Goal: Transaction & Acquisition: Book appointment/travel/reservation

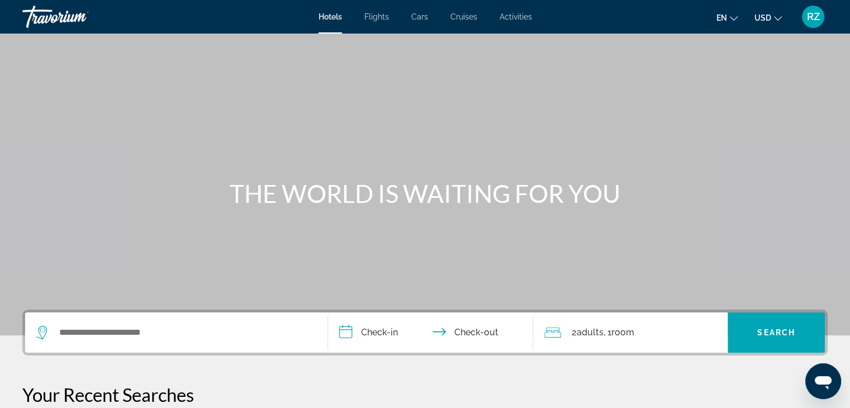
click at [514, 15] on span "Activities" at bounding box center [516, 16] width 32 height 9
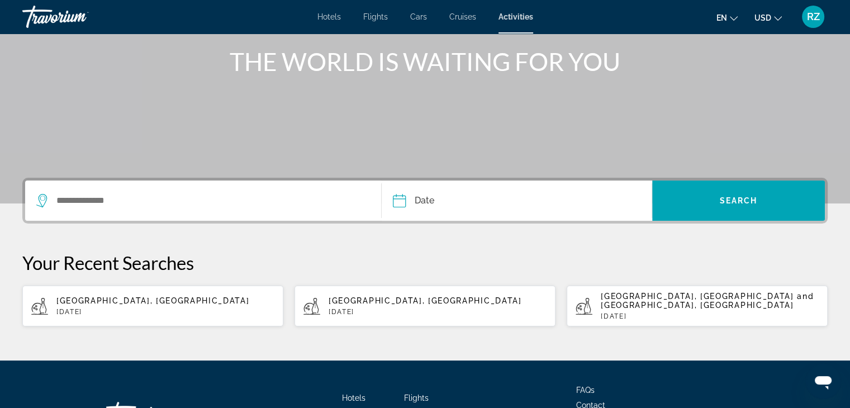
scroll to position [168, 0]
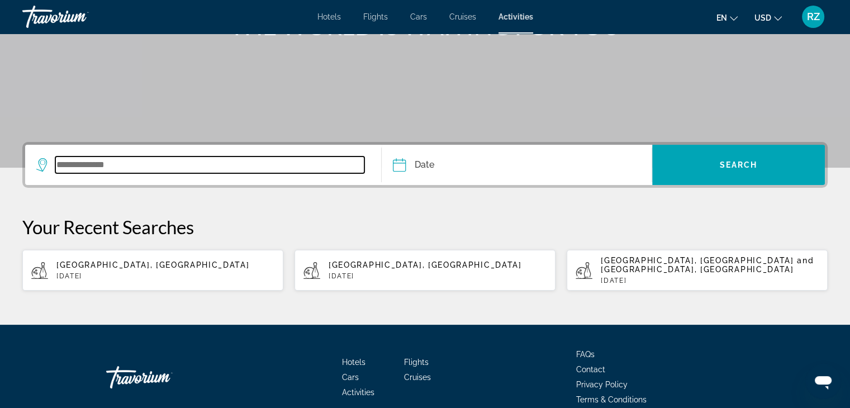
click at [56, 165] on input "Search widget" at bounding box center [209, 165] width 309 height 17
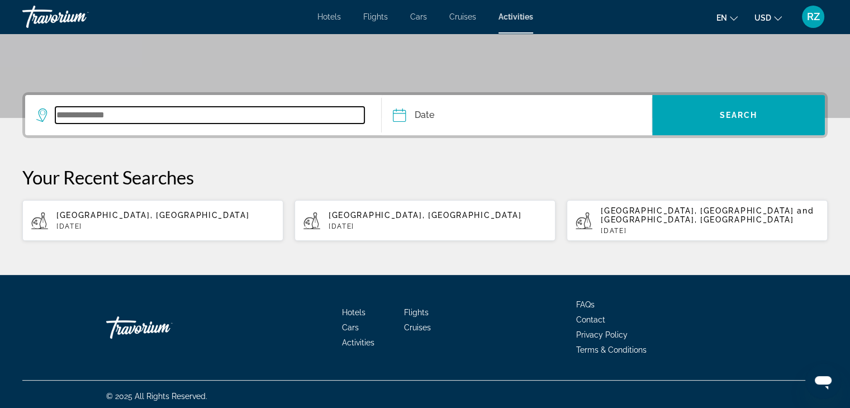
scroll to position [221, 0]
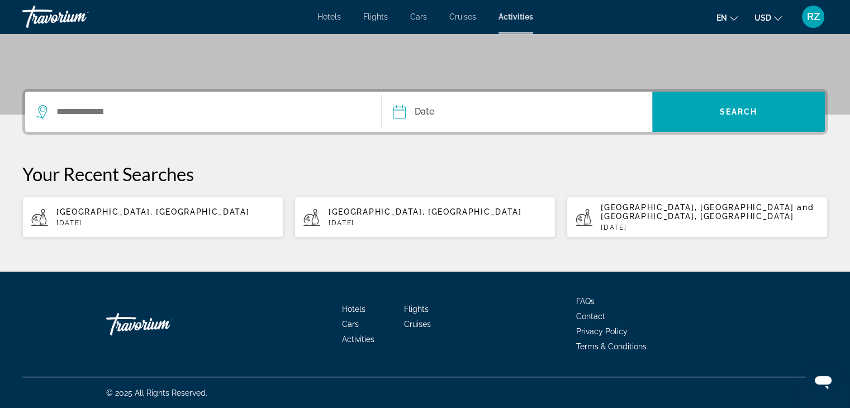
click at [79, 215] on span "[GEOGRAPHIC_DATA], [GEOGRAPHIC_DATA]" at bounding box center [152, 211] width 193 height 9
type input "**********"
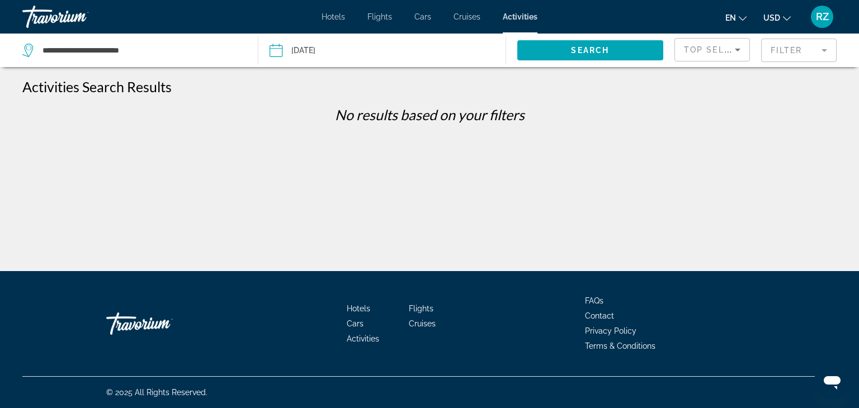
click at [275, 53] on input "Date: May 25, 2025" at bounding box center [328, 52] width 122 height 37
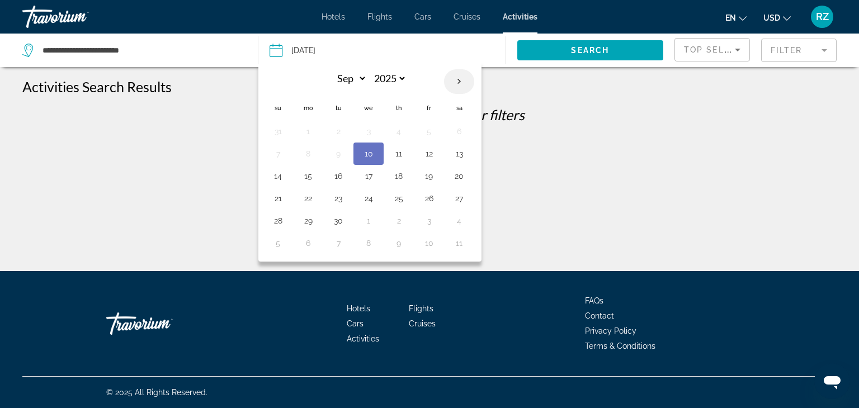
click at [458, 82] on th "Next month" at bounding box center [459, 81] width 30 height 25
click at [454, 82] on th "Next month" at bounding box center [459, 81] width 30 height 25
click at [454, 81] on th "Next month" at bounding box center [459, 81] width 30 height 25
select select "**"
click at [278, 175] on button "14" at bounding box center [278, 176] width 18 height 16
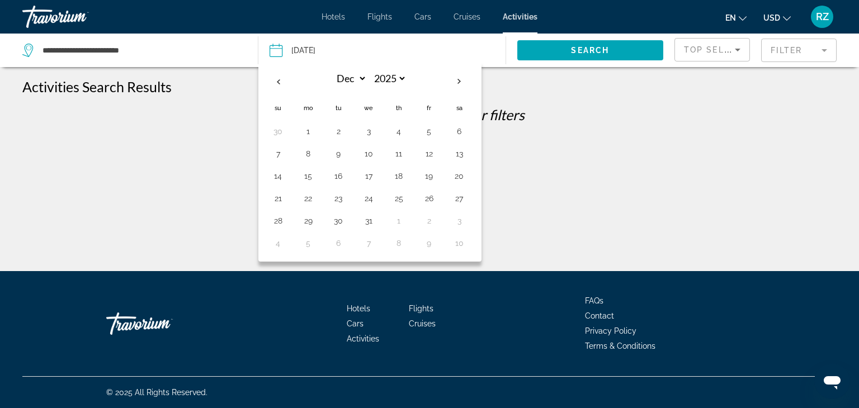
type input "**********"
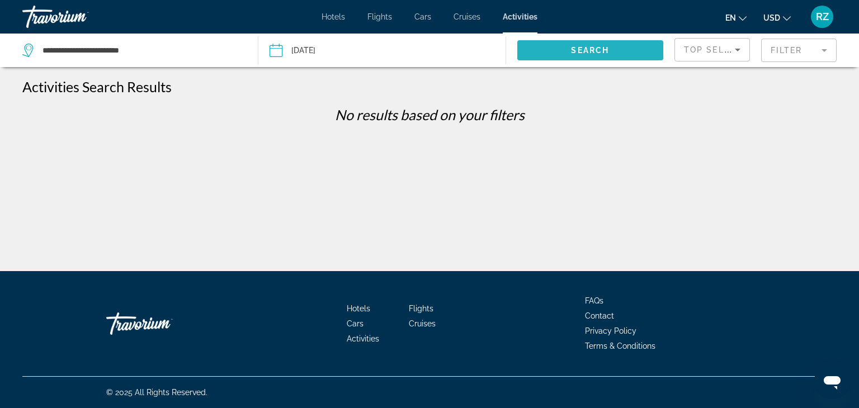
click at [595, 48] on span "Search" at bounding box center [590, 50] width 38 height 9
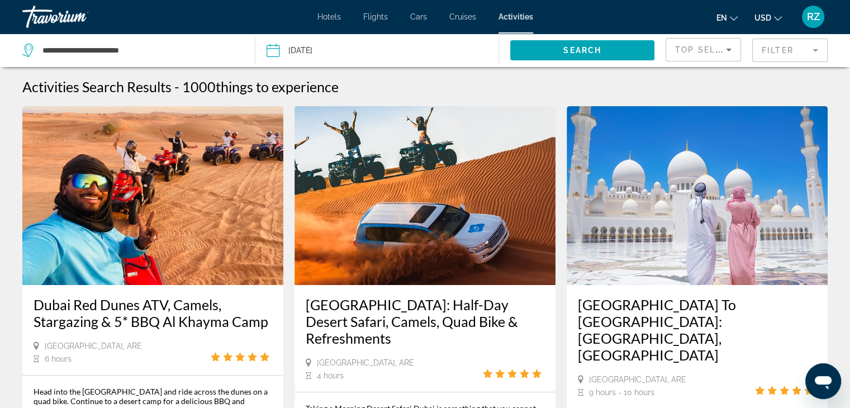
click at [464, 16] on span "Cruises" at bounding box center [462, 16] width 27 height 9
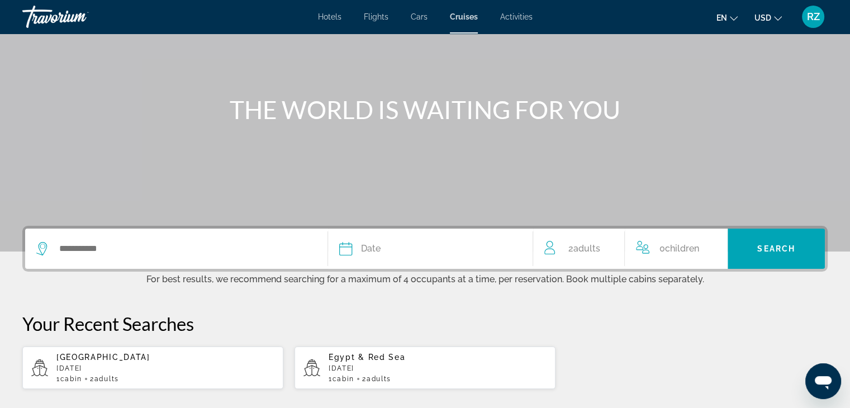
scroll to position [112, 0]
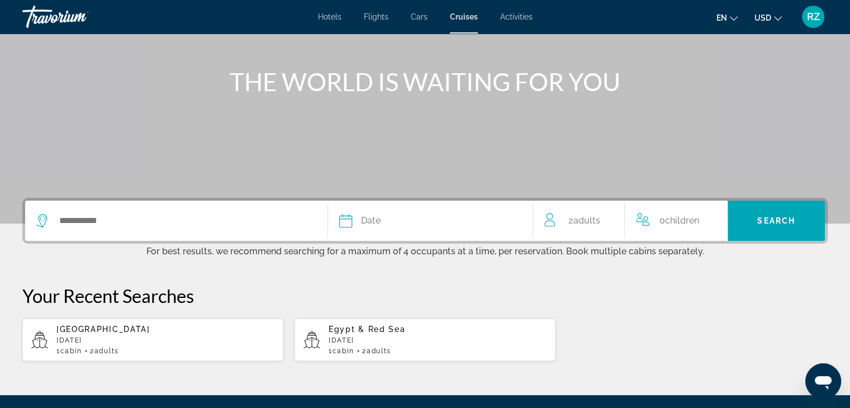
click at [72, 333] on span "[GEOGRAPHIC_DATA]" at bounding box center [103, 329] width 94 height 9
type input "**********"
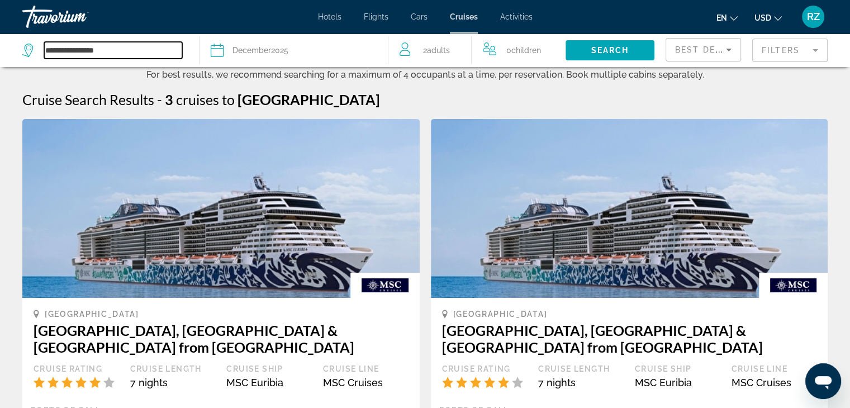
click at [110, 51] on input "**********" at bounding box center [113, 50] width 138 height 17
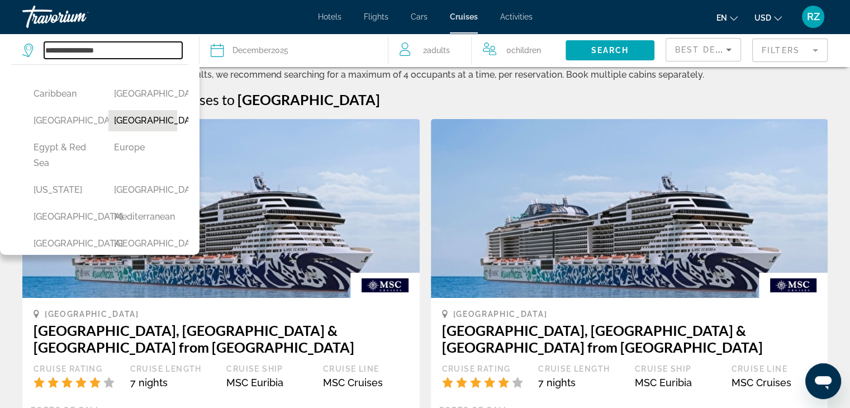
scroll to position [168, 0]
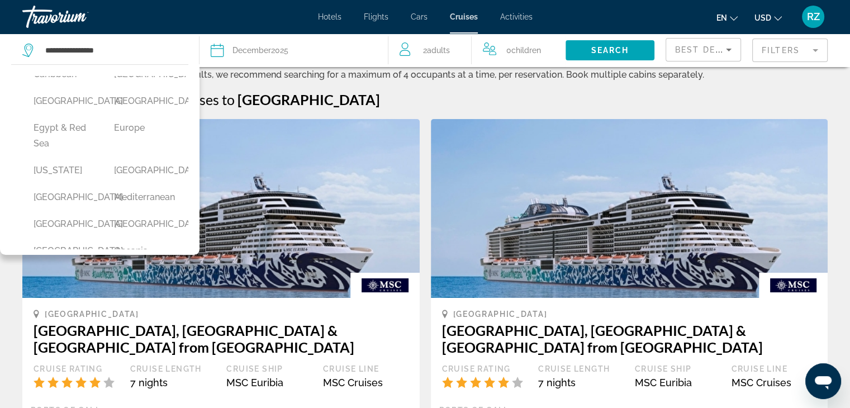
click at [410, 102] on div "Cruise Search Results - 3 cruises to [GEOGRAPHIC_DATA]" at bounding box center [425, 99] width 806 height 17
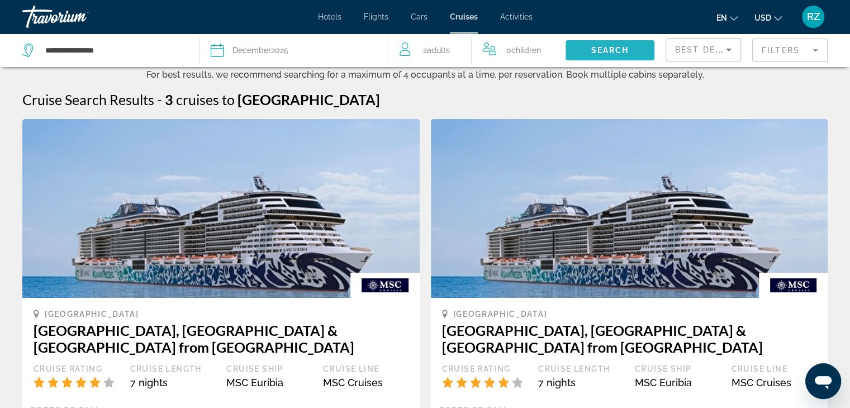
click at [612, 50] on span "Search" at bounding box center [610, 50] width 38 height 9
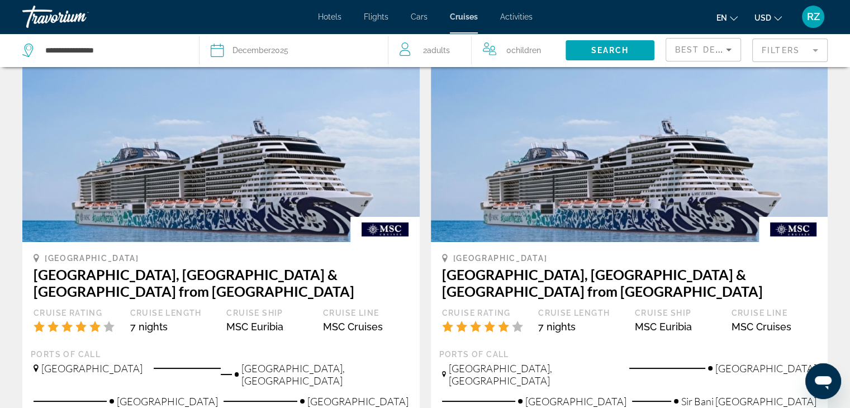
scroll to position [0, 0]
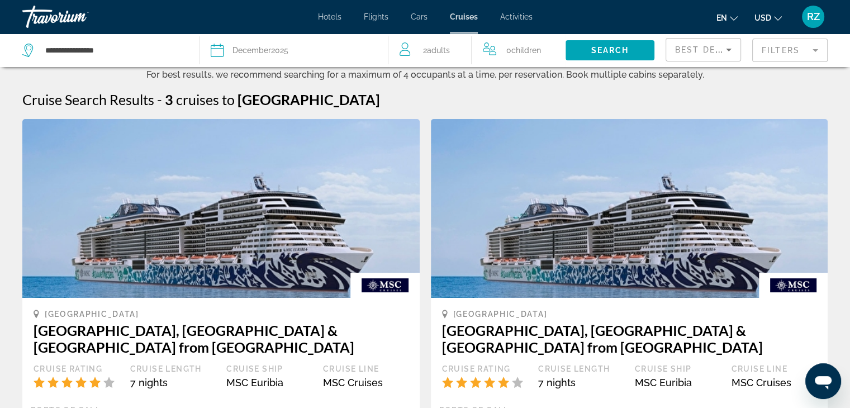
click at [416, 17] on span "Cars" at bounding box center [419, 16] width 17 height 9
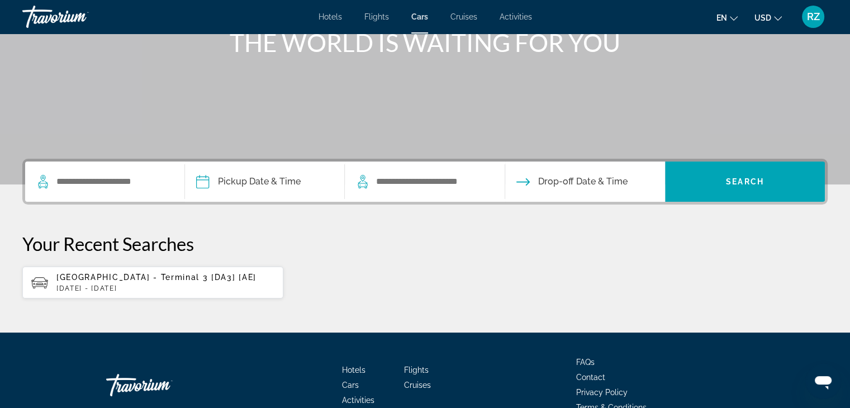
scroll to position [168, 0]
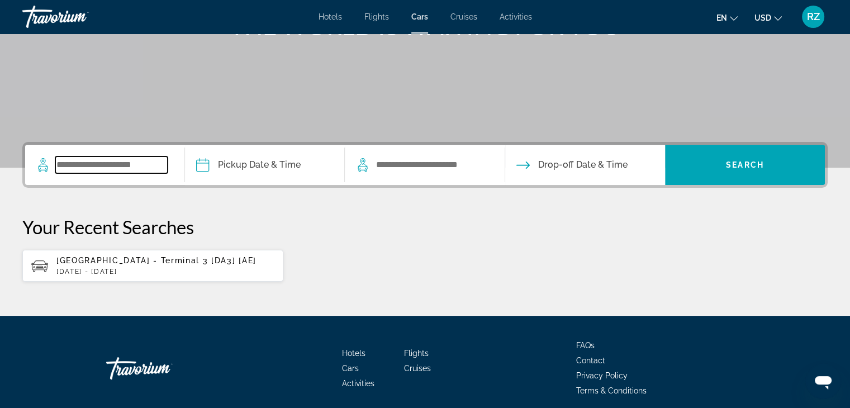
click at [61, 167] on input "Search widget" at bounding box center [111, 165] width 112 height 17
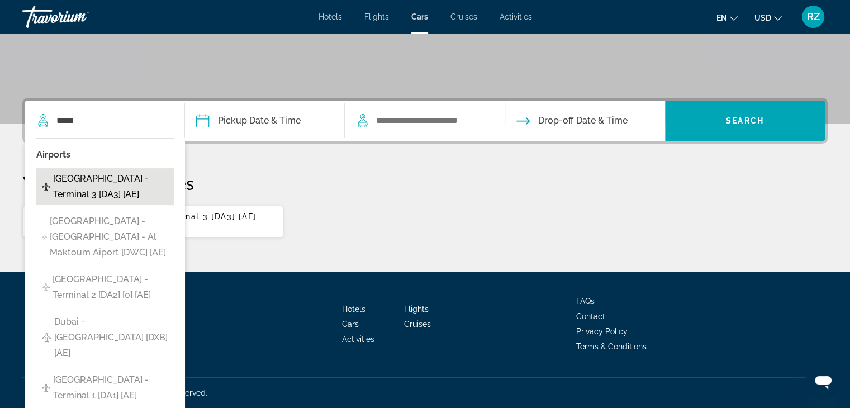
click at [113, 187] on span "[GEOGRAPHIC_DATA] - Terminal 3 [DA3] [AE]" at bounding box center [110, 186] width 115 height 31
type input "**********"
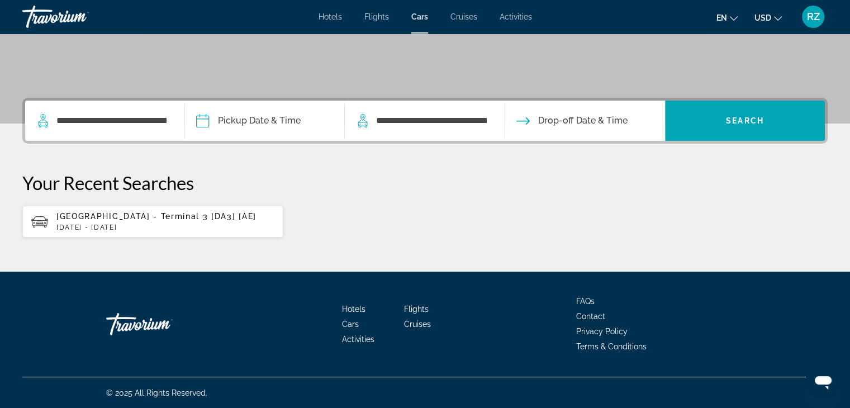
click at [203, 121] on input "Pickup date" at bounding box center [264, 123] width 164 height 44
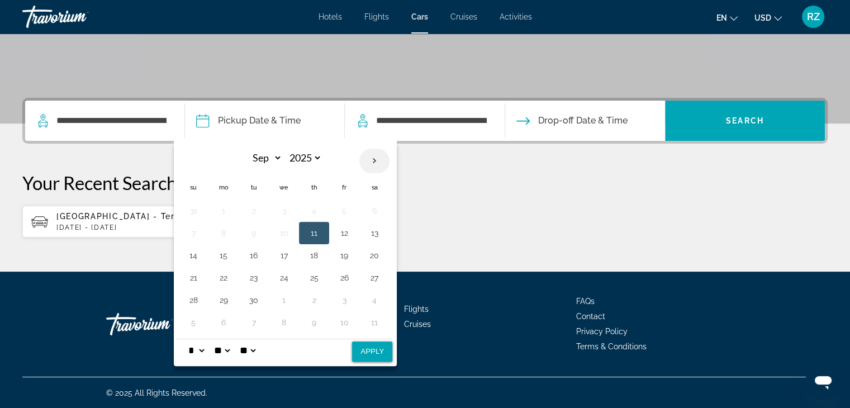
click at [373, 160] on th "Next month" at bounding box center [374, 161] width 30 height 25
click at [374, 160] on th "Next month" at bounding box center [374, 161] width 30 height 25
select select "**"
click at [220, 253] on button "15" at bounding box center [224, 256] width 18 height 16
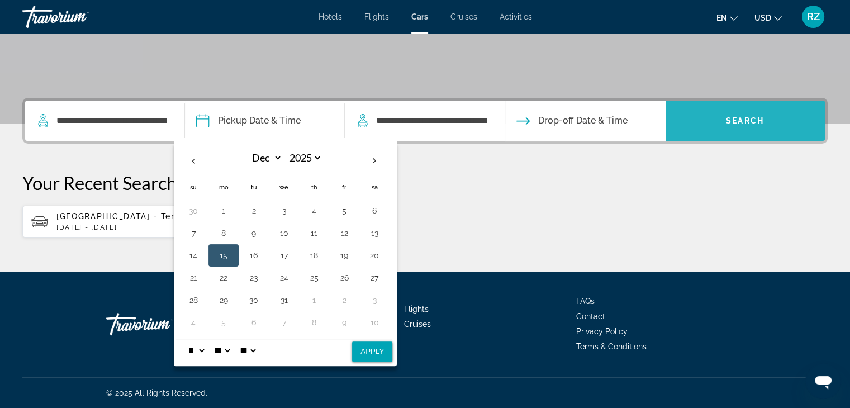
click at [764, 121] on span "Search widget" at bounding box center [745, 120] width 160 height 27
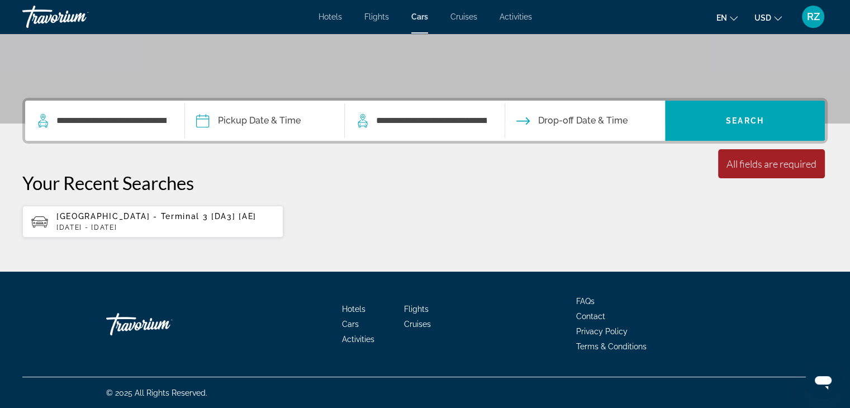
click at [201, 119] on input "Pickup date" at bounding box center [264, 123] width 164 height 44
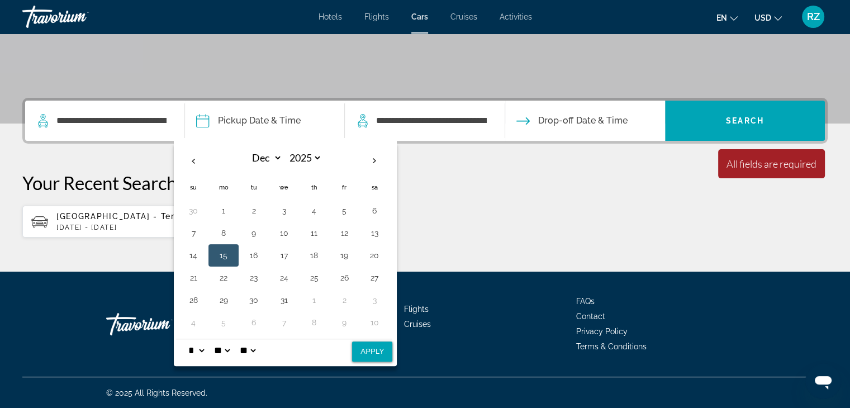
click at [221, 256] on button "15" at bounding box center [224, 256] width 18 height 16
click at [54, 119] on div "**********" at bounding box center [101, 120] width 131 height 17
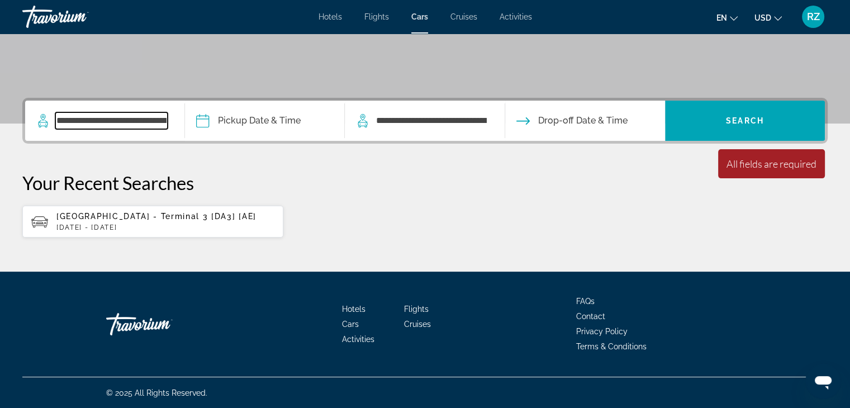
click at [58, 117] on input "**********" at bounding box center [111, 120] width 112 height 17
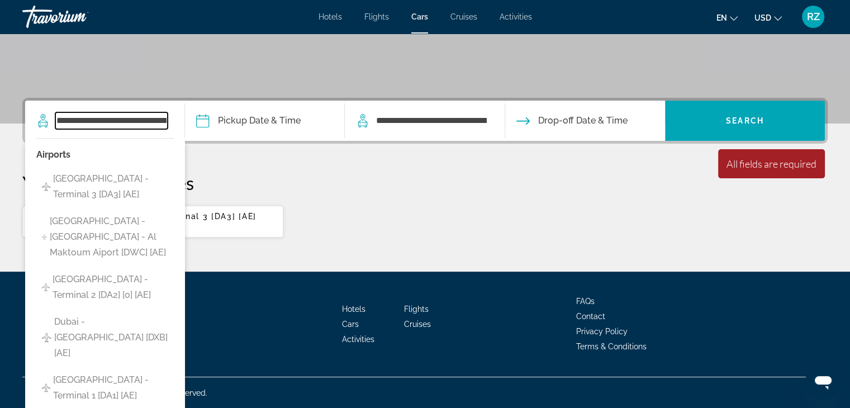
scroll to position [273, 0]
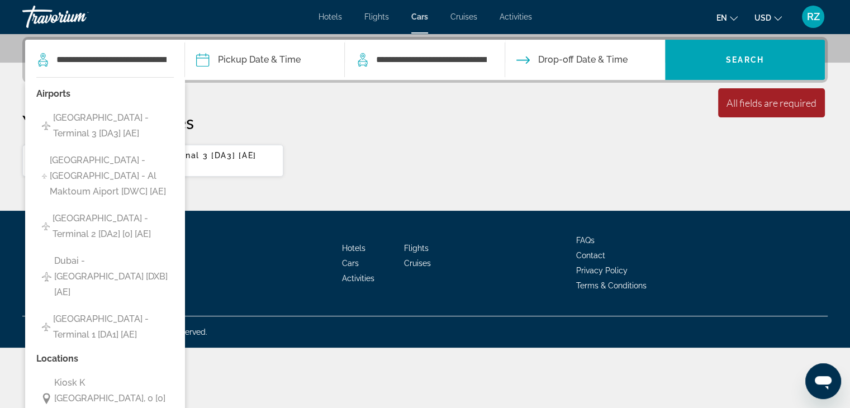
click at [202, 61] on input "Pickup date" at bounding box center [264, 62] width 164 height 44
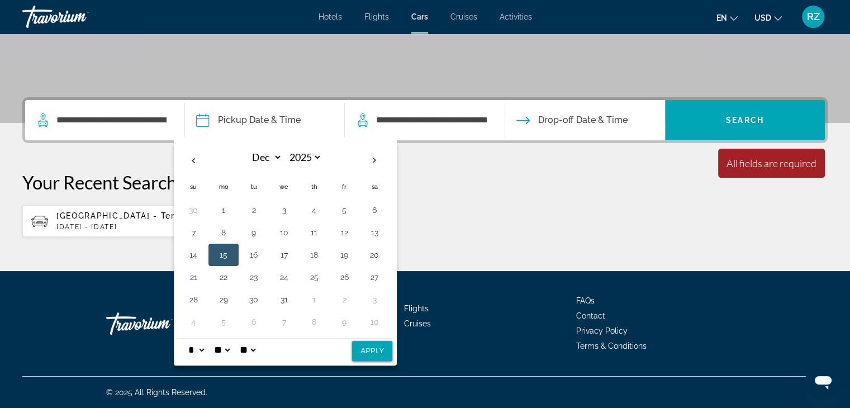
scroll to position [212, 0]
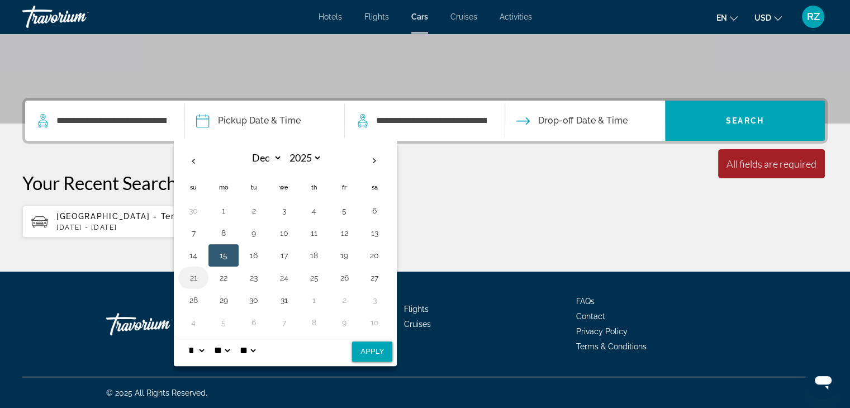
click at [190, 278] on button "21" at bounding box center [193, 278] width 18 height 16
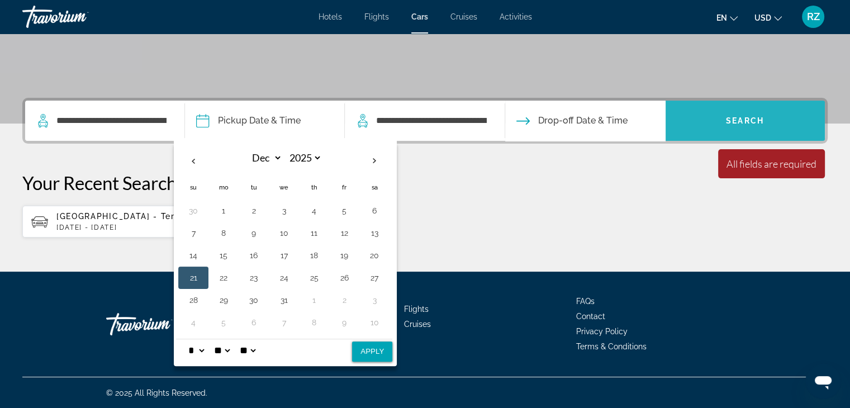
click at [754, 124] on span "Search" at bounding box center [745, 120] width 38 height 9
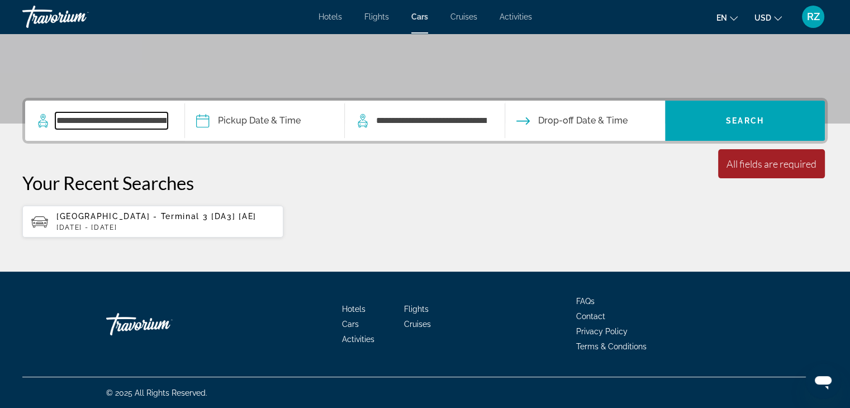
click at [56, 120] on input "**********" at bounding box center [111, 120] width 112 height 17
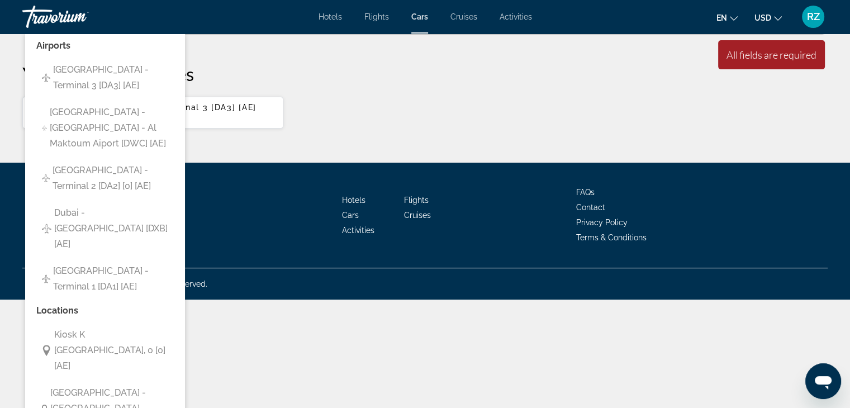
scroll to position [212, 0]
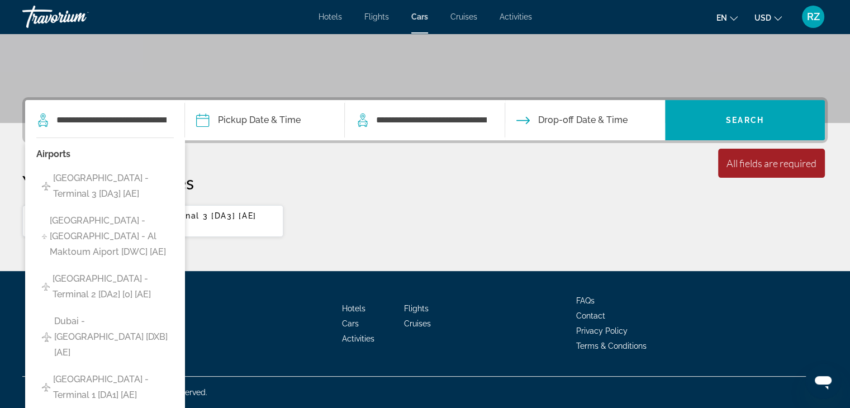
click at [244, 171] on p "Your Recent Searches" at bounding box center [425, 182] width 806 height 22
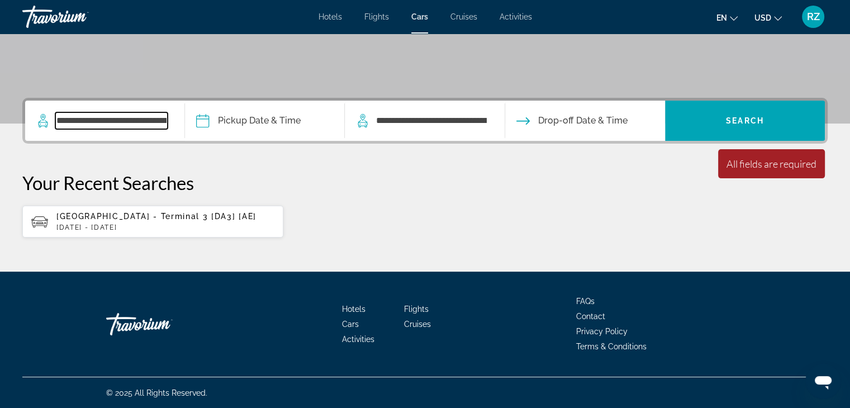
click at [159, 120] on input "**********" at bounding box center [111, 120] width 112 height 17
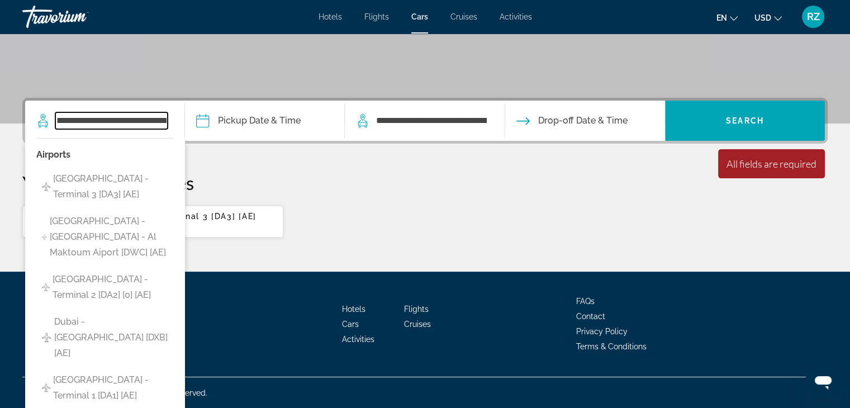
scroll to position [273, 0]
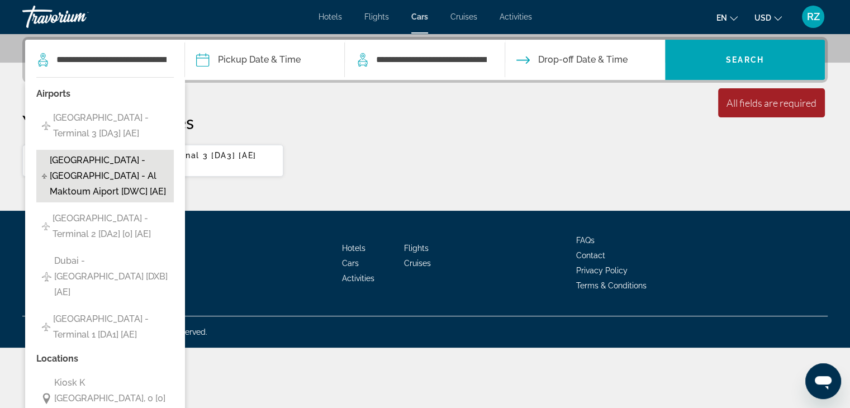
click at [100, 163] on span "[GEOGRAPHIC_DATA] - [GEOGRAPHIC_DATA] - Al Maktoum Aiport [DWC] [AE]" at bounding box center [109, 176] width 119 height 47
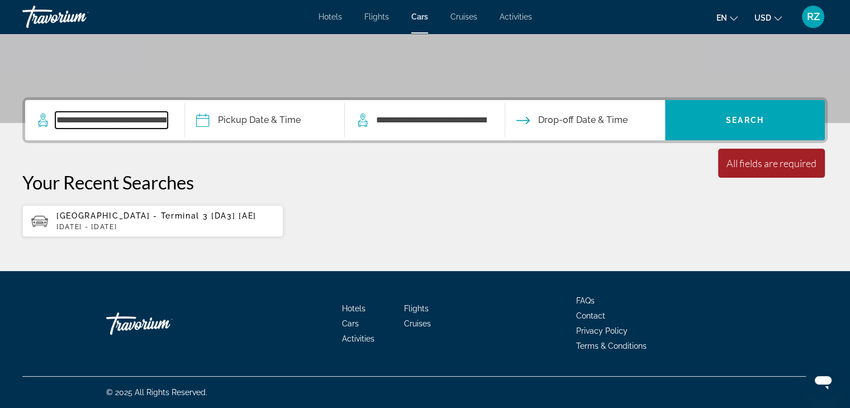
scroll to position [212, 0]
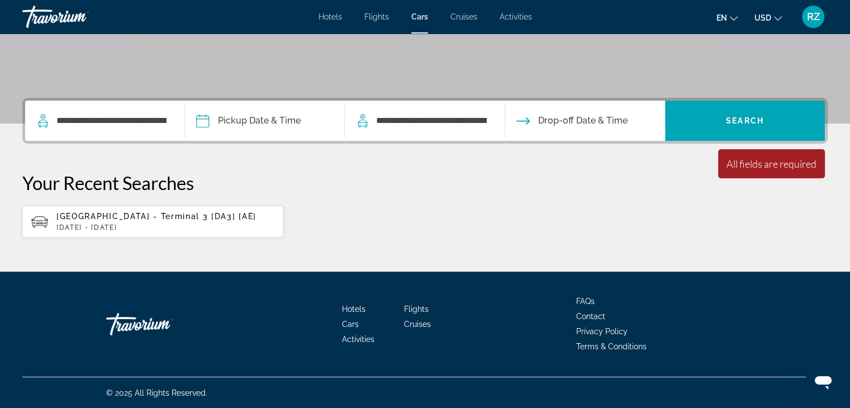
click at [203, 122] on input "Pickup date" at bounding box center [264, 123] width 164 height 44
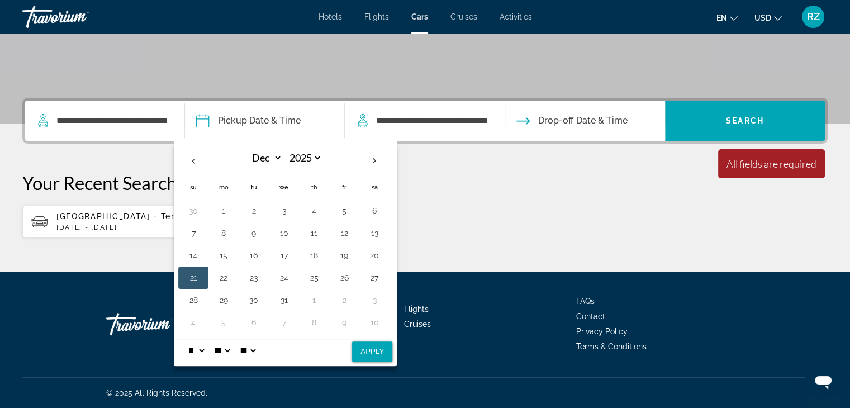
click at [198, 275] on button "21" at bounding box center [193, 278] width 18 height 16
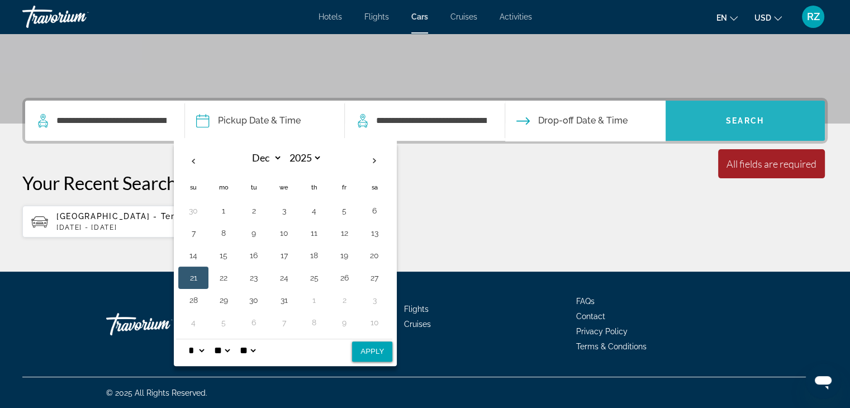
click at [748, 123] on span "Search" at bounding box center [745, 120] width 38 height 9
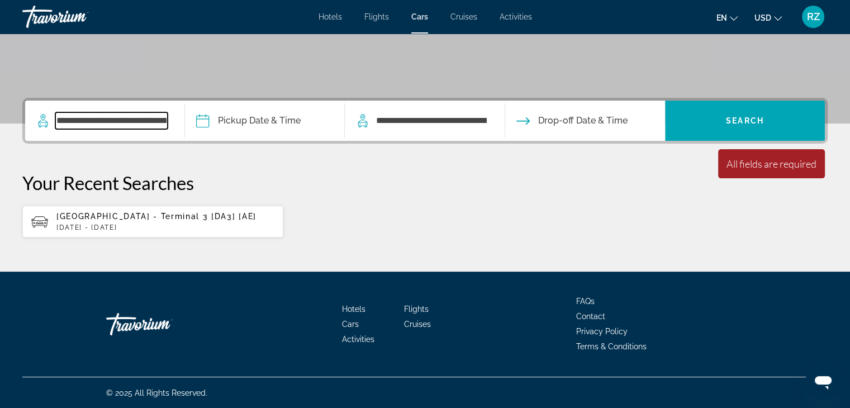
click at [56, 121] on input "**********" at bounding box center [111, 120] width 112 height 17
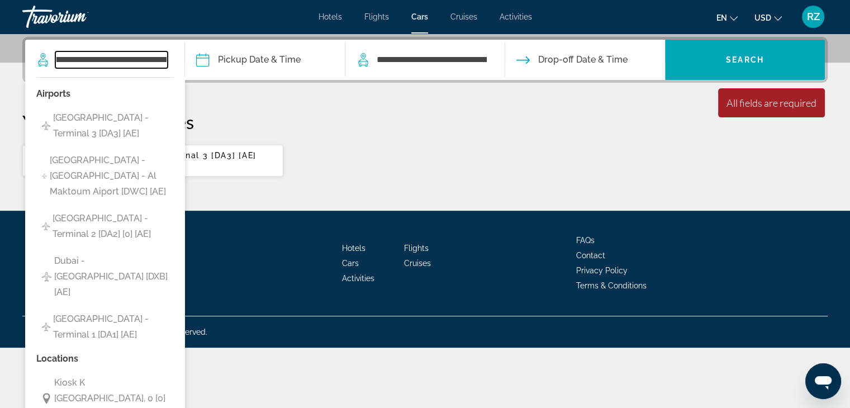
scroll to position [0, 0]
drag, startPoint x: 163, startPoint y: 59, endPoint x: 57, endPoint y: 70, distance: 106.2
click at [57, 70] on div "**********" at bounding box center [104, 60] width 137 height 40
type input "**********"
drag, startPoint x: 154, startPoint y: 58, endPoint x: 42, endPoint y: 70, distance: 112.5
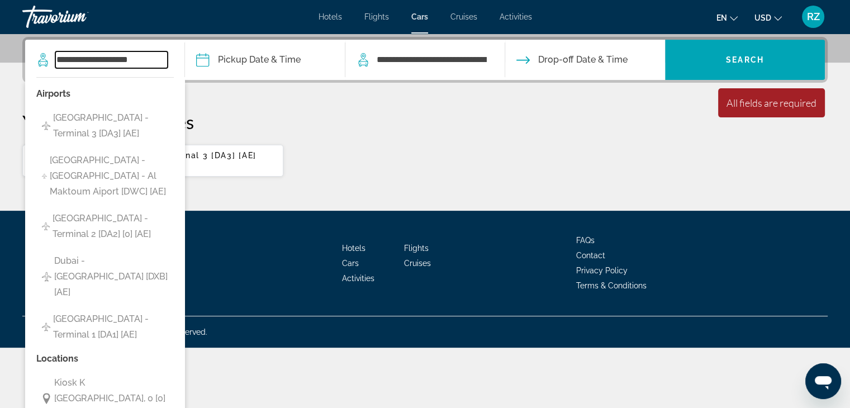
click at [42, 70] on div "**********" at bounding box center [104, 60] width 137 height 40
click at [65, 53] on input "Search widget" at bounding box center [111, 59] width 112 height 17
click at [75, 60] on input "Search widget" at bounding box center [111, 59] width 112 height 17
click at [134, 60] on input "Search widget" at bounding box center [111, 59] width 112 height 17
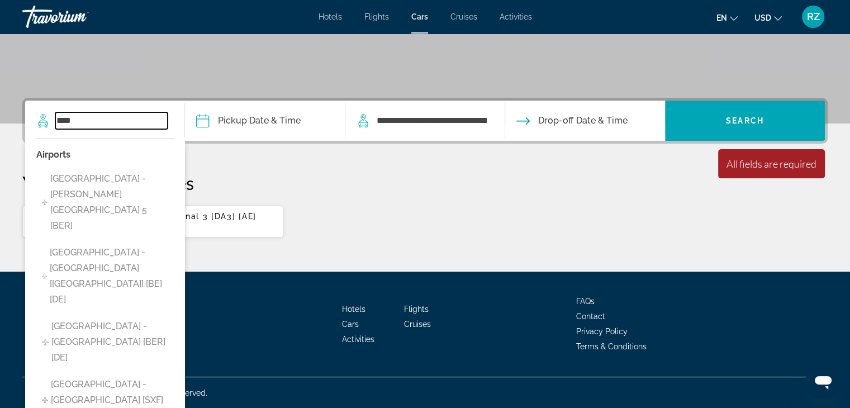
scroll to position [273, 0]
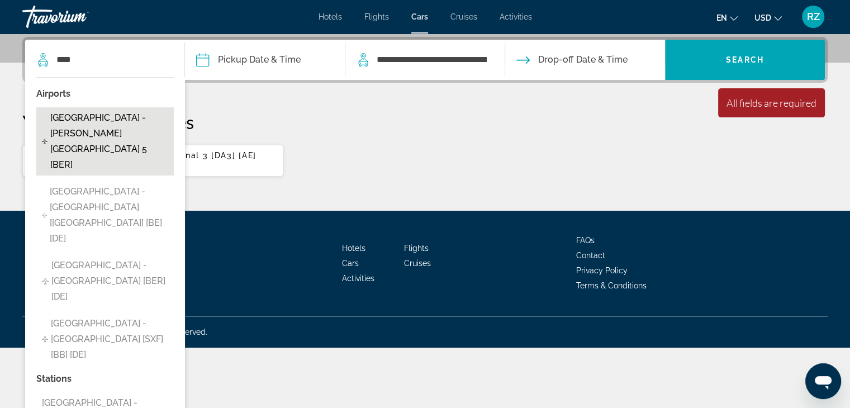
click at [97, 122] on span "[GEOGRAPHIC_DATA] - [PERSON_NAME][GEOGRAPHIC_DATA] 5 [BER]" at bounding box center [109, 141] width 119 height 63
type input "**********"
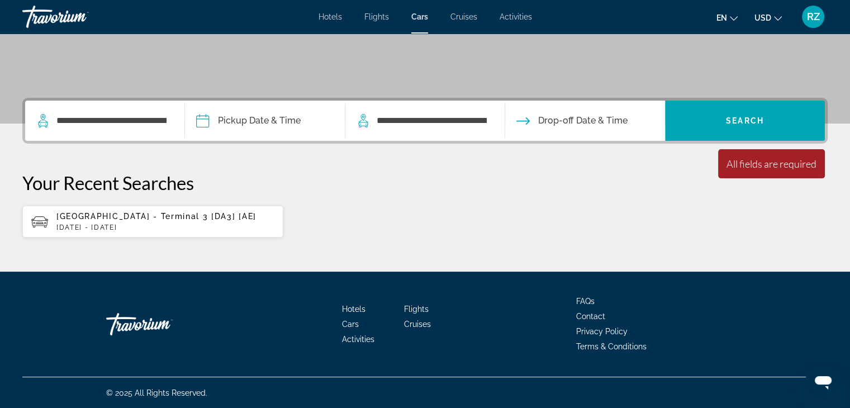
click at [211, 121] on input "Pickup date" at bounding box center [264, 123] width 164 height 44
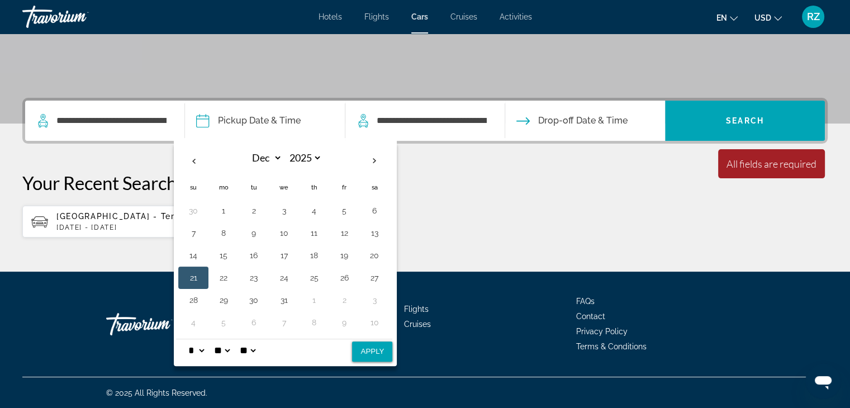
click at [192, 278] on button "21" at bounding box center [193, 278] width 18 height 16
click at [745, 119] on span "Search" at bounding box center [745, 120] width 38 height 9
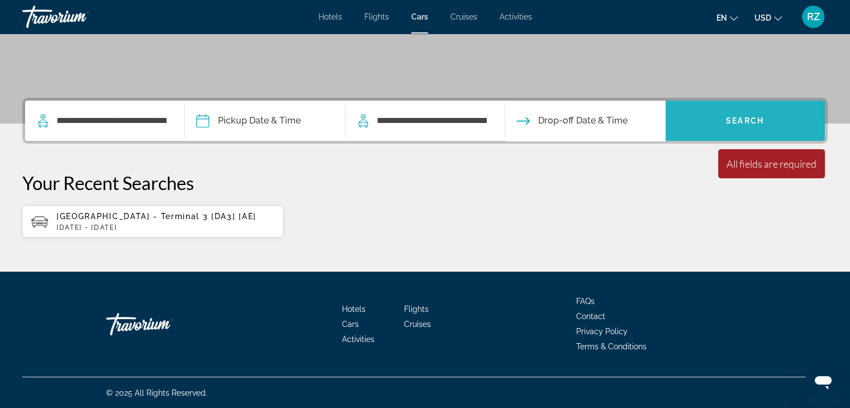
click at [748, 115] on span "Search widget" at bounding box center [745, 120] width 160 height 27
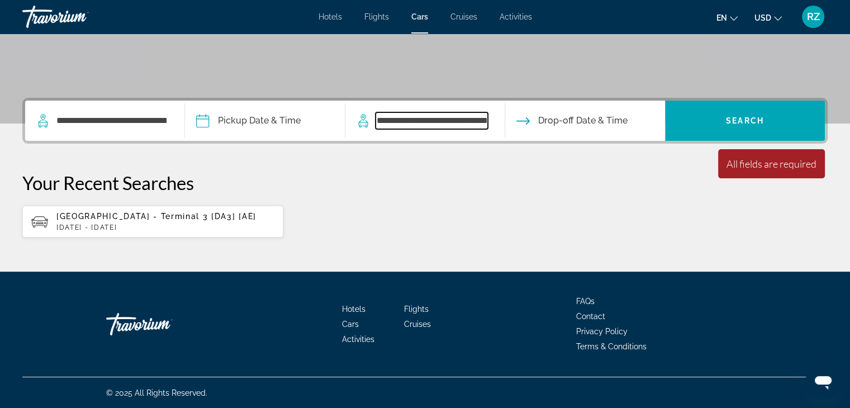
click at [486, 121] on input "**********" at bounding box center [432, 120] width 112 height 17
drag, startPoint x: 487, startPoint y: 121, endPoint x: 373, endPoint y: 126, distance: 114.1
click at [373, 126] on div "**********" at bounding box center [421, 120] width 131 height 17
type input "**********"
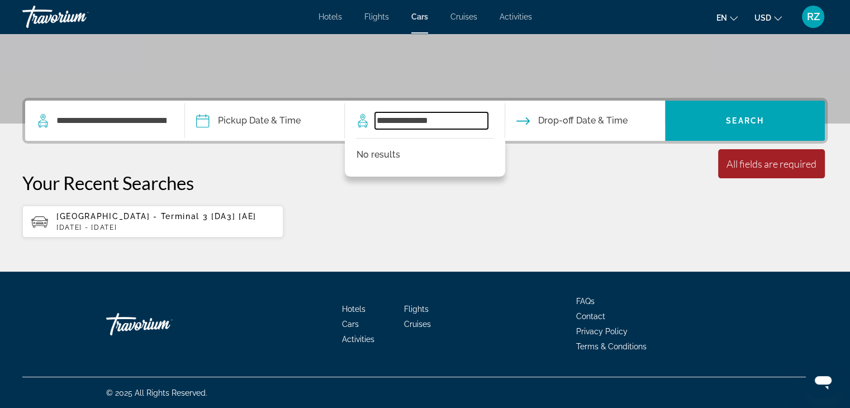
drag, startPoint x: 442, startPoint y: 118, endPoint x: 329, endPoint y: 120, distance: 112.4
click at [335, 119] on div "**********" at bounding box center [425, 121] width 800 height 40
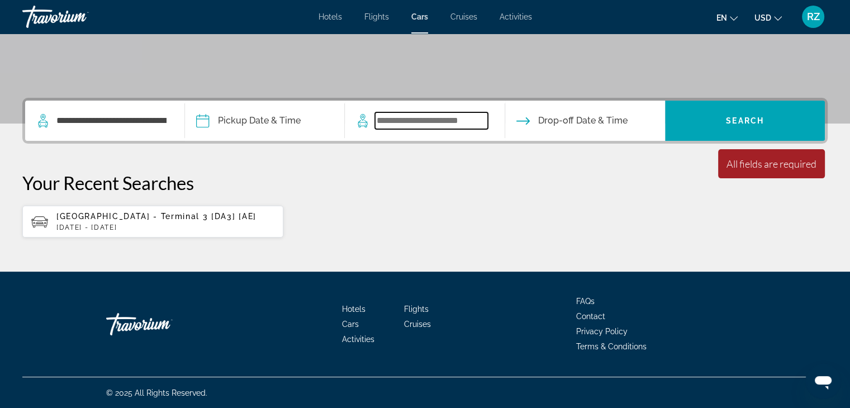
click at [389, 117] on input "Search widget" at bounding box center [431, 120] width 112 height 17
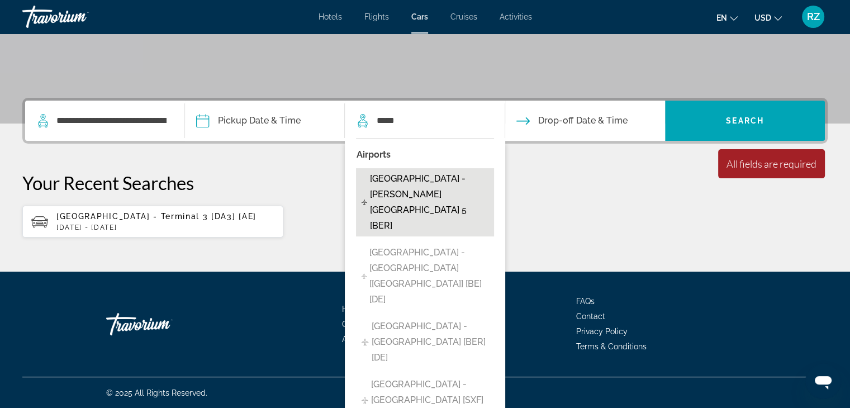
click at [398, 195] on span "[GEOGRAPHIC_DATA] - [PERSON_NAME][GEOGRAPHIC_DATA] 5 [BER]" at bounding box center [429, 202] width 119 height 63
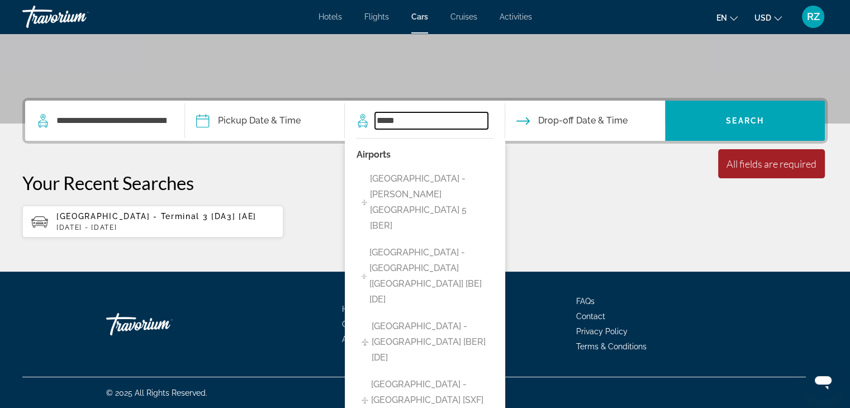
type input "**********"
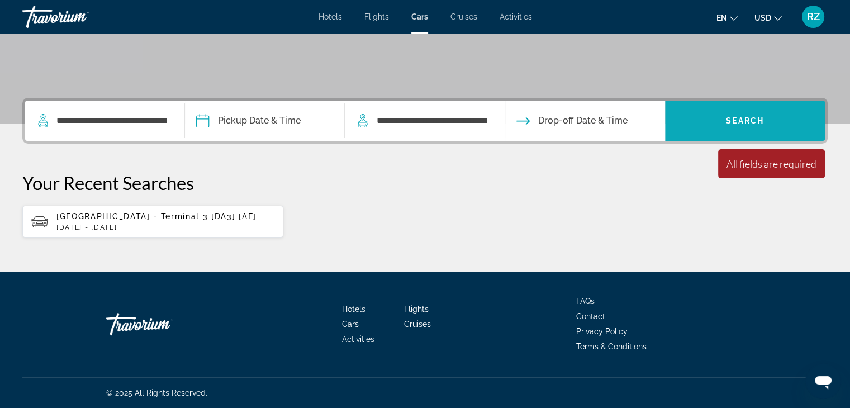
click at [730, 121] on span "Search" at bounding box center [745, 120] width 38 height 9
click at [202, 121] on input "Pickup date" at bounding box center [264, 123] width 164 height 44
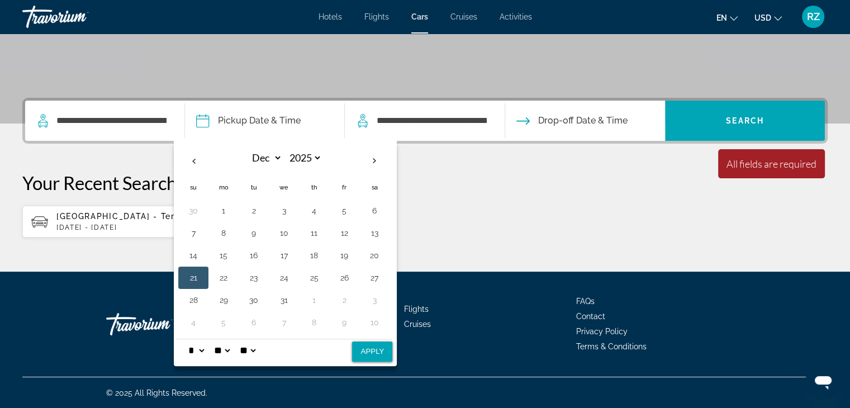
click at [192, 273] on button "21" at bounding box center [193, 278] width 18 height 16
click at [223, 255] on button "15" at bounding box center [224, 256] width 18 height 16
click at [203, 120] on input "Pickup date" at bounding box center [264, 123] width 164 height 44
click at [192, 273] on button "21" at bounding box center [193, 278] width 18 height 16
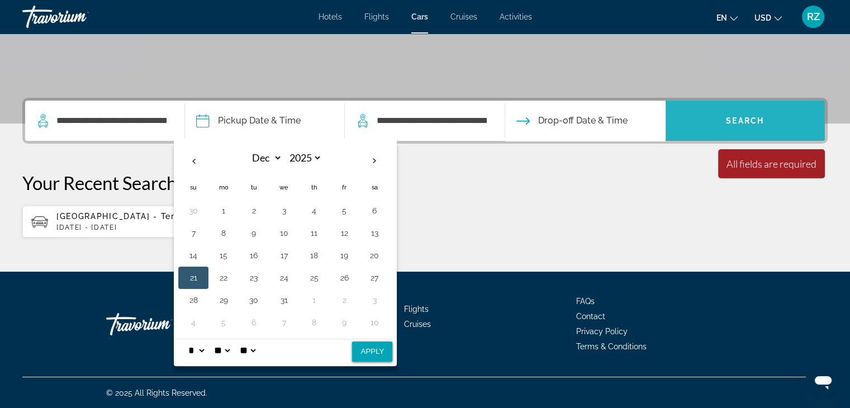
click at [754, 122] on span "Search" at bounding box center [745, 120] width 38 height 9
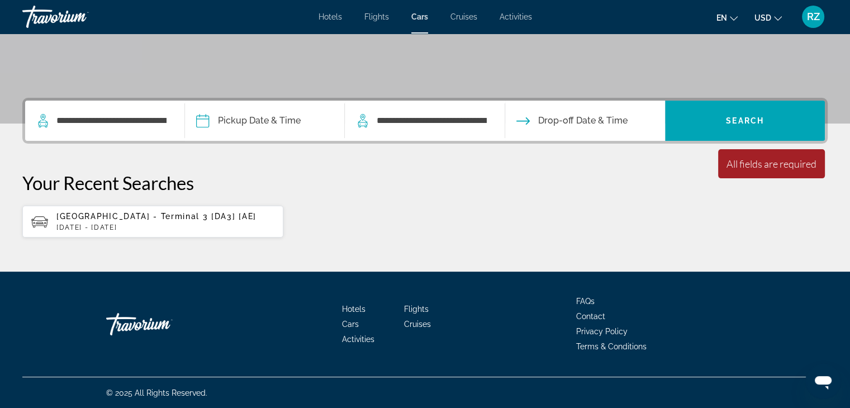
click at [205, 120] on input "Pickup date" at bounding box center [264, 123] width 164 height 44
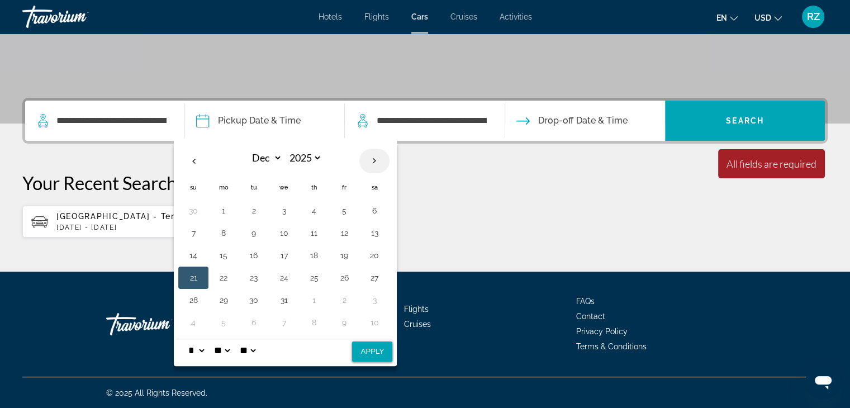
click at [371, 161] on th "Next month" at bounding box center [374, 161] width 30 height 25
select select "*"
select select "****"
click at [193, 157] on th "Previous month" at bounding box center [193, 161] width 30 height 25
select select "**"
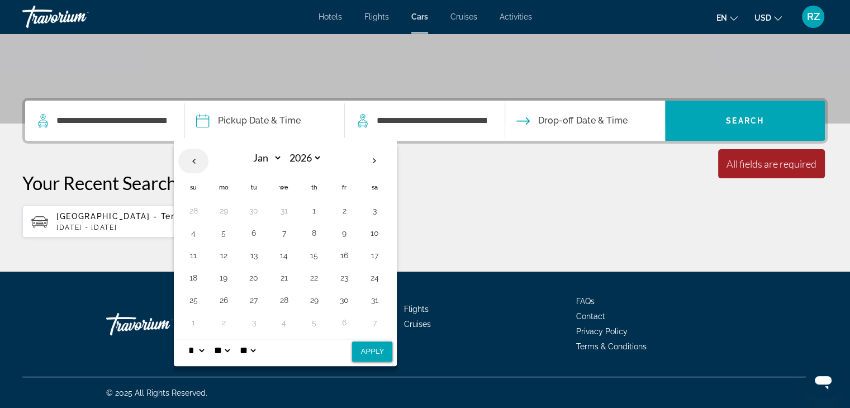
select select "****"
click at [192, 159] on th "Previous month" at bounding box center [193, 161] width 30 height 25
click at [194, 252] on button "12" at bounding box center [193, 256] width 18 height 16
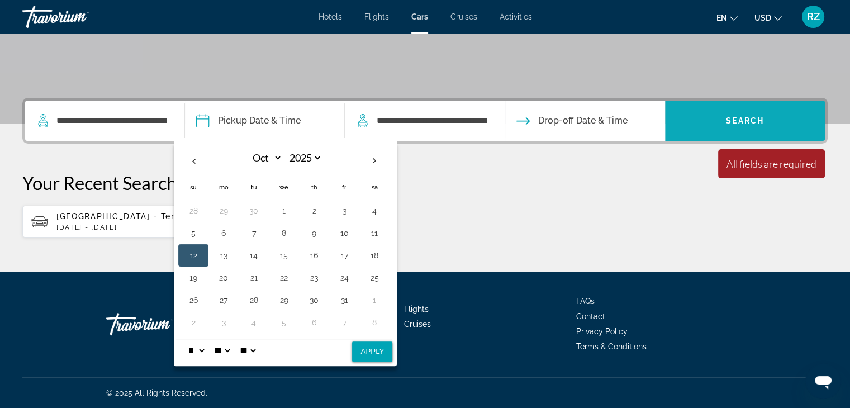
click at [752, 117] on span "Search" at bounding box center [745, 120] width 38 height 9
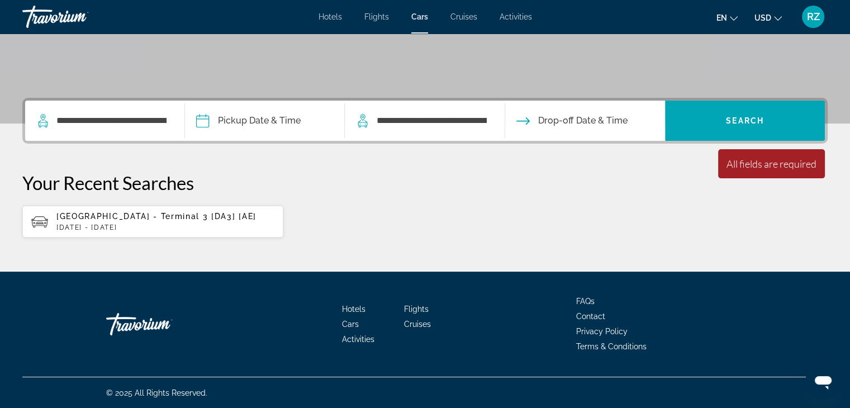
click at [595, 124] on span "Drop-off Date & Time" at bounding box center [582, 121] width 89 height 16
click at [525, 121] on icon "Drop-off date" at bounding box center [523, 120] width 13 height 13
click at [591, 121] on span "Drop-off Date & Time" at bounding box center [582, 121] width 89 height 16
click at [619, 117] on span "Drop-off Date & Time" at bounding box center [582, 121] width 89 height 16
click at [619, 118] on span "Drop-off Date & Time" at bounding box center [582, 121] width 89 height 16
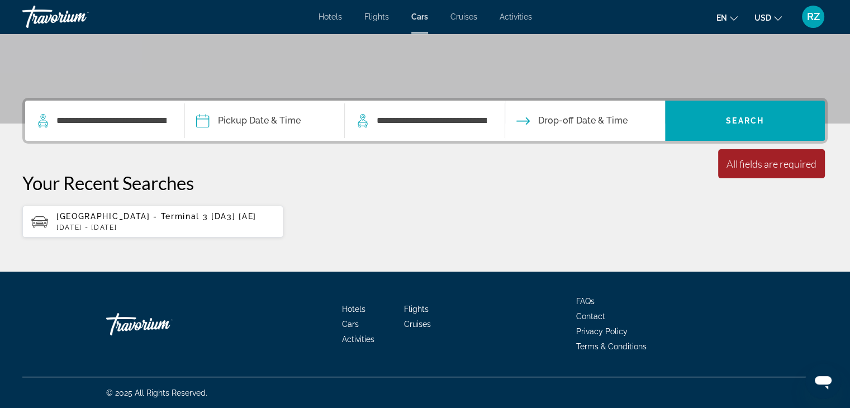
click at [604, 117] on span "Drop-off Date & Time" at bounding box center [582, 121] width 89 height 16
click at [201, 124] on input "Pickup date" at bounding box center [264, 123] width 164 height 44
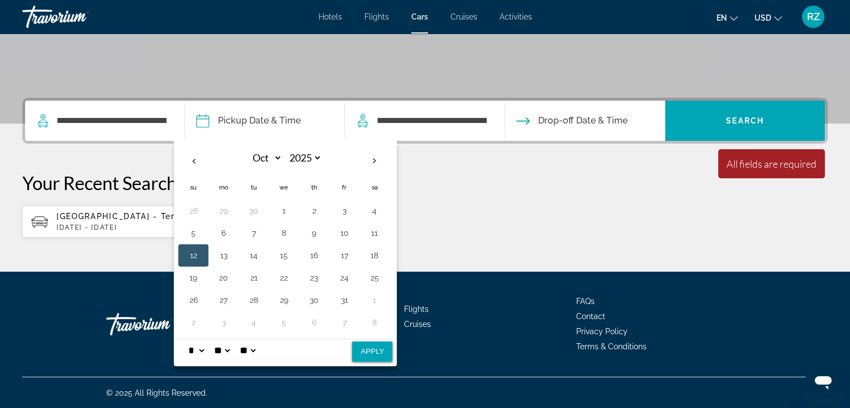
click at [197, 257] on button "12" at bounding box center [193, 256] width 18 height 16
click at [579, 120] on span "Drop-off Date & Time" at bounding box center [582, 121] width 89 height 16
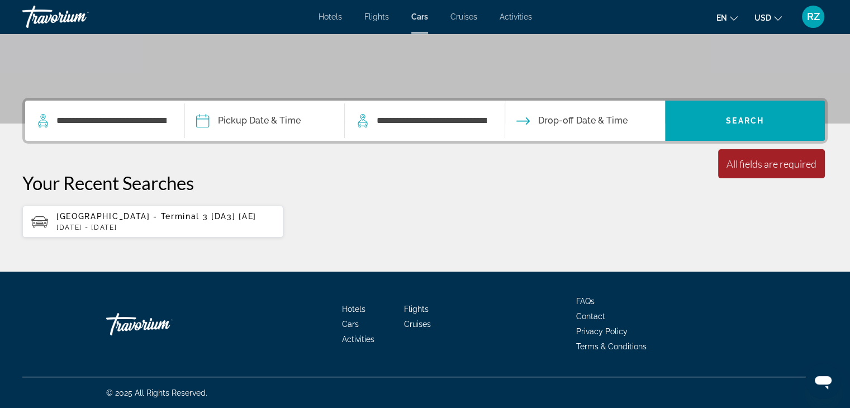
click at [528, 122] on icon "Drop-off date" at bounding box center [523, 120] width 13 height 7
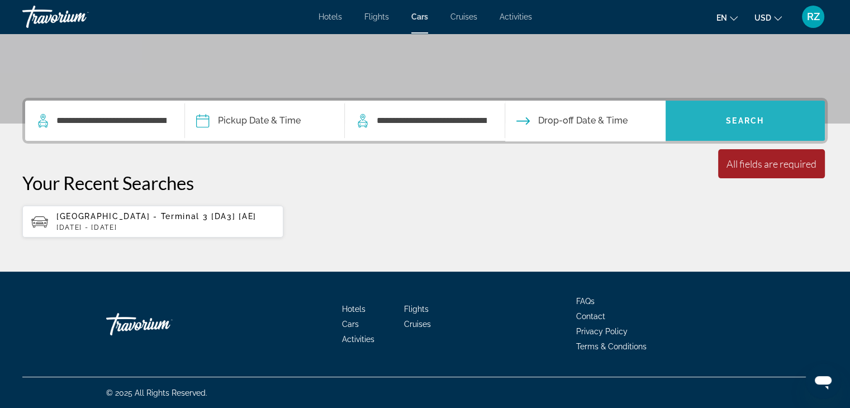
click at [737, 119] on span "Search" at bounding box center [745, 120] width 38 height 9
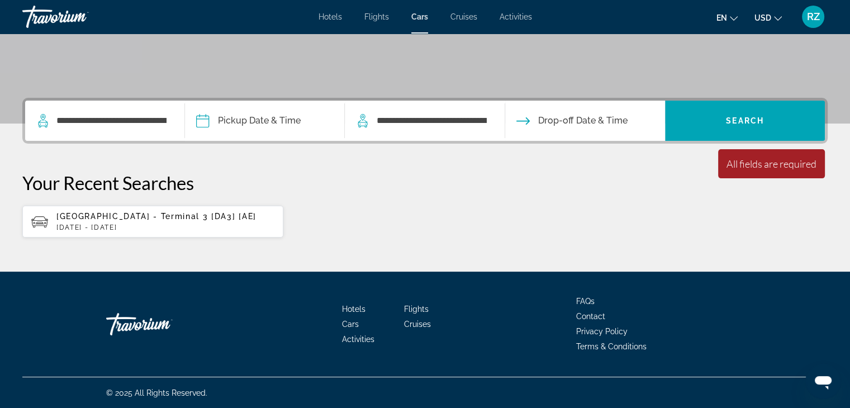
click at [596, 119] on span "Drop-off Date & Time" at bounding box center [582, 121] width 89 height 16
click at [523, 120] on icon "Drop-off date" at bounding box center [523, 120] width 13 height 7
click at [524, 120] on icon "Drop-off date" at bounding box center [523, 120] width 13 height 7
click at [525, 120] on icon "Drop-off date" at bounding box center [523, 120] width 13 height 7
click at [731, 17] on icon "Change language" at bounding box center [734, 19] width 8 height 8
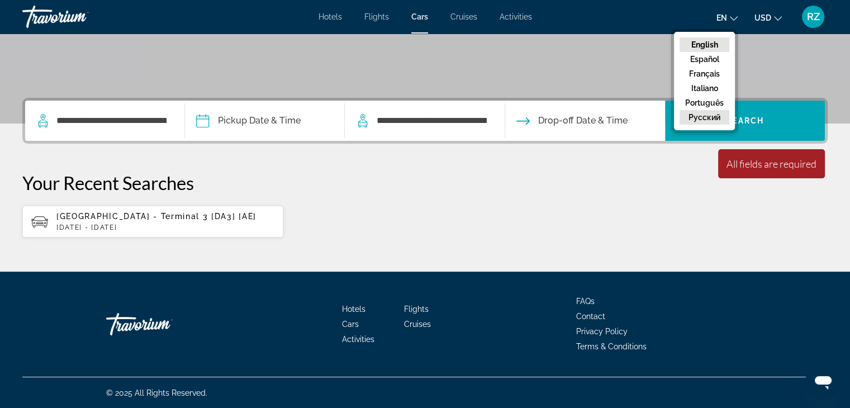
click at [707, 117] on button "русский" at bounding box center [705, 117] width 50 height 15
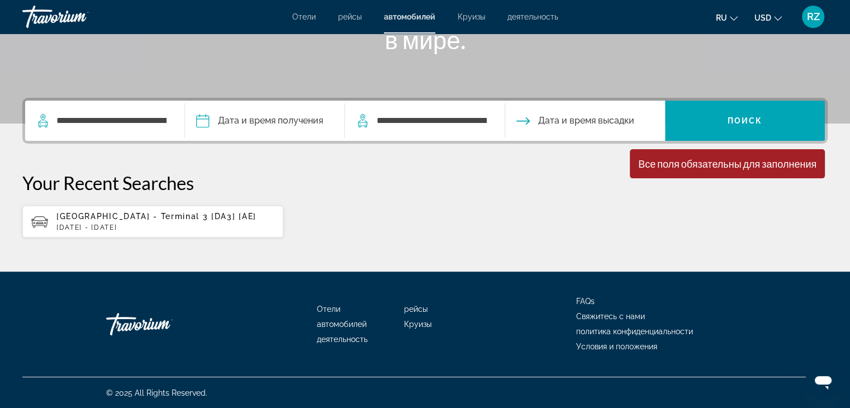
click at [203, 117] on input "Pickup date" at bounding box center [264, 123] width 164 height 44
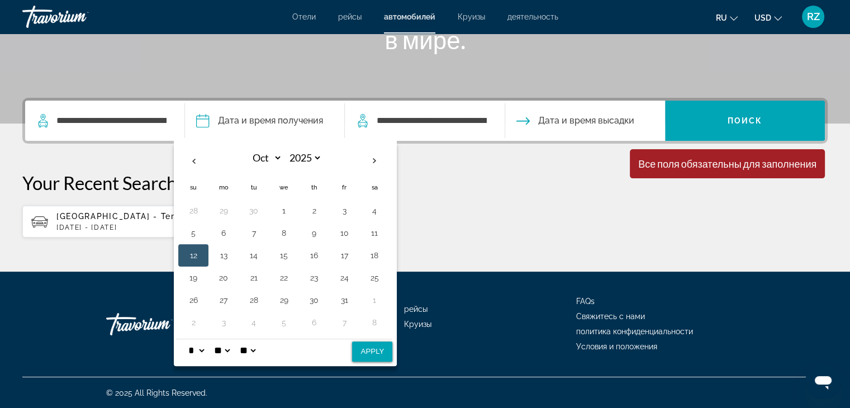
click at [192, 259] on button "12" at bounding box center [193, 256] width 18 height 16
click at [580, 121] on span "Дата и время высадки" at bounding box center [586, 121] width 96 height 16
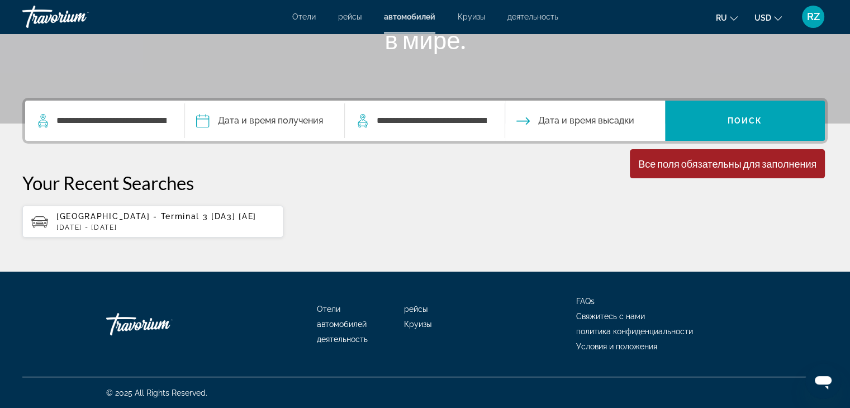
click at [523, 122] on icon "Drop-off date" at bounding box center [523, 120] width 13 height 13
click at [202, 120] on input "Pickup date" at bounding box center [264, 123] width 164 height 44
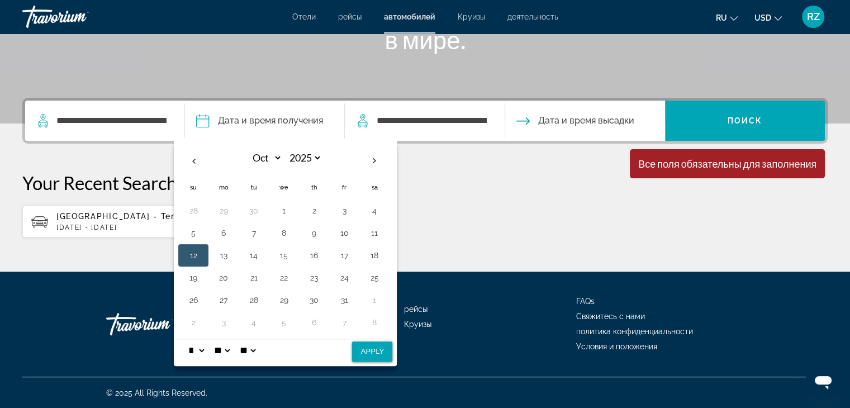
click at [458, 180] on p "Your Recent Searches" at bounding box center [425, 183] width 806 height 22
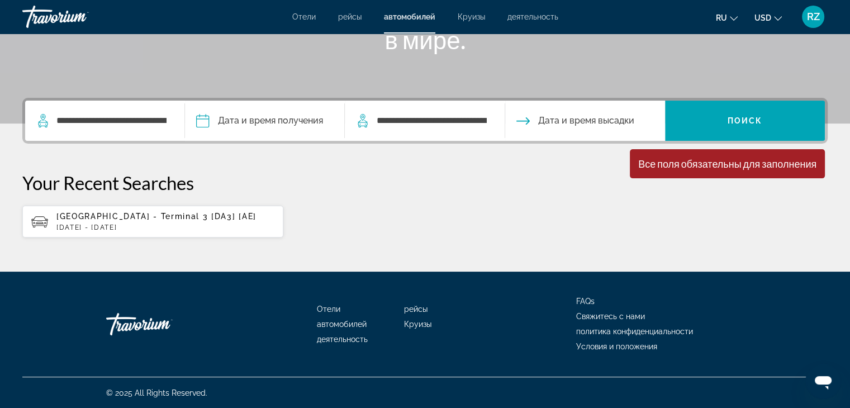
click at [200, 117] on input "Pickup date" at bounding box center [264, 123] width 164 height 44
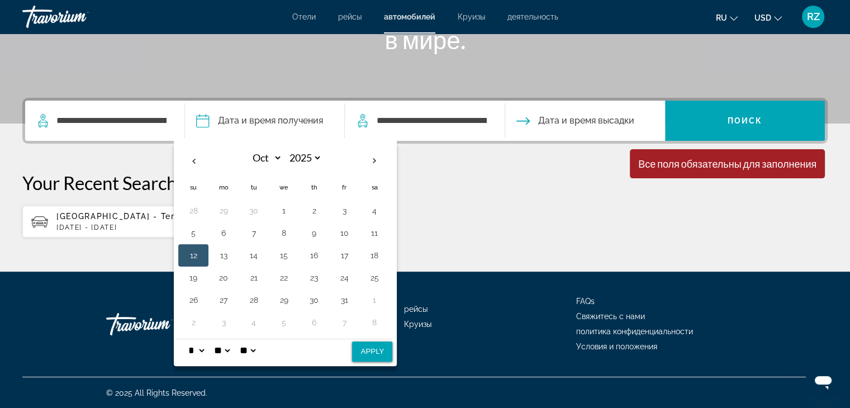
click at [191, 253] on button "12" at bounding box center [193, 256] width 18 height 16
click at [191, 252] on button "12" at bounding box center [193, 256] width 18 height 16
click at [190, 251] on button "12" at bounding box center [193, 256] width 18 height 16
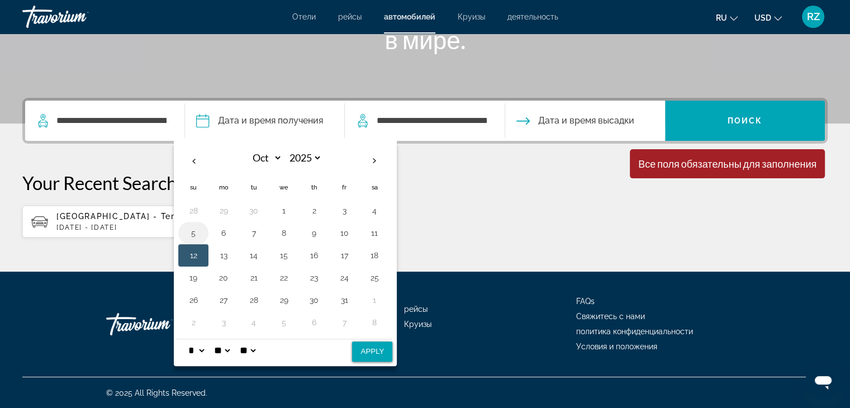
click at [186, 229] on button "5" at bounding box center [193, 233] width 18 height 16
click at [187, 229] on button "5" at bounding box center [193, 233] width 18 height 16
click at [192, 157] on th "Previous month" at bounding box center [193, 161] width 30 height 25
select select "*"
click at [191, 277] on button "21" at bounding box center [193, 278] width 18 height 16
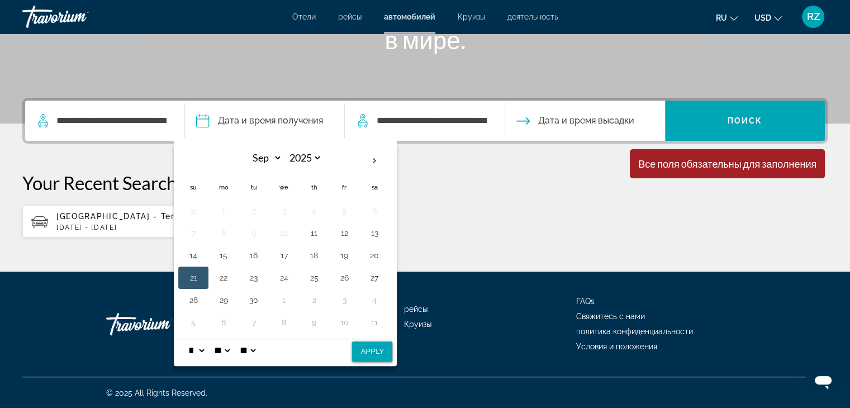
click at [191, 277] on button "21" at bounding box center [193, 278] width 18 height 16
click at [375, 354] on button "Apply" at bounding box center [372, 352] width 40 height 20
type input "**********"
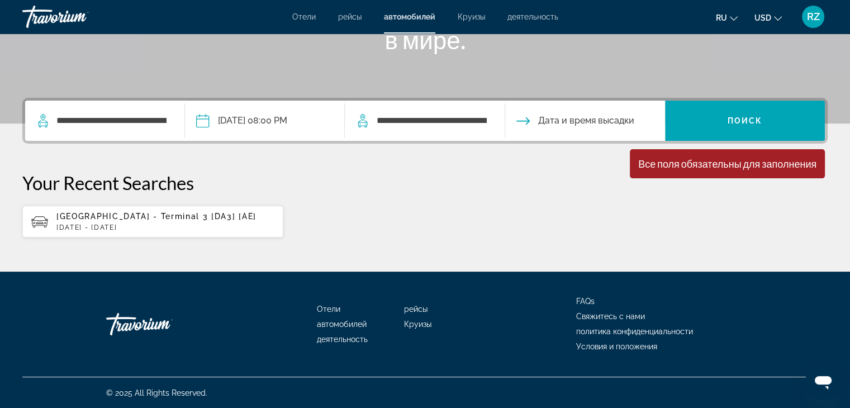
click at [203, 121] on input "**********" at bounding box center [264, 123] width 164 height 44
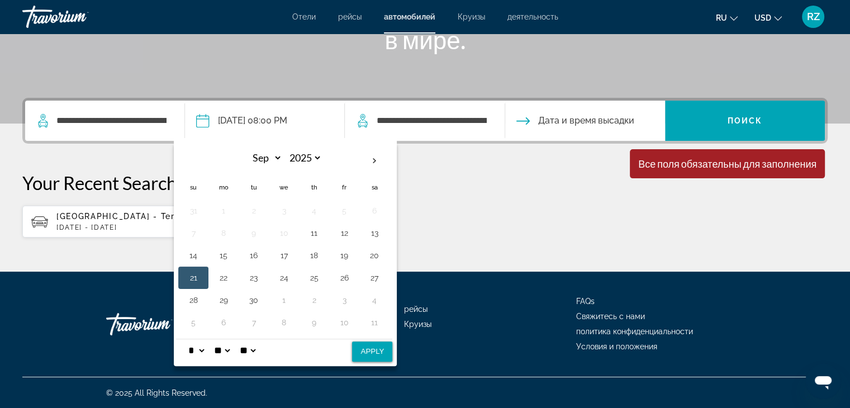
click at [369, 350] on button "Apply" at bounding box center [372, 352] width 40 height 20
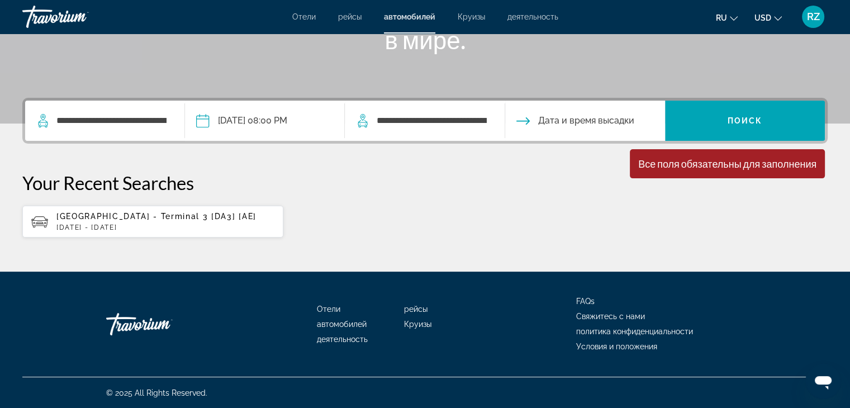
click at [596, 121] on input "Drop-off date" at bounding box center [585, 123] width 164 height 44
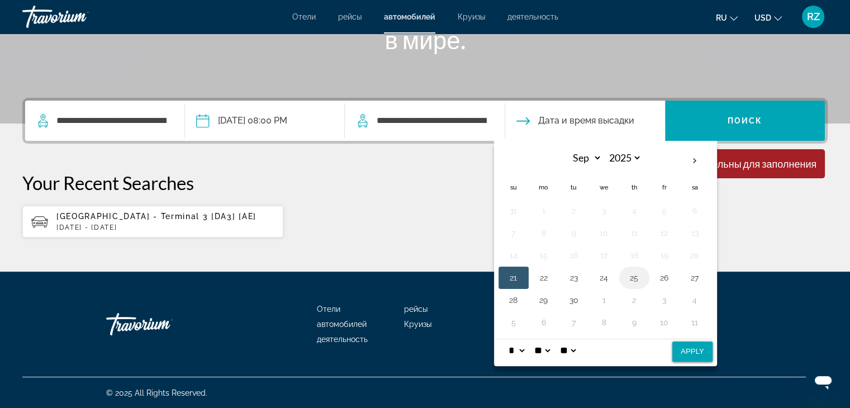
click at [633, 275] on button "25" at bounding box center [635, 278] width 18 height 16
click at [690, 349] on button "Apply" at bounding box center [692, 352] width 40 height 20
type input "**********"
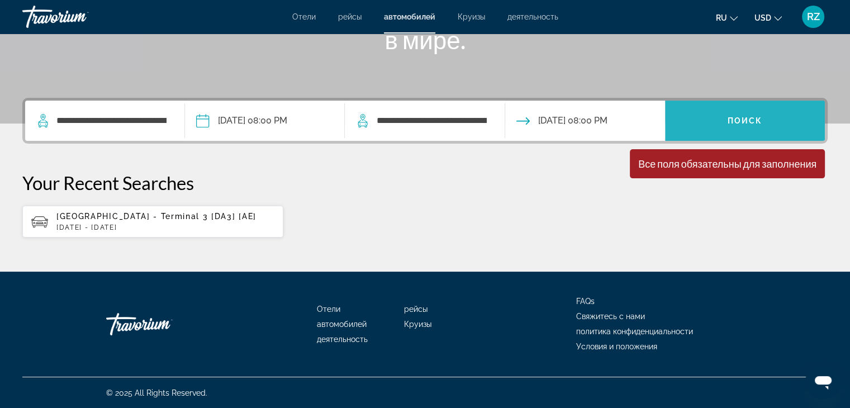
click at [736, 118] on span "Поиск" at bounding box center [745, 120] width 35 height 9
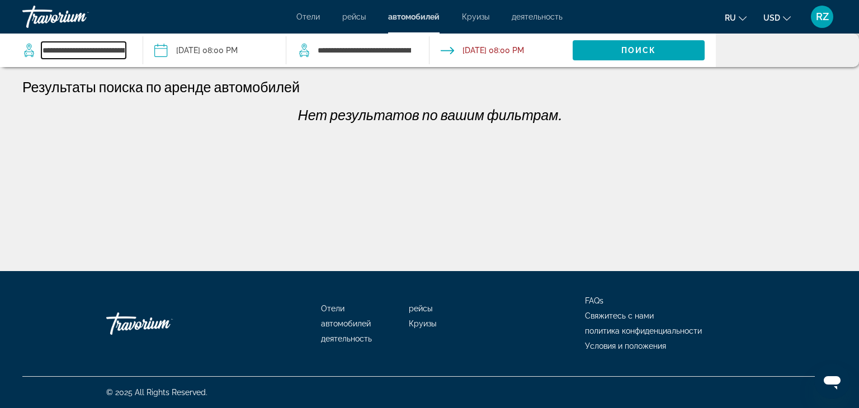
click at [52, 52] on input "**********" at bounding box center [83, 50] width 84 height 17
drag, startPoint x: 122, startPoint y: 50, endPoint x: 33, endPoint y: 46, distance: 89.5
click at [39, 47] on div "**********" at bounding box center [73, 50] width 103 height 17
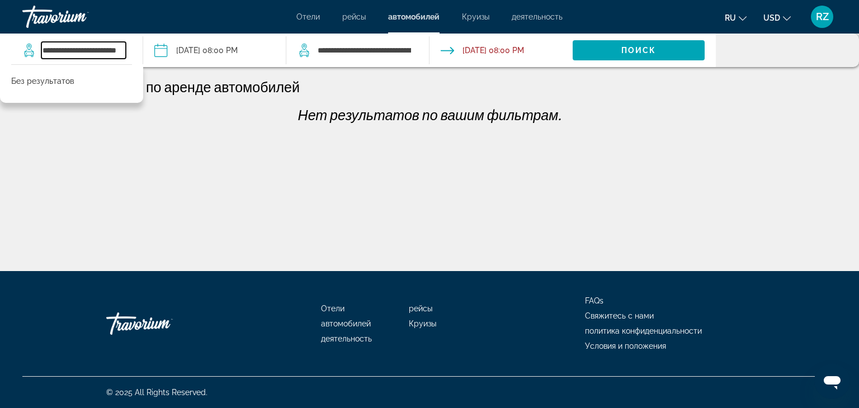
drag, startPoint x: 125, startPoint y: 49, endPoint x: 22, endPoint y: 34, distance: 104.0
click at [22, 34] on div "**********" at bounding box center [76, 51] width 109 height 34
type input "****"
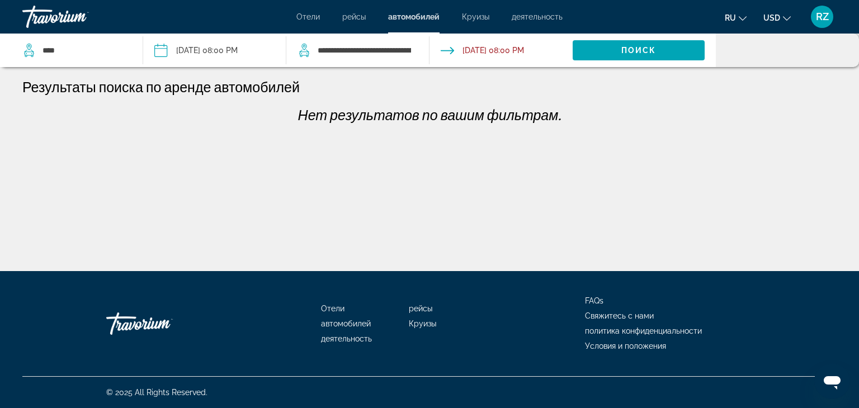
drag, startPoint x: 67, startPoint y: 39, endPoint x: 65, endPoint y: 45, distance: 6.0
click at [67, 43] on div "****" at bounding box center [76, 51] width 109 height 34
drag, startPoint x: 64, startPoint y: 49, endPoint x: 0, endPoint y: 56, distance: 64.7
click at [40, 53] on div "****" at bounding box center [73, 50] width 103 height 17
click at [55, 49] on input "Search widget" at bounding box center [83, 50] width 84 height 17
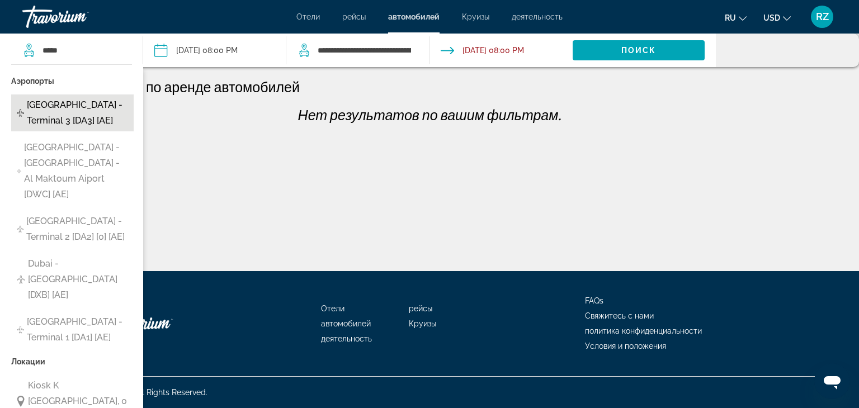
click at [90, 110] on span "[GEOGRAPHIC_DATA] - Terminal 3 [DA3] [AE]" at bounding box center [77, 112] width 101 height 31
type input "**********"
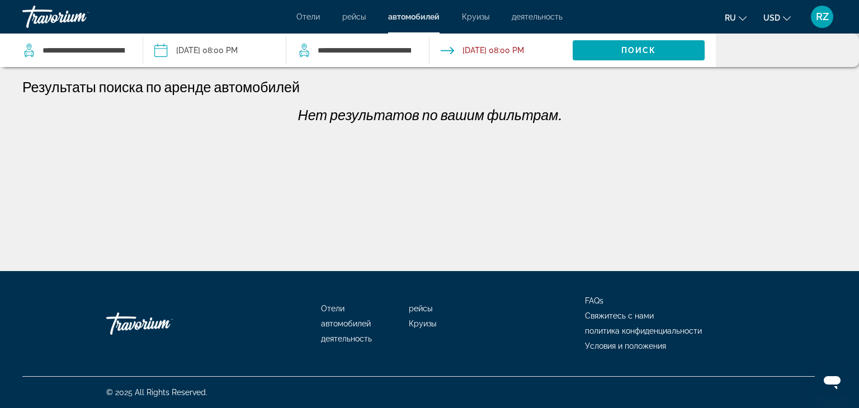
click at [420, 50] on app-cars-destinations-search "**********" at bounding box center [357, 51] width 143 height 34
click at [414, 49] on div "**********" at bounding box center [357, 51] width 120 height 34
drag, startPoint x: 410, startPoint y: 50, endPoint x: 311, endPoint y: 54, distance: 99.0
click at [311, 54] on div "**********" at bounding box center [354, 50] width 115 height 17
type input "**********"
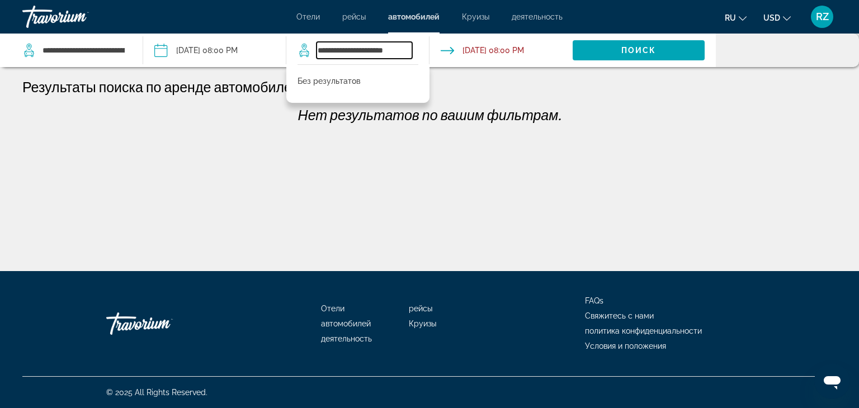
drag, startPoint x: 409, startPoint y: 50, endPoint x: 306, endPoint y: 60, distance: 103.4
click at [306, 60] on div "**********" at bounding box center [357, 51] width 120 height 34
click at [325, 52] on input "Search widget" at bounding box center [364, 50] width 96 height 17
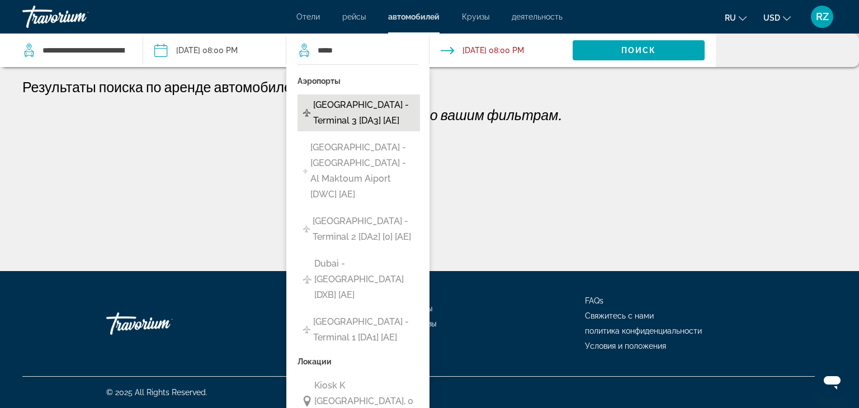
click at [337, 108] on span "[GEOGRAPHIC_DATA] - Terminal 3 [DA3] [AE]" at bounding box center [363, 112] width 101 height 31
type input "**********"
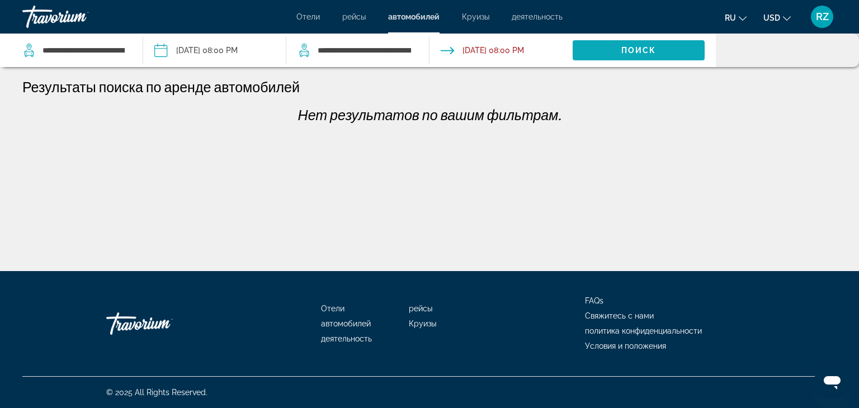
click at [624, 47] on span "Поиск" at bounding box center [638, 50] width 35 height 9
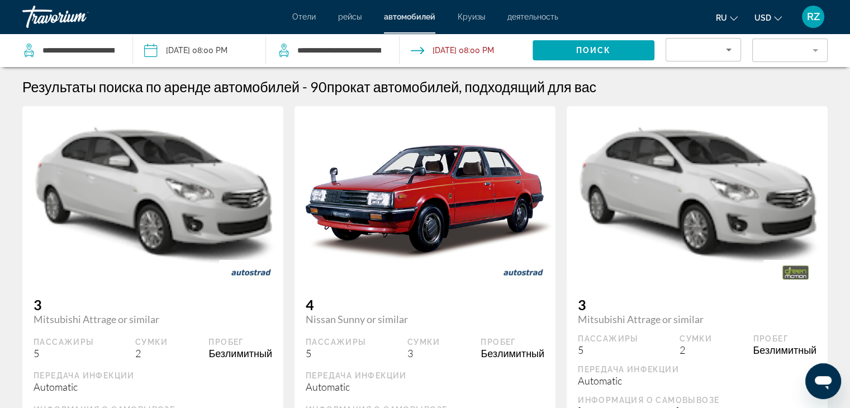
click at [299, 16] on span "Отели" at bounding box center [303, 16] width 23 height 9
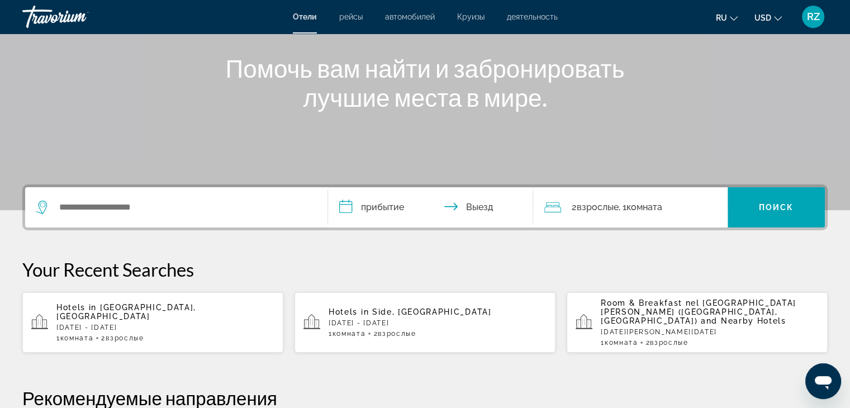
scroll to position [168, 0]
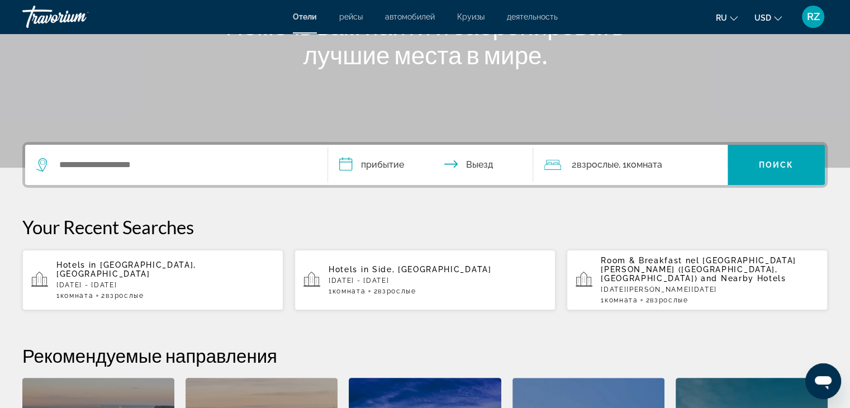
click at [732, 18] on icon "Change language" at bounding box center [734, 19] width 8 height 8
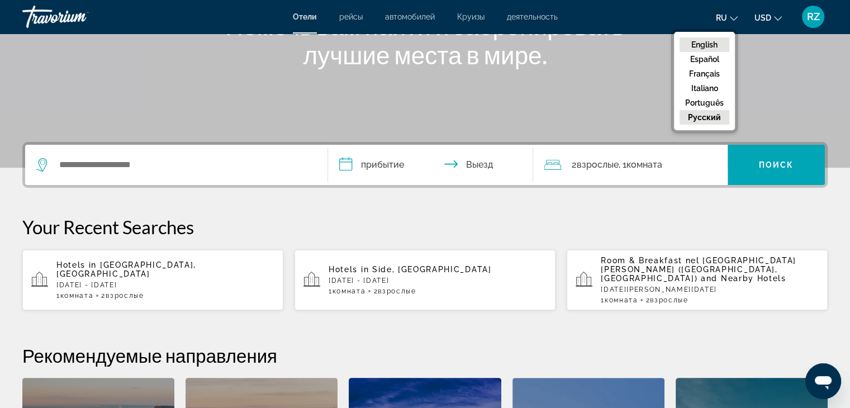
click at [707, 44] on button "English" at bounding box center [705, 44] width 50 height 15
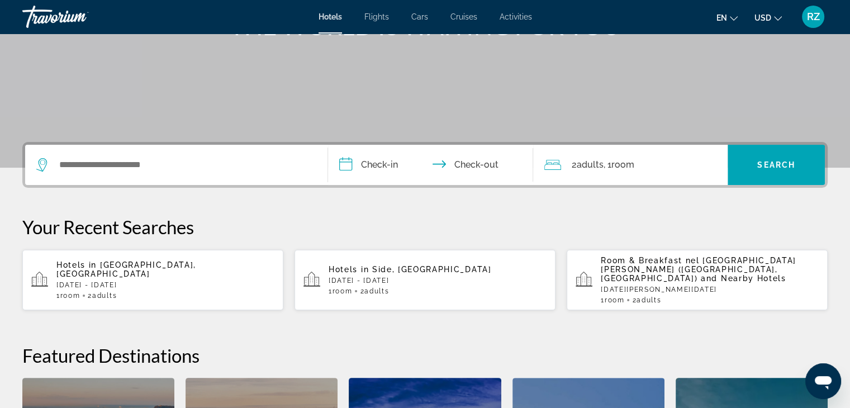
click at [67, 154] on div "Search widget" at bounding box center [176, 165] width 280 height 40
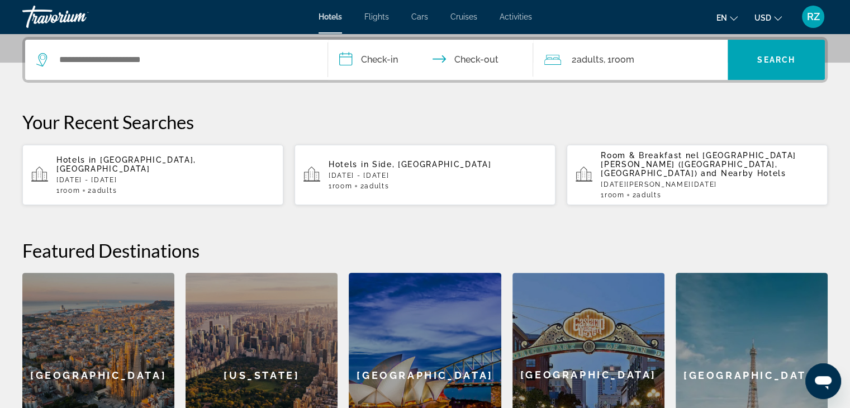
scroll to position [273, 0]
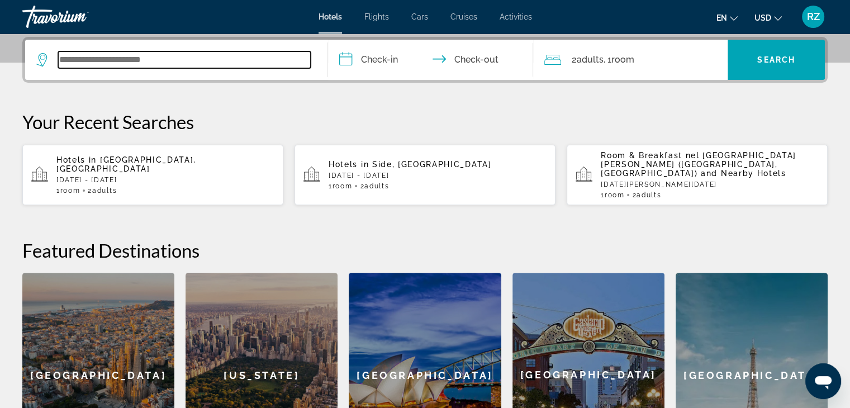
click at [65, 59] on input "Search widget" at bounding box center [184, 59] width 253 height 17
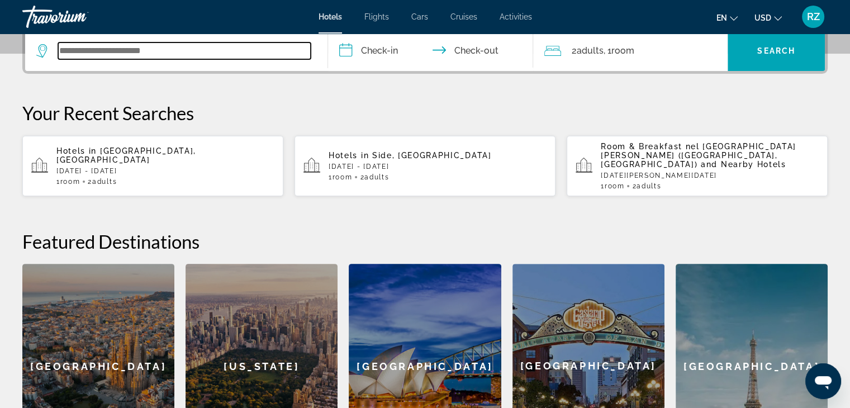
scroll to position [217, 0]
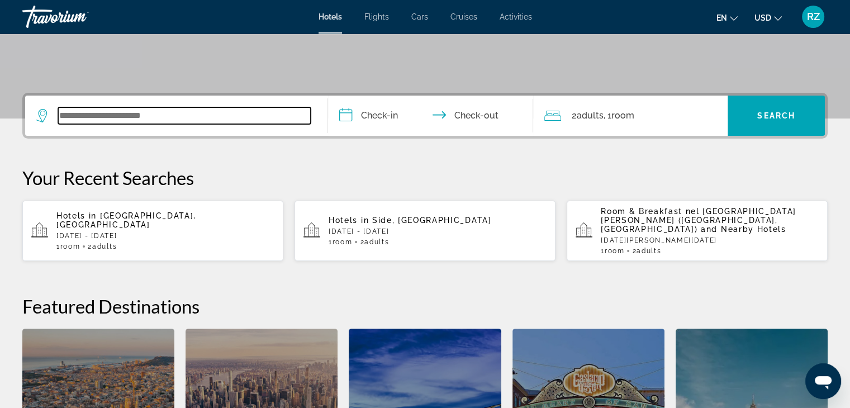
click at [63, 113] on input "Search widget" at bounding box center [184, 115] width 253 height 17
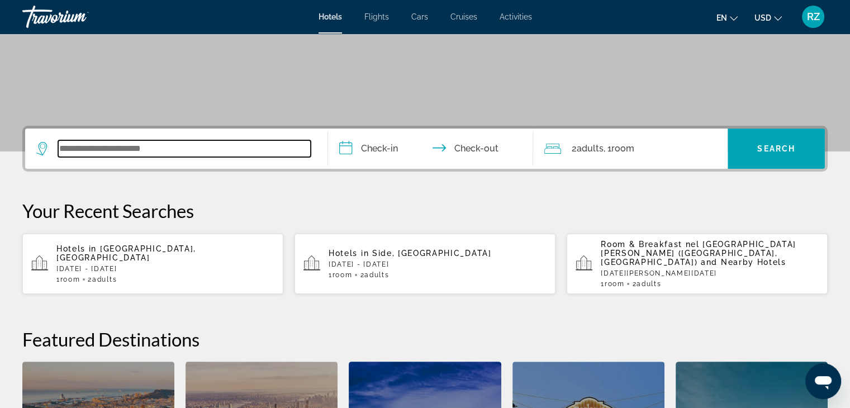
scroll to position [161, 0]
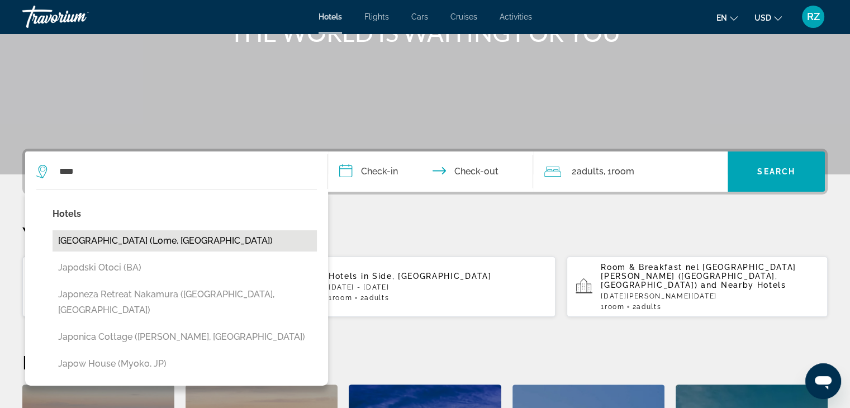
click at [78, 240] on button "[GEOGRAPHIC_DATA] (Lome, [GEOGRAPHIC_DATA])" at bounding box center [185, 240] width 264 height 21
type input "**********"
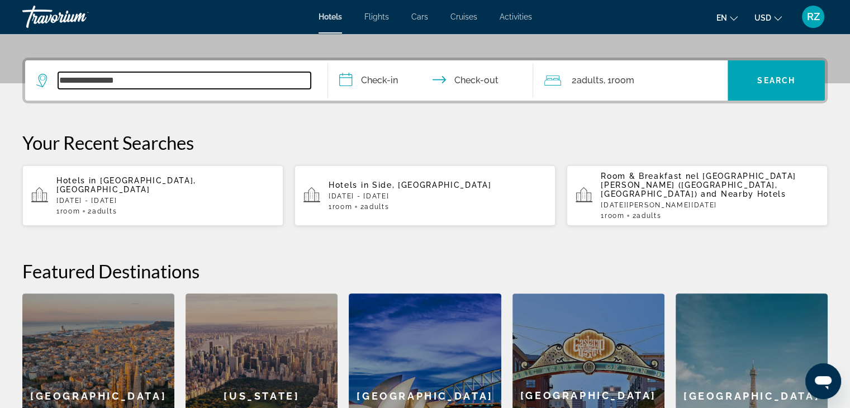
scroll to position [273, 0]
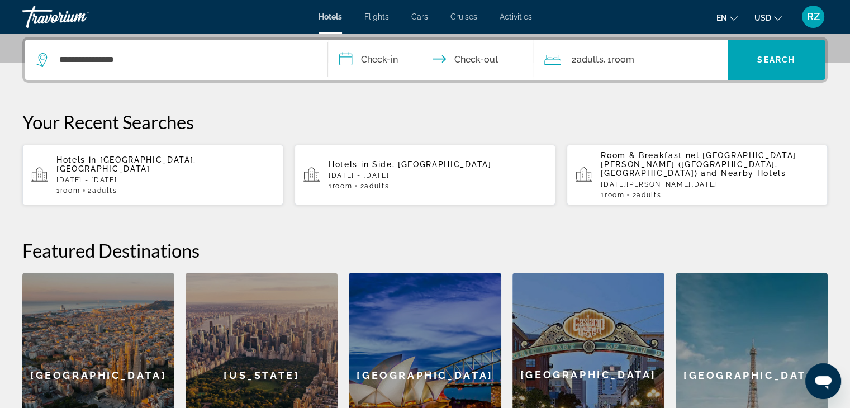
click at [352, 56] on input "**********" at bounding box center [433, 62] width 210 height 44
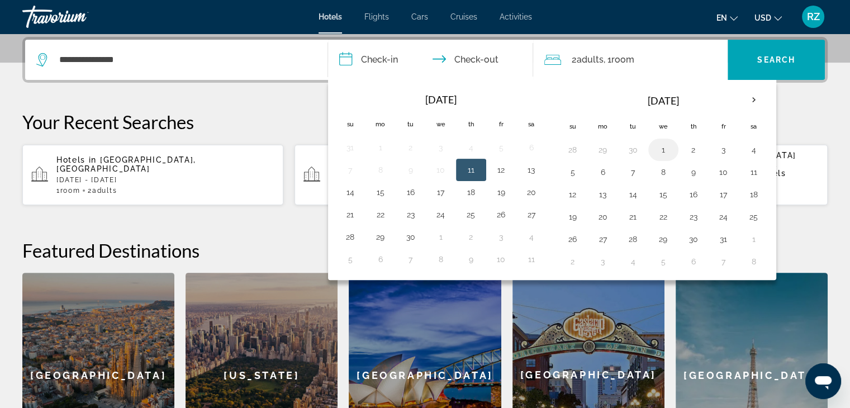
click at [660, 146] on button "1" at bounding box center [664, 150] width 18 height 16
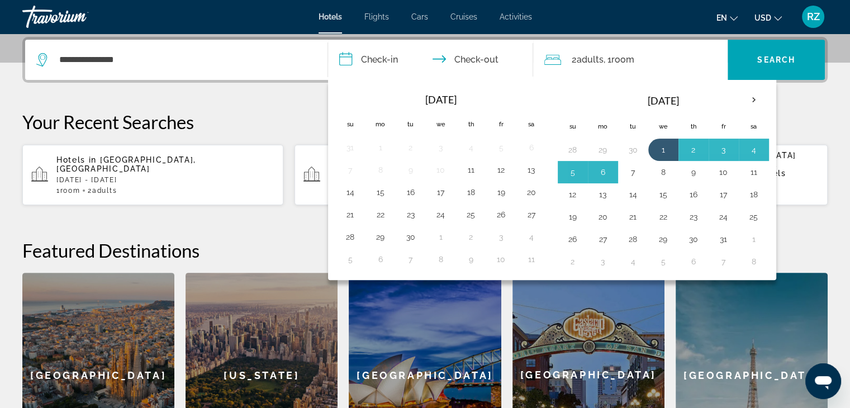
click at [629, 170] on button "7" at bounding box center [633, 172] width 18 height 16
type input "**********"
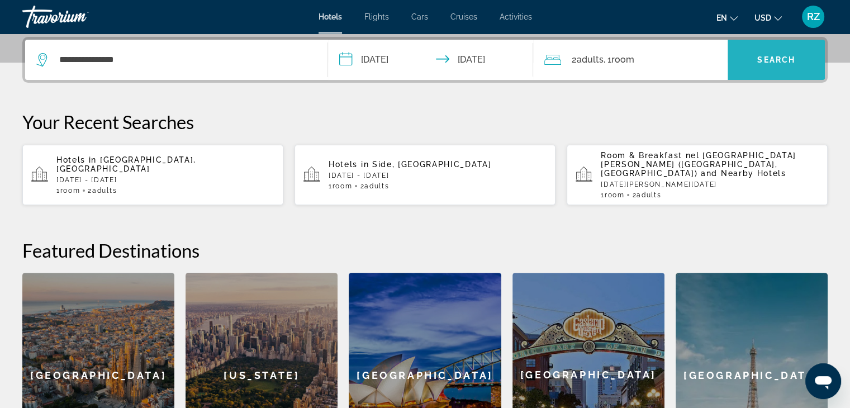
click at [776, 55] on span "Search" at bounding box center [776, 59] width 38 height 9
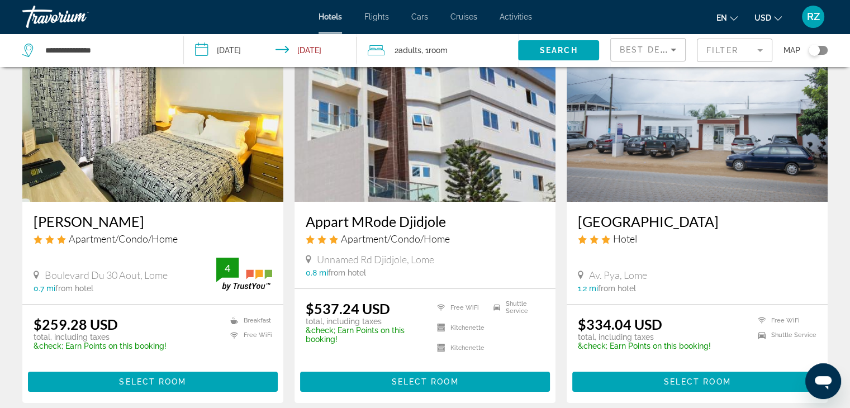
scroll to position [112, 0]
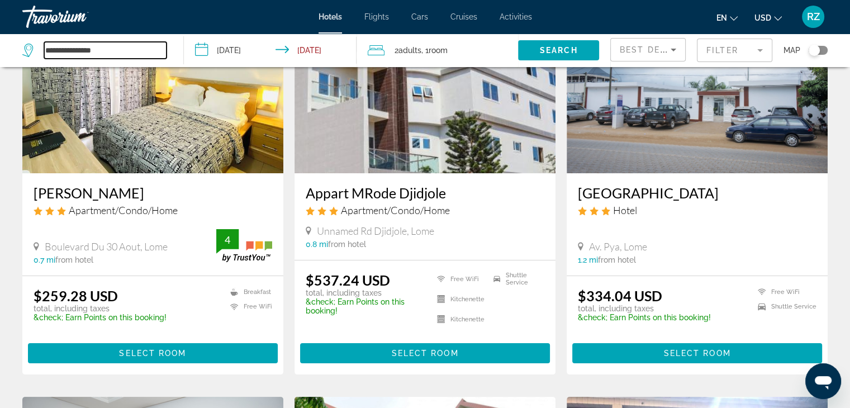
click at [63, 51] on input "**********" at bounding box center [105, 50] width 122 height 17
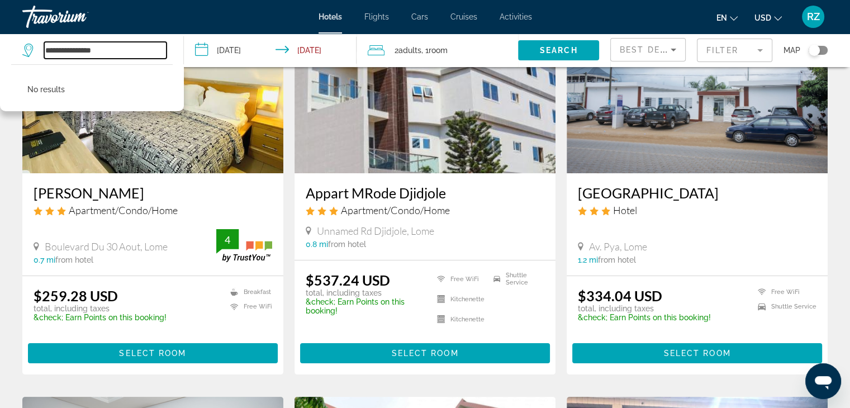
drag, startPoint x: 114, startPoint y: 50, endPoint x: 68, endPoint y: 44, distance: 46.7
click at [68, 44] on input "**********" at bounding box center [105, 50] width 122 height 17
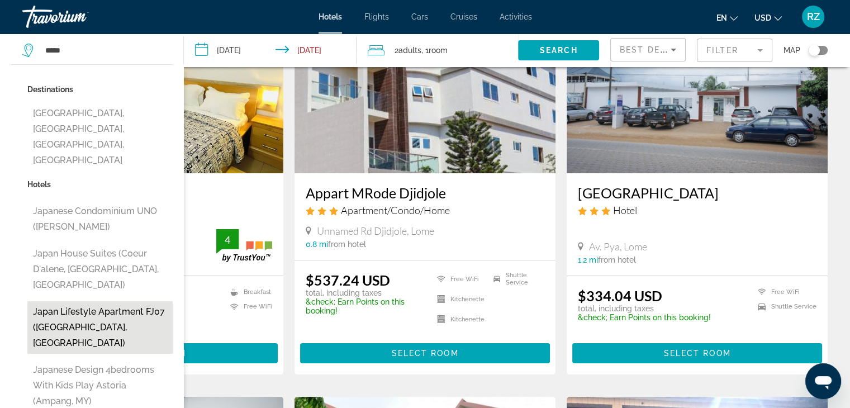
click at [48, 301] on button "Japan Lifestyle Apartment FJ07 ([GEOGRAPHIC_DATA], [GEOGRAPHIC_DATA])" at bounding box center [99, 327] width 145 height 53
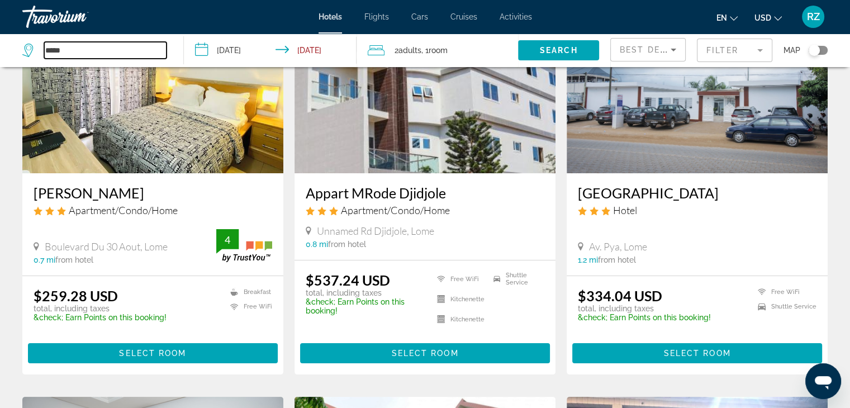
type input "**********"
click at [548, 50] on span "Search" at bounding box center [559, 50] width 38 height 9
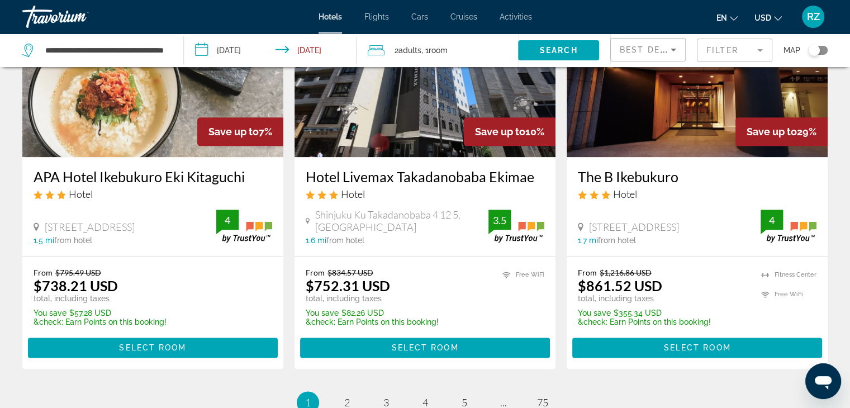
scroll to position [1397, 0]
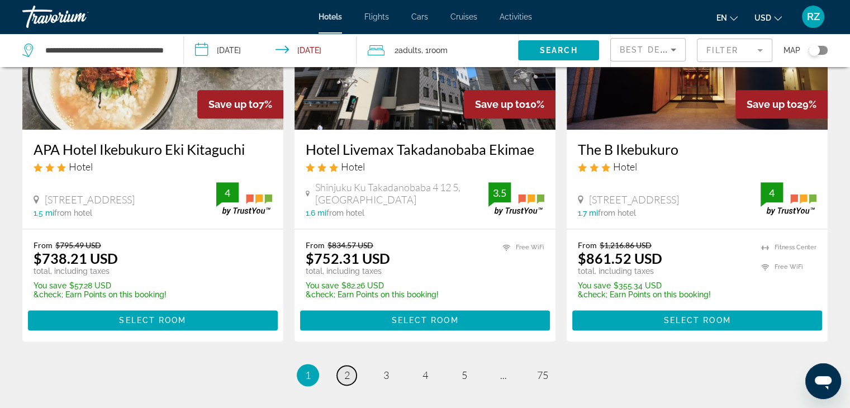
click at [347, 369] on span "2" at bounding box center [347, 375] width 6 height 12
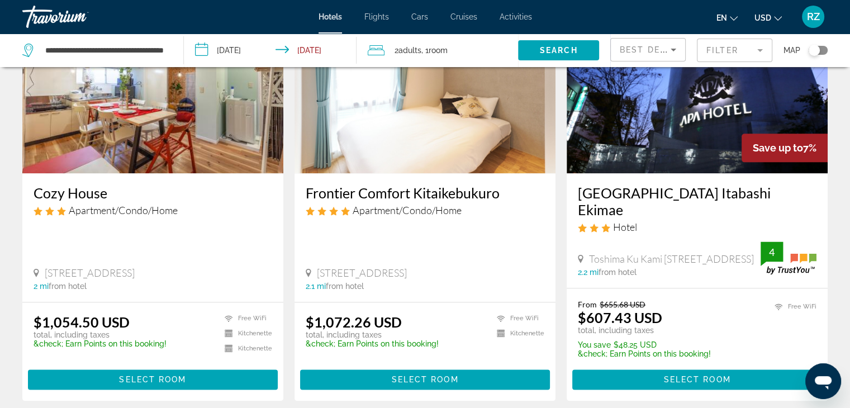
scroll to position [1453, 0]
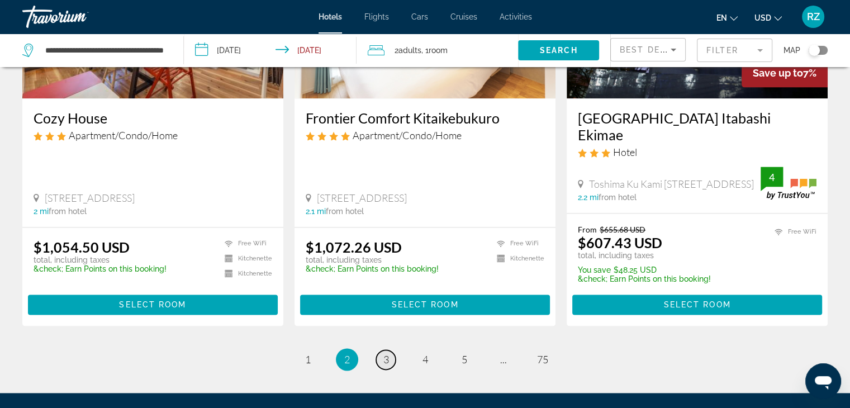
click at [388, 353] on span "3" at bounding box center [386, 359] width 6 height 12
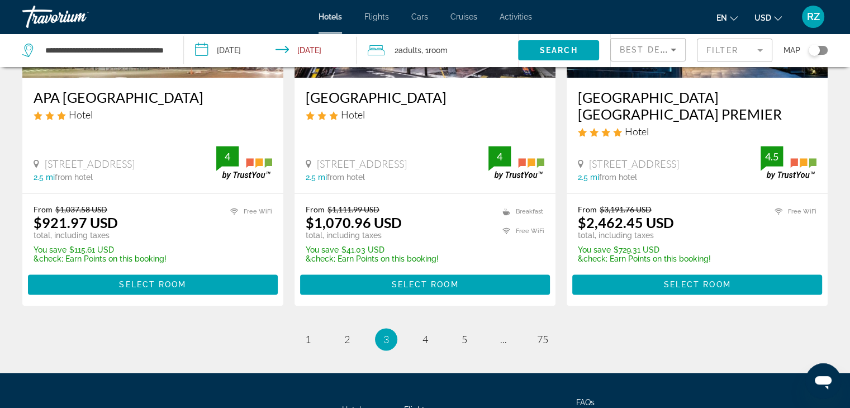
scroll to position [1552, 0]
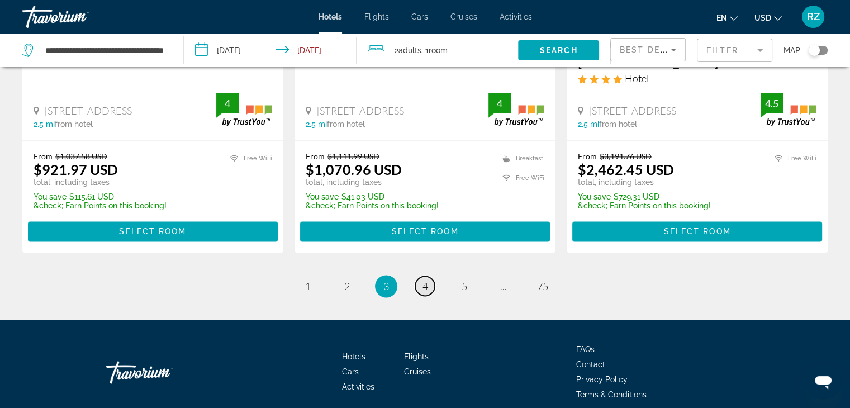
click at [423, 280] on span "4" at bounding box center [426, 286] width 6 height 12
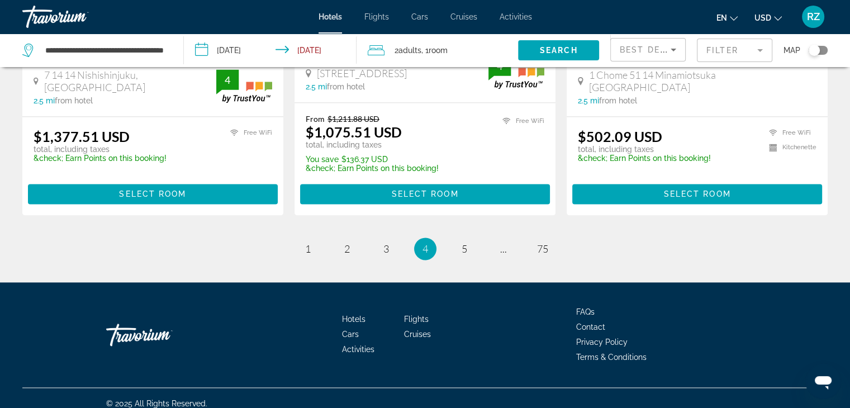
scroll to position [1572, 0]
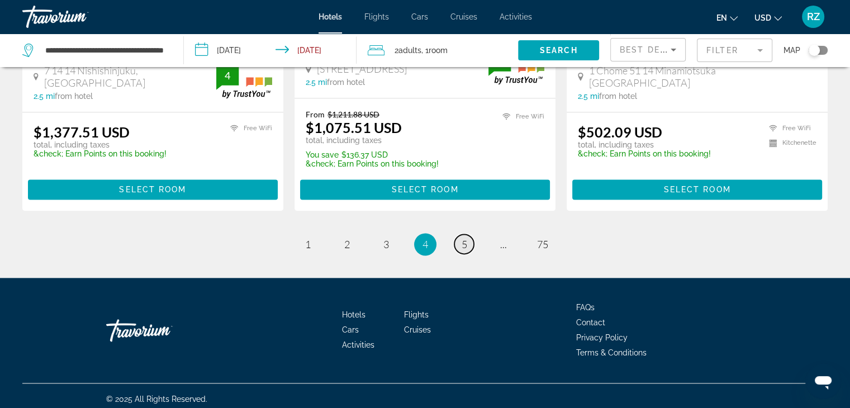
click at [464, 238] on span "5" at bounding box center [465, 244] width 6 height 12
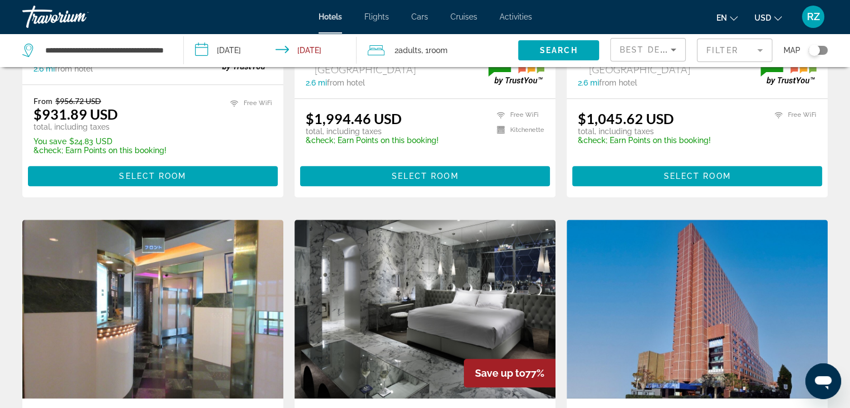
scroll to position [727, 0]
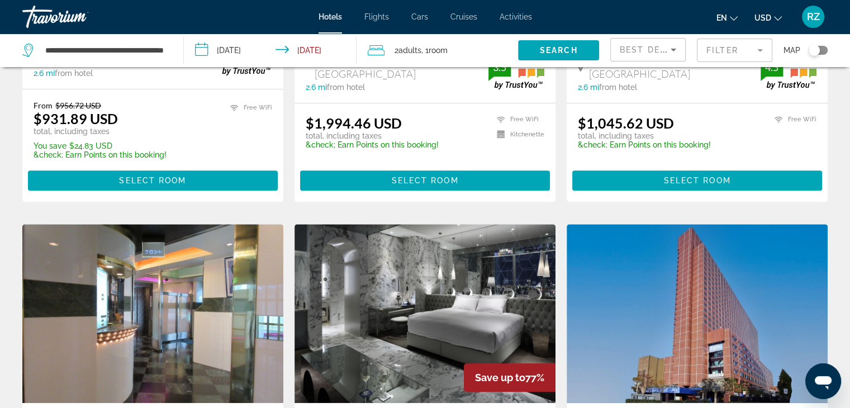
click at [436, 292] on img "Main content" at bounding box center [425, 313] width 261 height 179
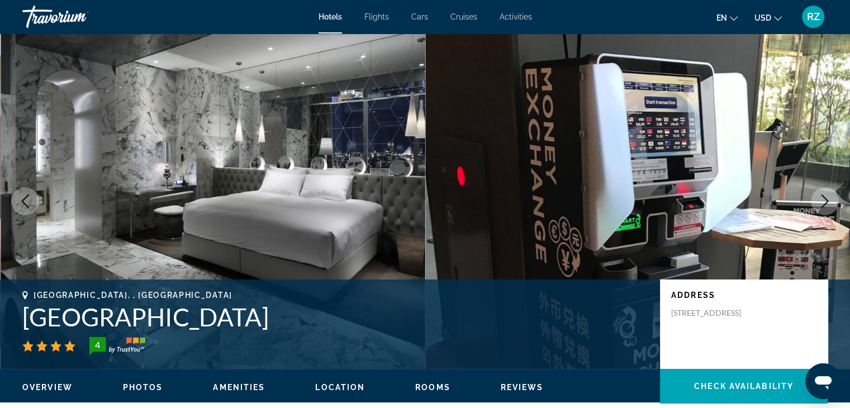
click at [823, 202] on icon "Next image" at bounding box center [824, 201] width 13 height 13
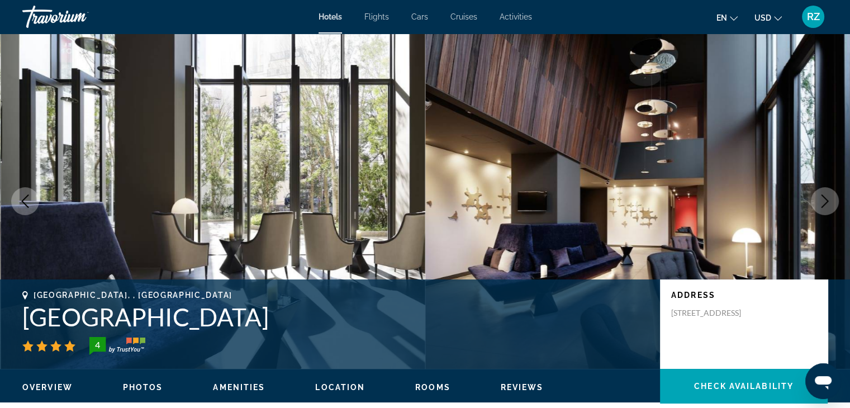
click at [822, 202] on icon "Next image" at bounding box center [824, 201] width 13 height 13
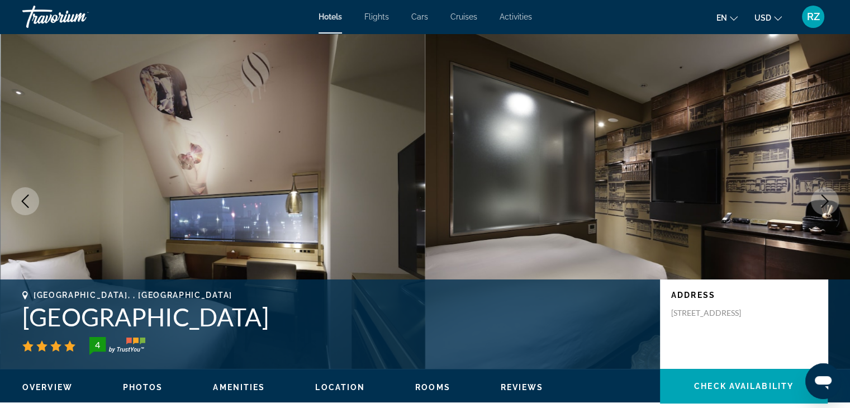
click at [822, 202] on icon "Next image" at bounding box center [824, 201] width 13 height 13
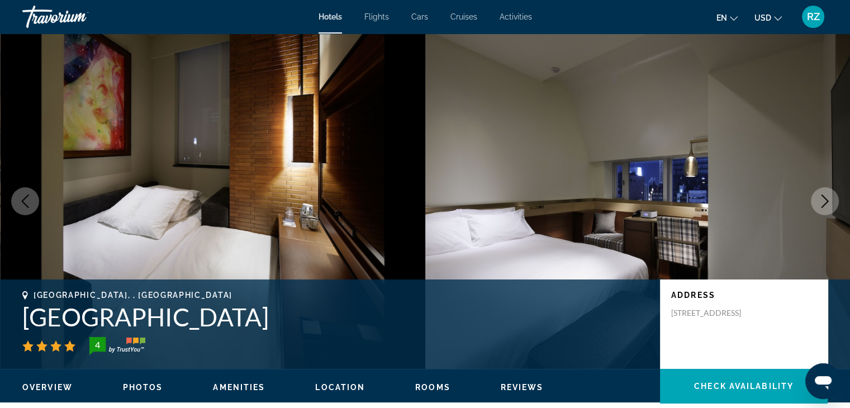
click at [818, 202] on icon "Next image" at bounding box center [824, 201] width 13 height 13
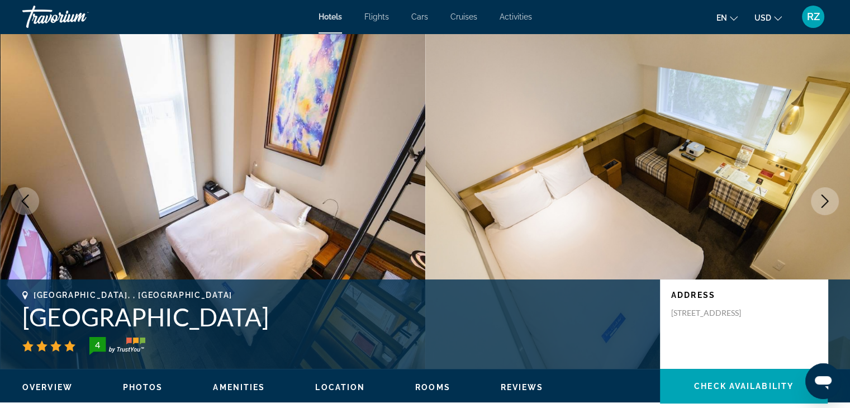
click at [819, 203] on icon "Next image" at bounding box center [824, 201] width 13 height 13
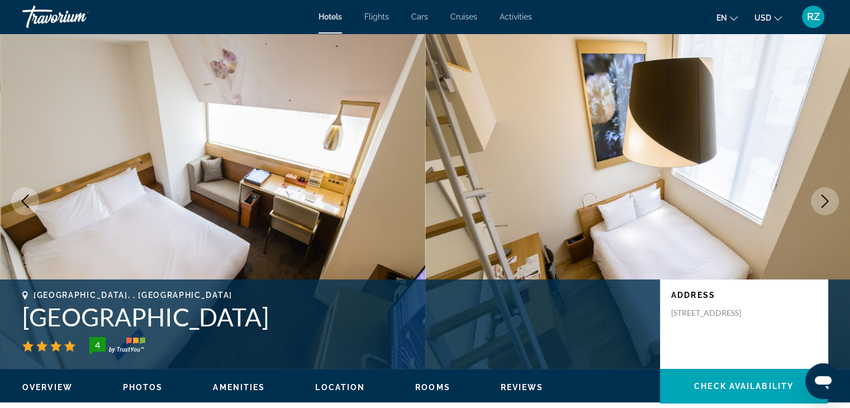
click at [819, 203] on icon "Next image" at bounding box center [824, 201] width 13 height 13
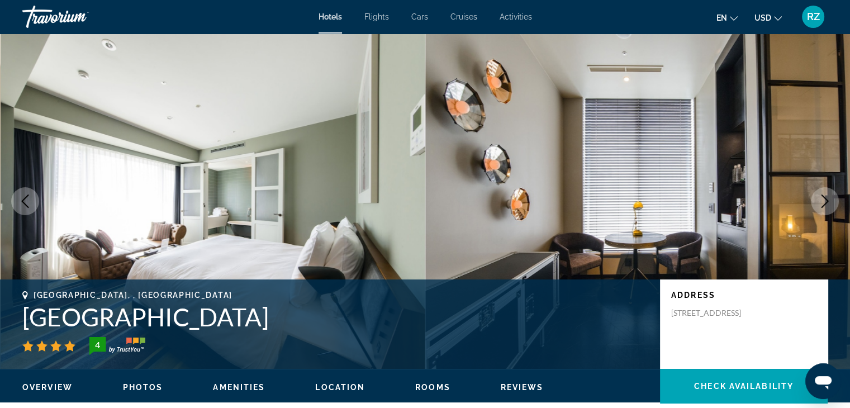
click at [819, 203] on icon "Next image" at bounding box center [824, 201] width 13 height 13
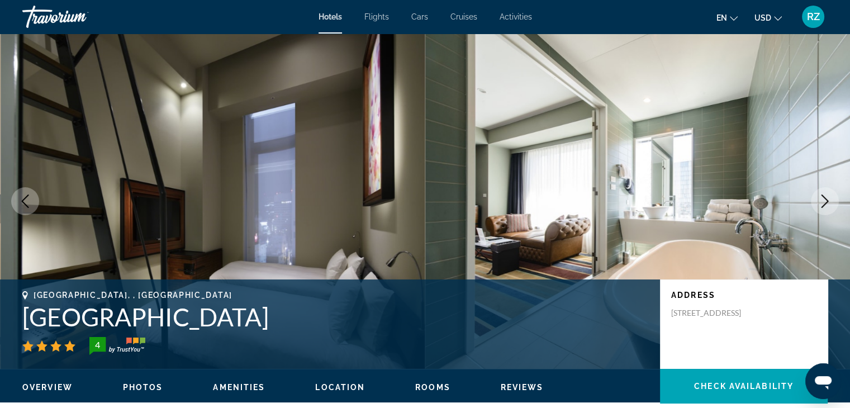
click at [822, 201] on icon "Next image" at bounding box center [824, 201] width 13 height 13
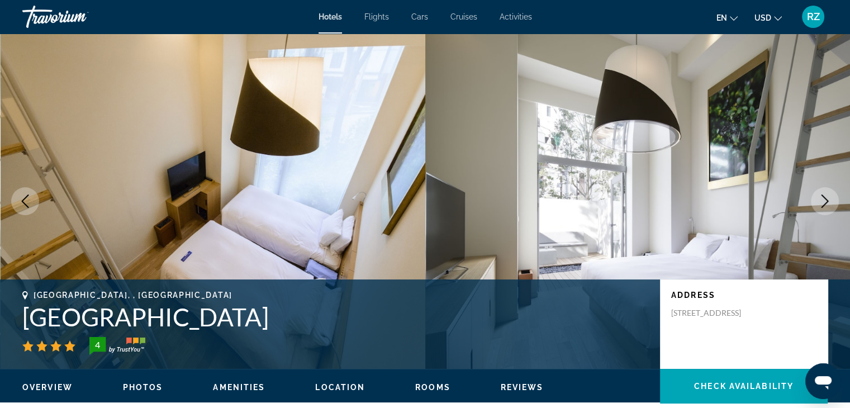
click at [822, 201] on icon "Next image" at bounding box center [824, 201] width 13 height 13
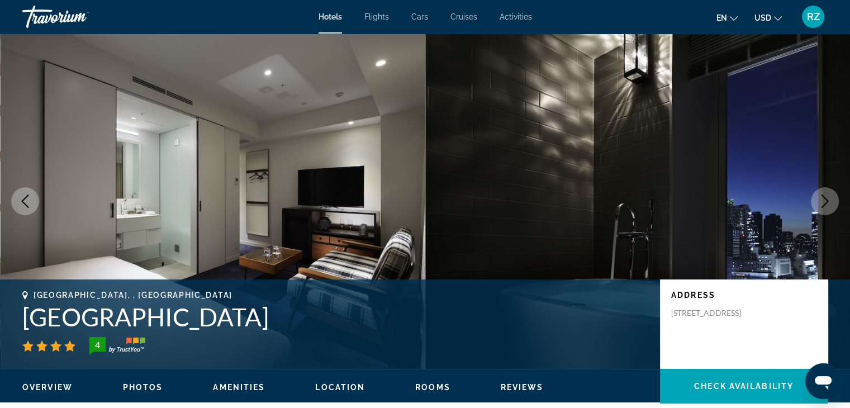
click at [822, 202] on icon "Next image" at bounding box center [824, 201] width 13 height 13
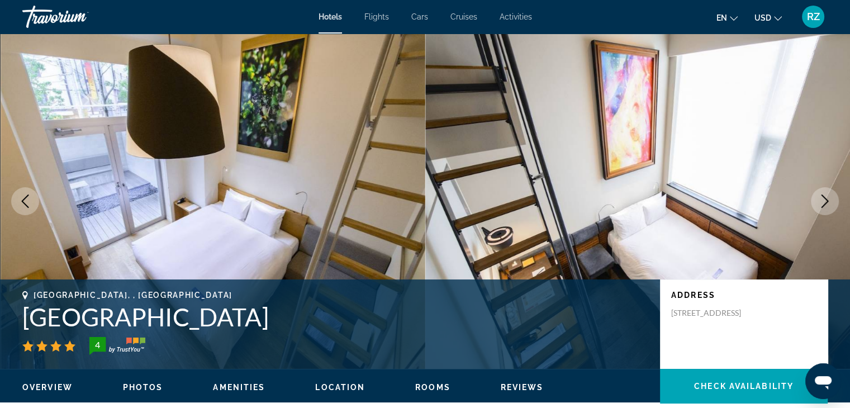
click at [822, 202] on icon "Next image" at bounding box center [824, 201] width 13 height 13
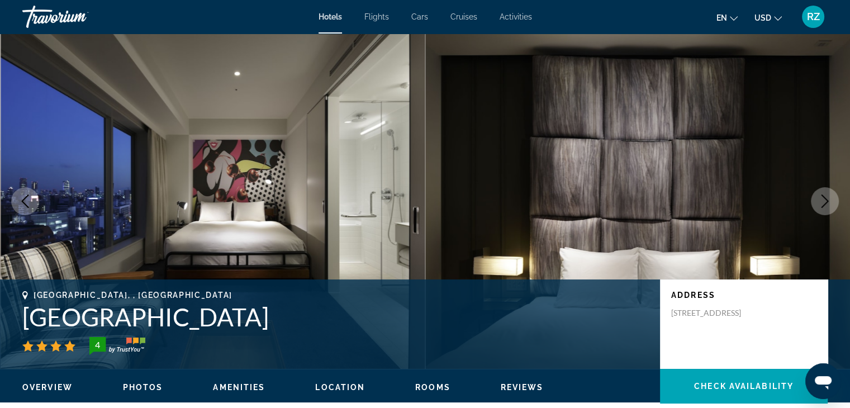
click at [821, 202] on icon "Next image" at bounding box center [824, 201] width 13 height 13
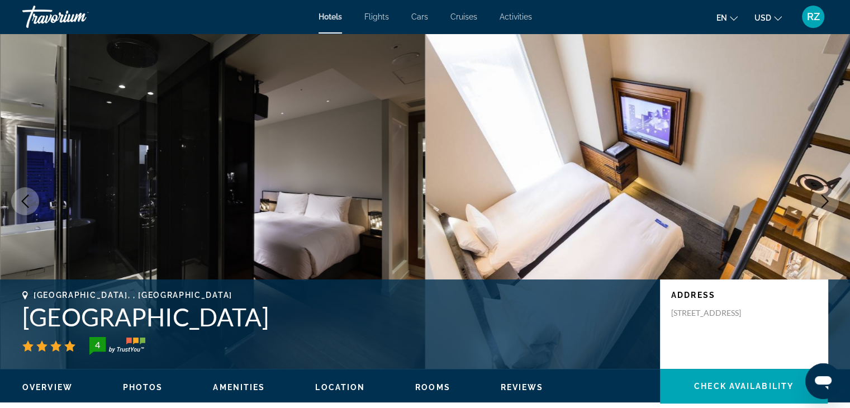
click at [821, 202] on icon "Next image" at bounding box center [824, 201] width 13 height 13
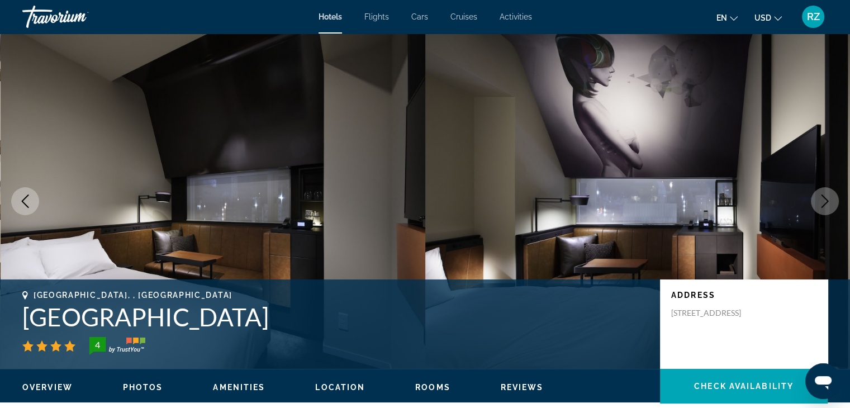
click at [821, 203] on icon "Next image" at bounding box center [824, 201] width 13 height 13
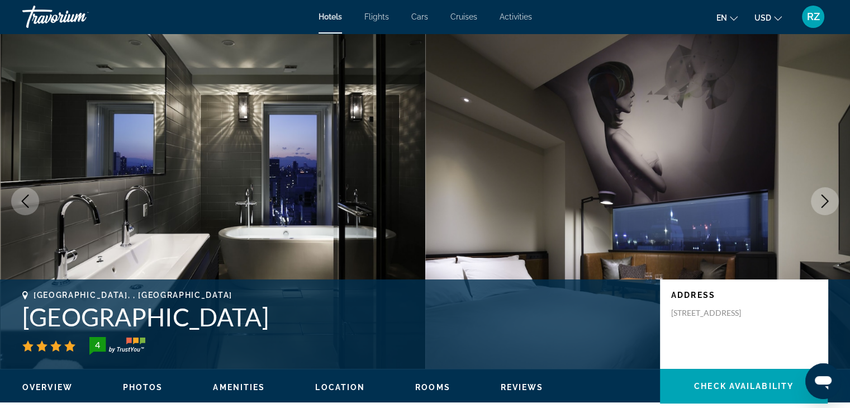
click at [821, 203] on icon "Next image" at bounding box center [824, 201] width 13 height 13
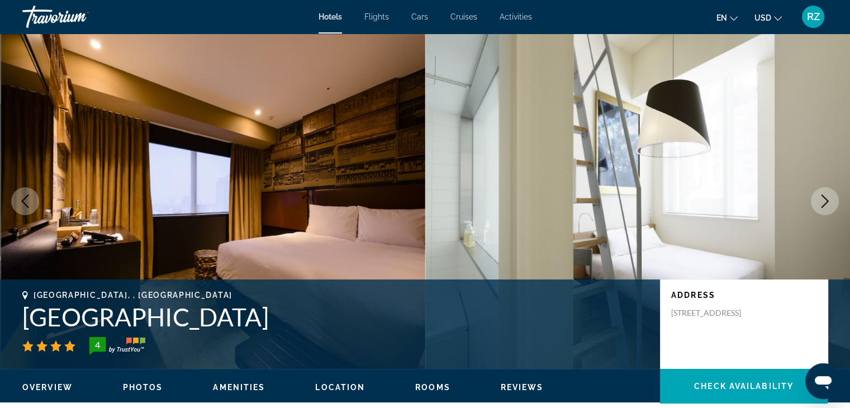
click at [821, 203] on icon "Next image" at bounding box center [824, 201] width 13 height 13
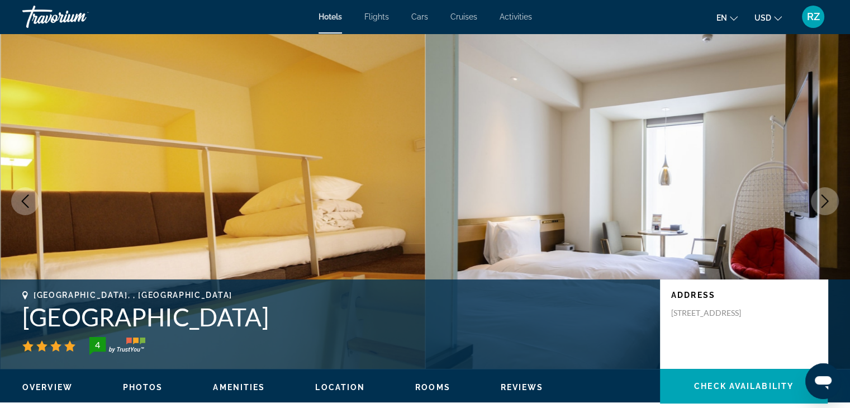
click at [821, 203] on icon "Next image" at bounding box center [824, 201] width 13 height 13
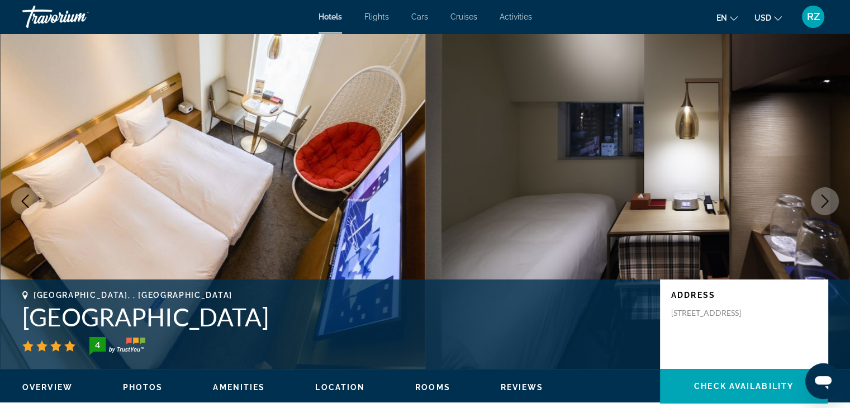
click at [821, 204] on icon "Next image" at bounding box center [824, 201] width 13 height 13
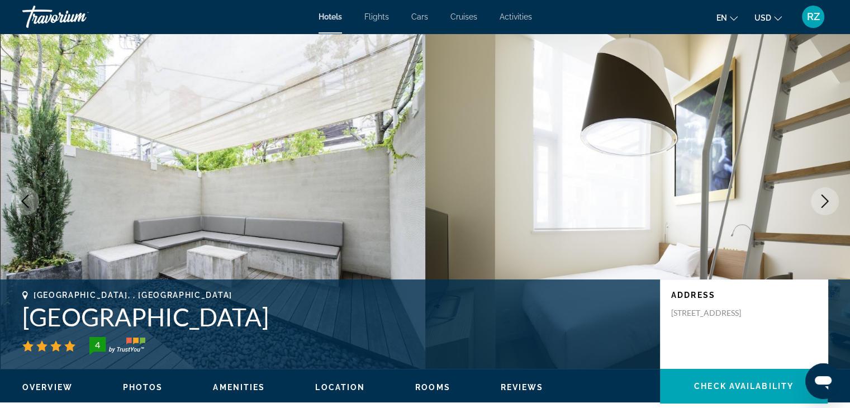
click at [821, 203] on icon "Next image" at bounding box center [824, 201] width 13 height 13
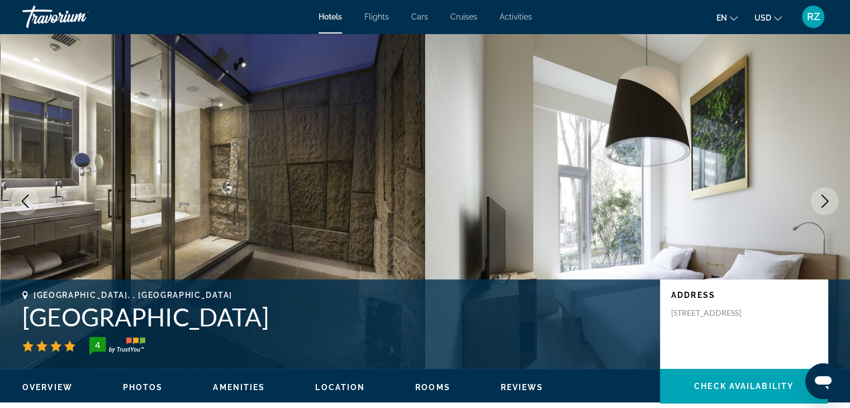
click at [821, 203] on icon "Next image" at bounding box center [824, 201] width 13 height 13
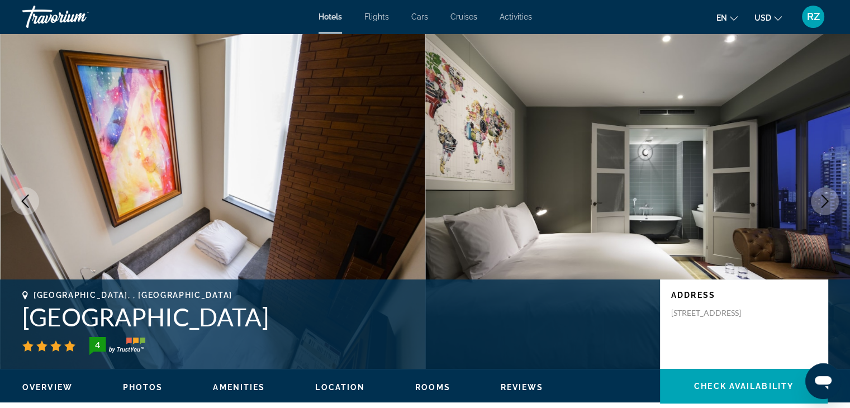
click at [821, 203] on icon "Next image" at bounding box center [824, 201] width 13 height 13
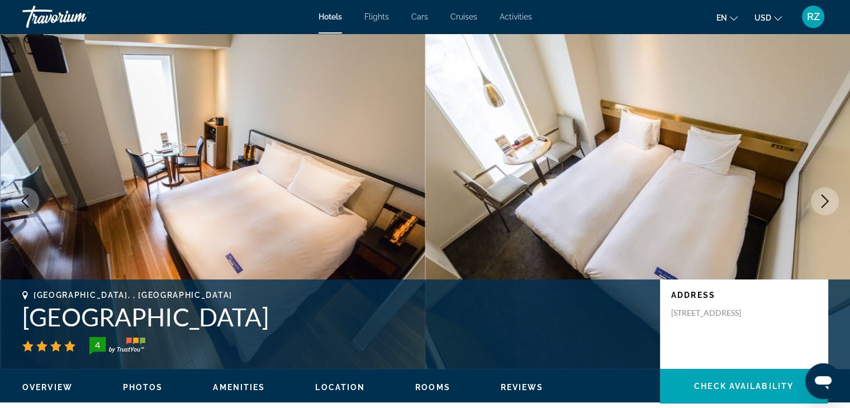
click at [821, 203] on icon "Next image" at bounding box center [824, 201] width 13 height 13
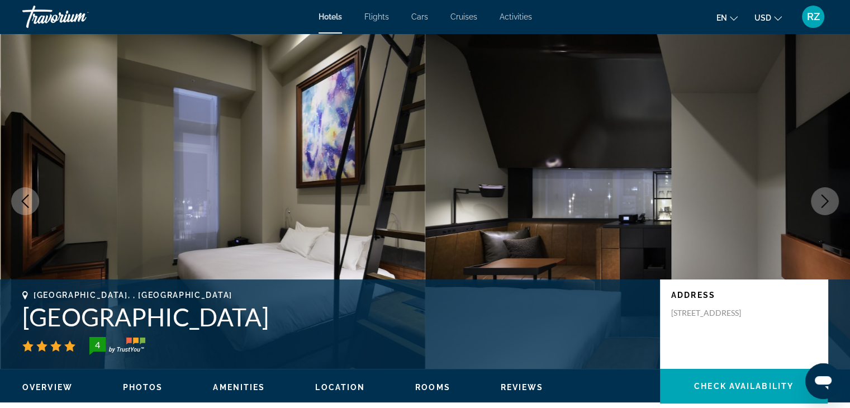
click at [821, 203] on icon "Next image" at bounding box center [824, 201] width 13 height 13
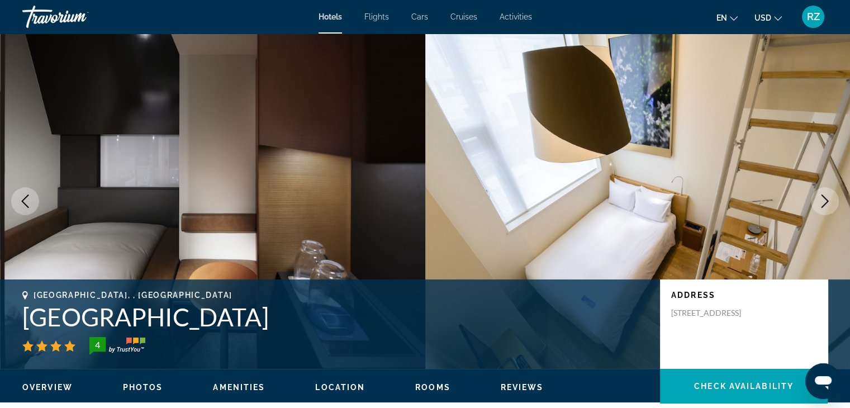
click at [821, 203] on icon "Next image" at bounding box center [824, 201] width 13 height 13
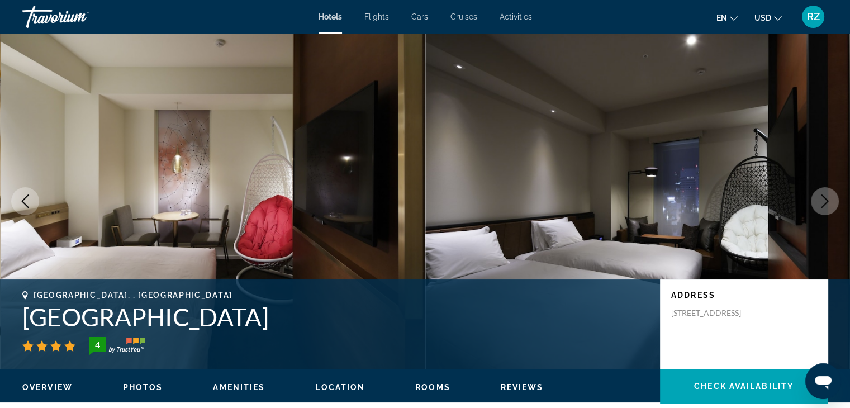
click at [821, 201] on icon "Next image" at bounding box center [824, 201] width 13 height 13
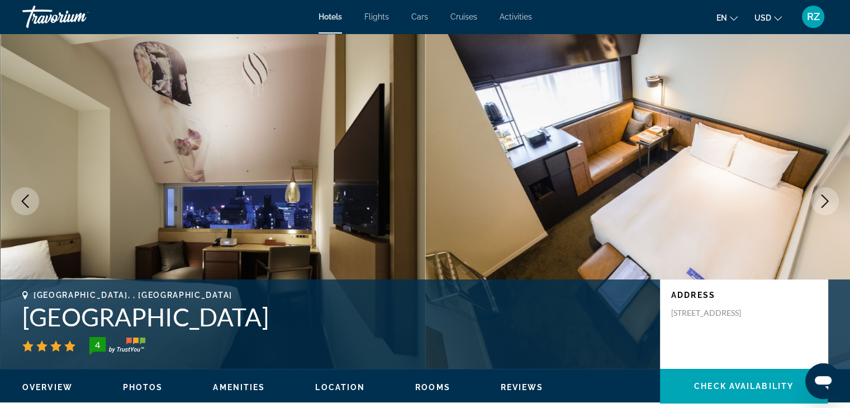
click at [821, 201] on icon "Next image" at bounding box center [824, 201] width 13 height 13
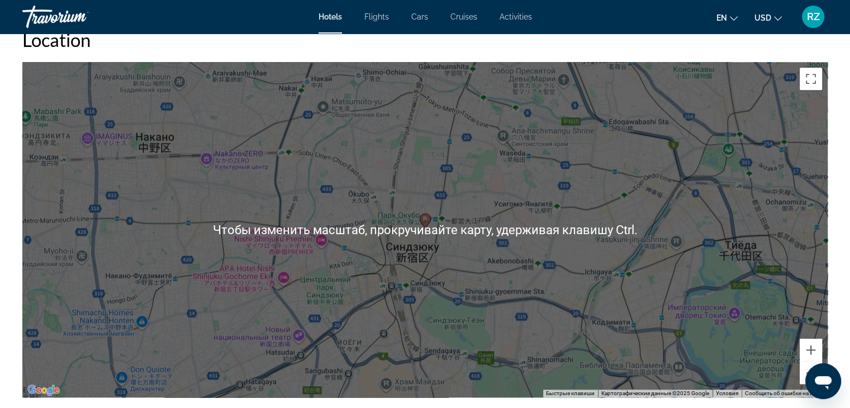
scroll to position [1118, 0]
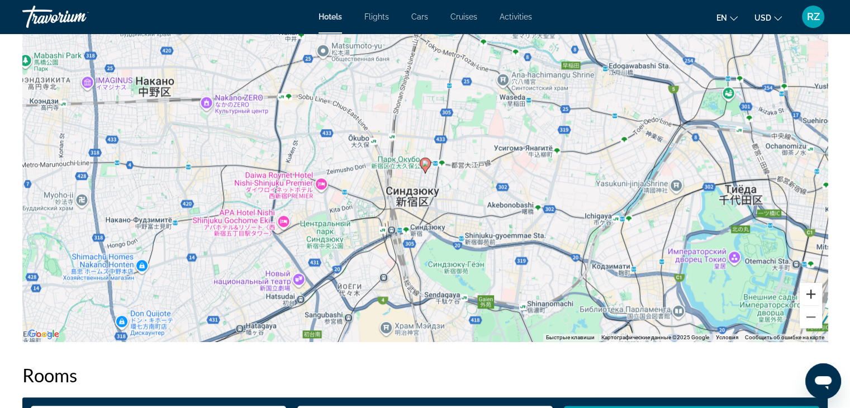
click at [813, 291] on button "Увеличить" at bounding box center [811, 294] width 22 height 22
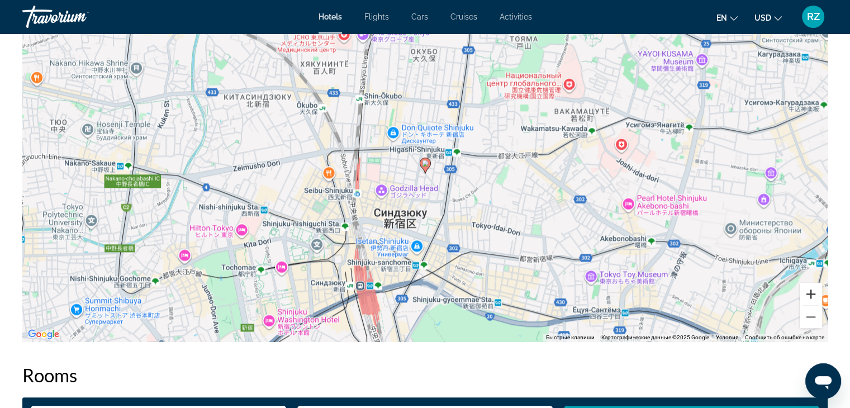
click at [809, 299] on button "Увеличить" at bounding box center [811, 294] width 22 height 22
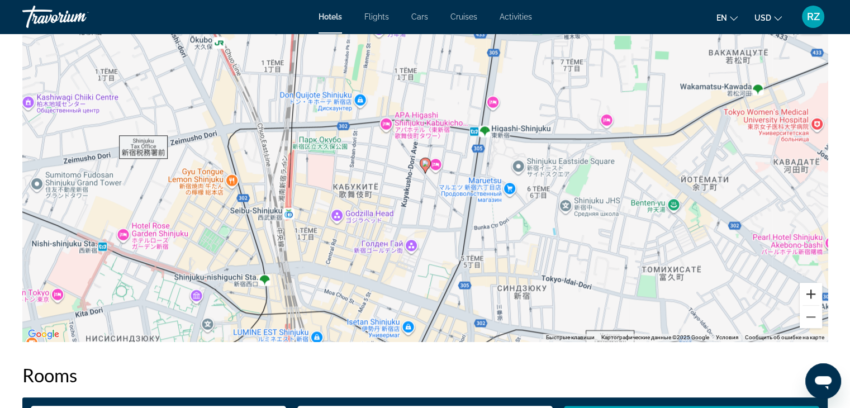
click at [812, 290] on button "Увеличить" at bounding box center [811, 294] width 22 height 22
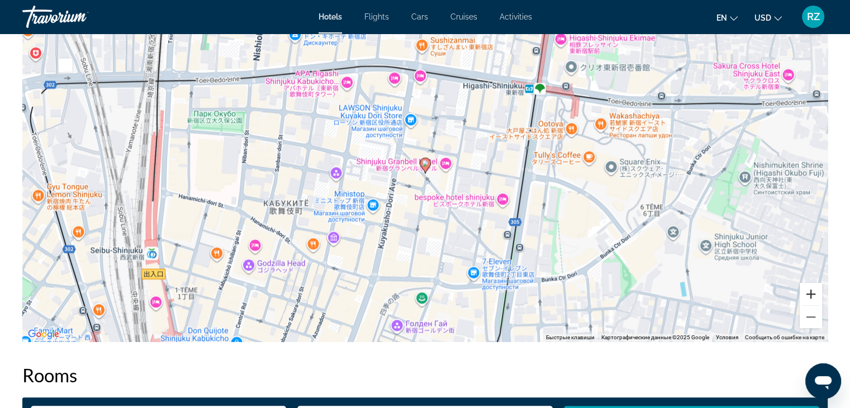
click at [812, 293] on button "Увеличить" at bounding box center [811, 294] width 22 height 22
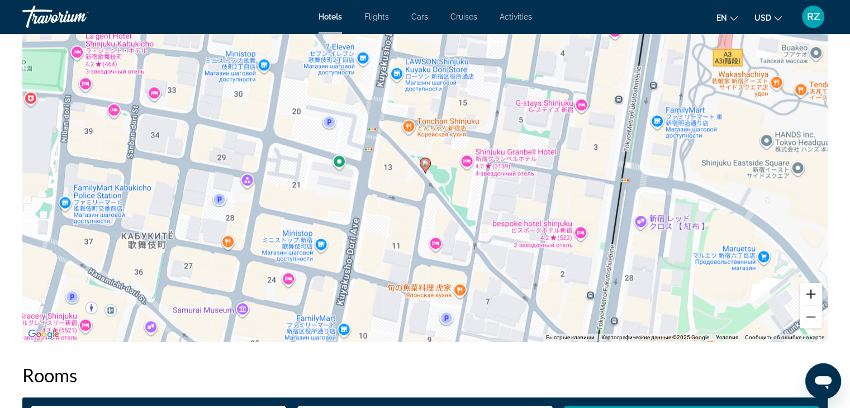
click at [809, 288] on button "Увеличить" at bounding box center [811, 294] width 22 height 22
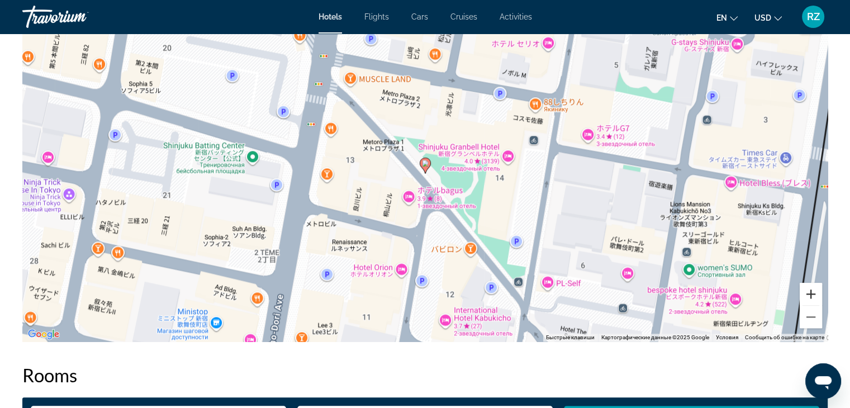
click at [812, 295] on button "Увеличить" at bounding box center [811, 294] width 22 height 22
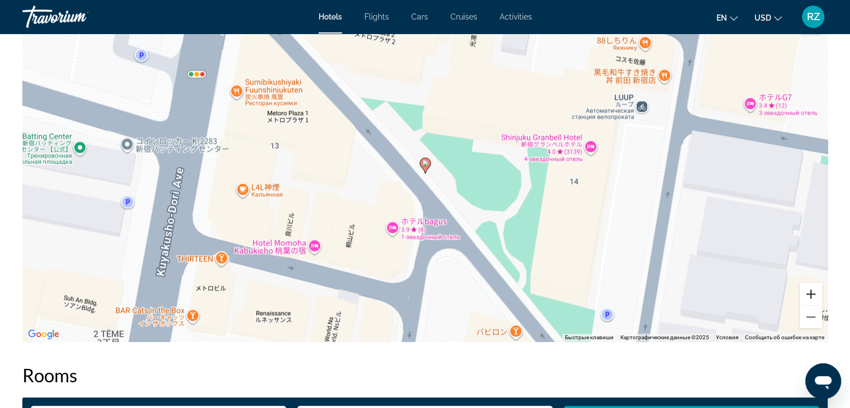
click at [811, 292] on button "Увеличить" at bounding box center [811, 294] width 22 height 22
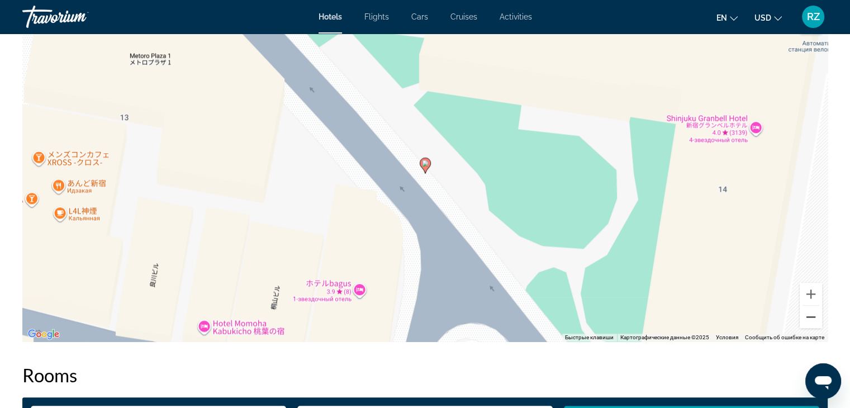
click at [810, 316] on button "Уменьшить" at bounding box center [811, 317] width 22 height 22
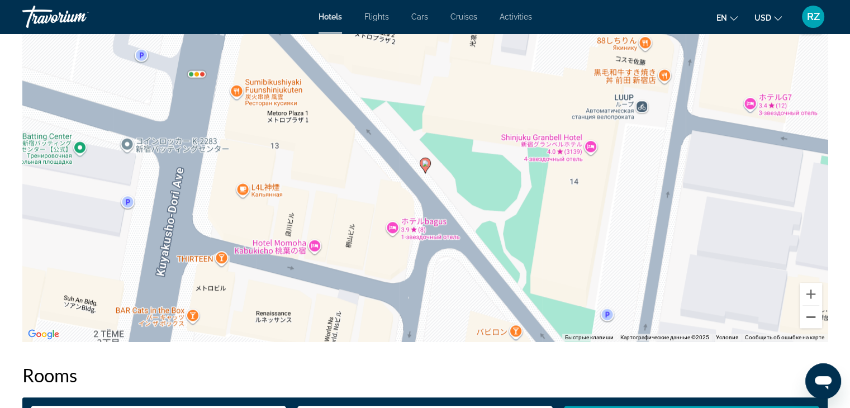
click at [808, 314] on button "Уменьшить" at bounding box center [811, 317] width 22 height 22
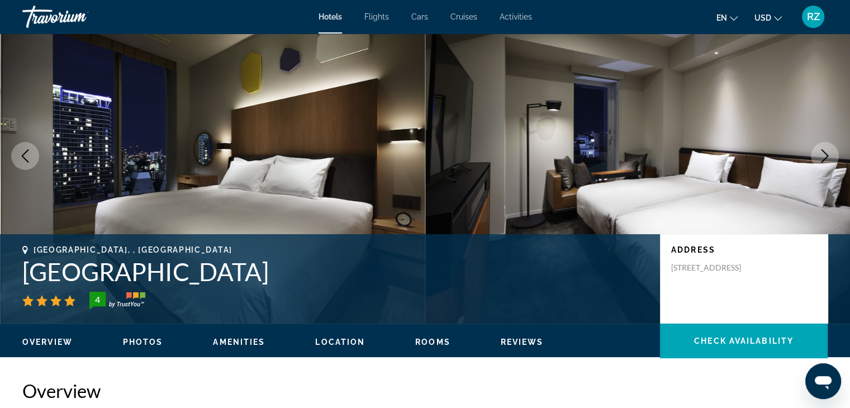
scroll to position [0, 0]
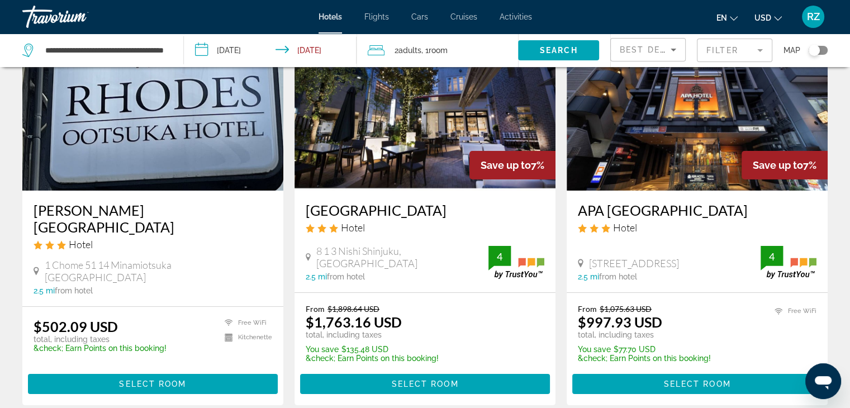
scroll to position [112, 0]
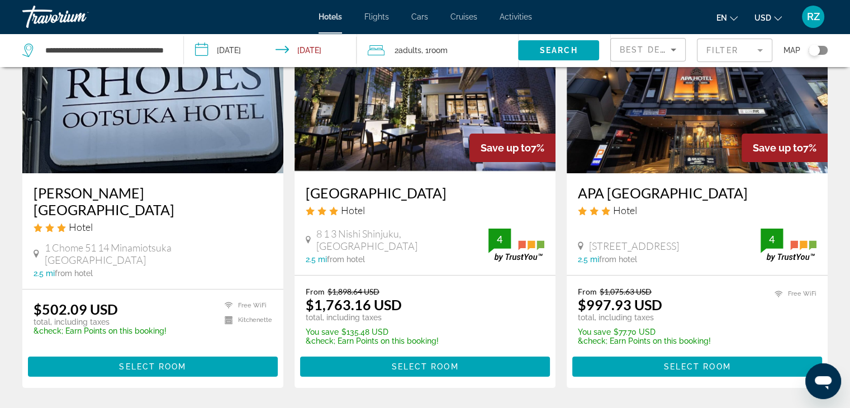
click at [172, 106] on img "Main content" at bounding box center [152, 83] width 261 height 179
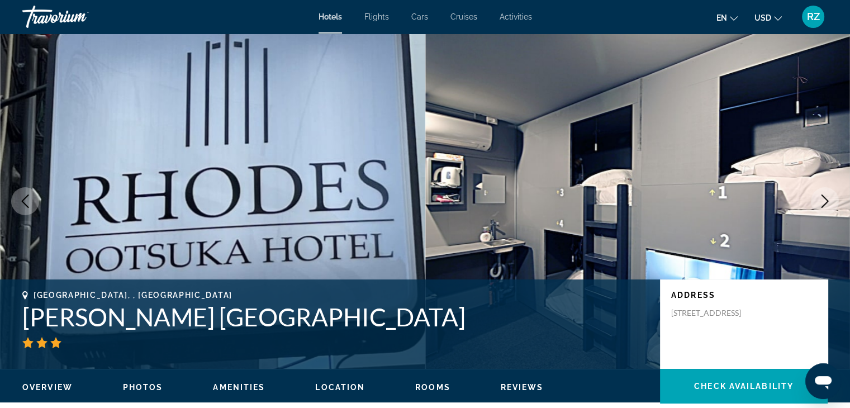
click at [821, 201] on icon "Next image" at bounding box center [824, 201] width 13 height 13
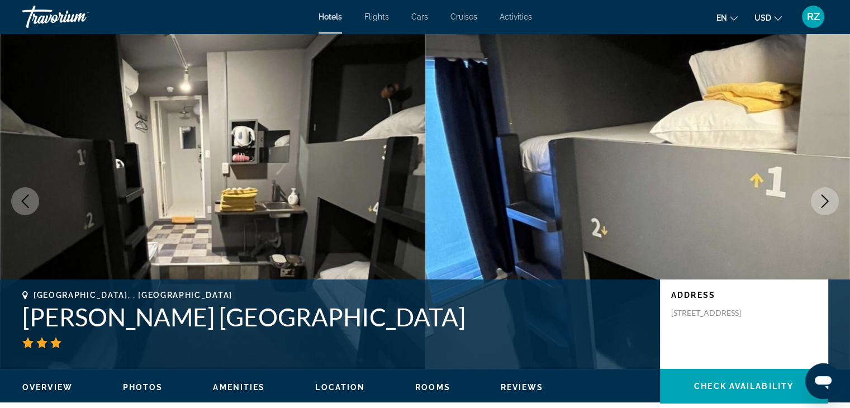
click at [823, 202] on icon "Next image" at bounding box center [824, 201] width 13 height 13
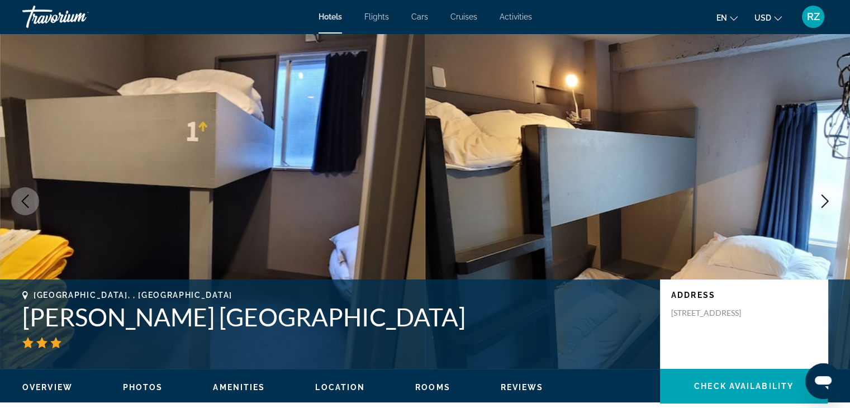
click at [823, 202] on icon "Next image" at bounding box center [824, 201] width 13 height 13
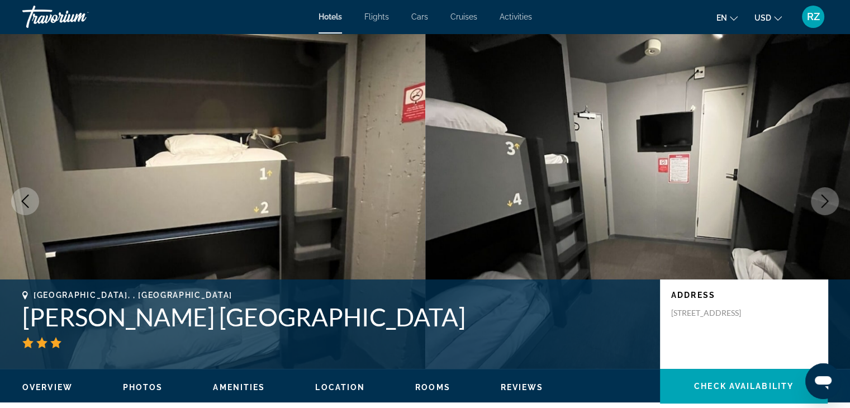
click at [826, 200] on icon "Next image" at bounding box center [825, 201] width 7 height 13
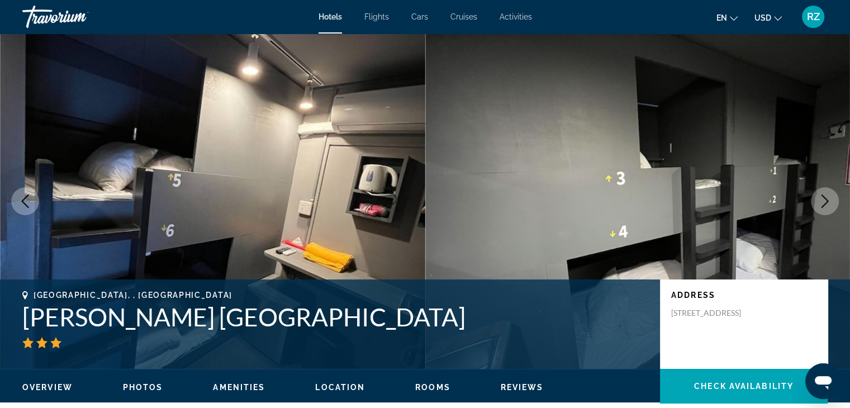
click at [826, 202] on icon "Next image" at bounding box center [824, 201] width 13 height 13
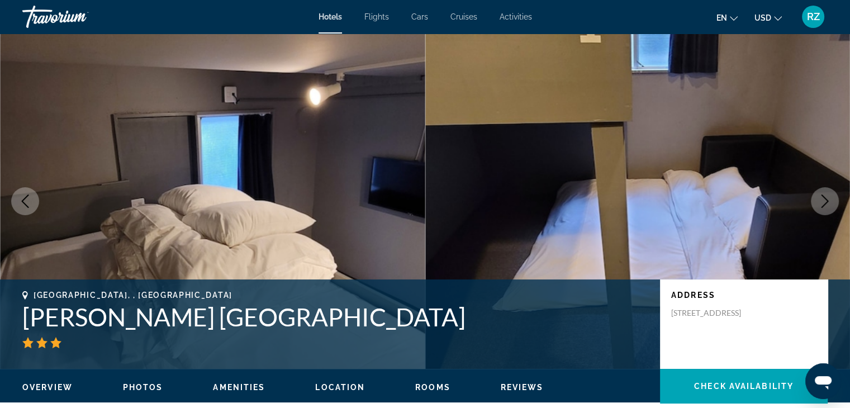
click at [825, 204] on icon "Next image" at bounding box center [825, 201] width 7 height 13
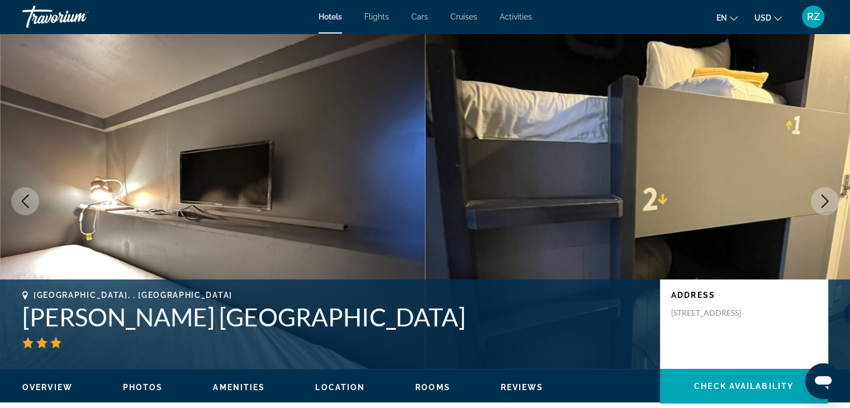
click at [825, 202] on icon "Next image" at bounding box center [824, 201] width 13 height 13
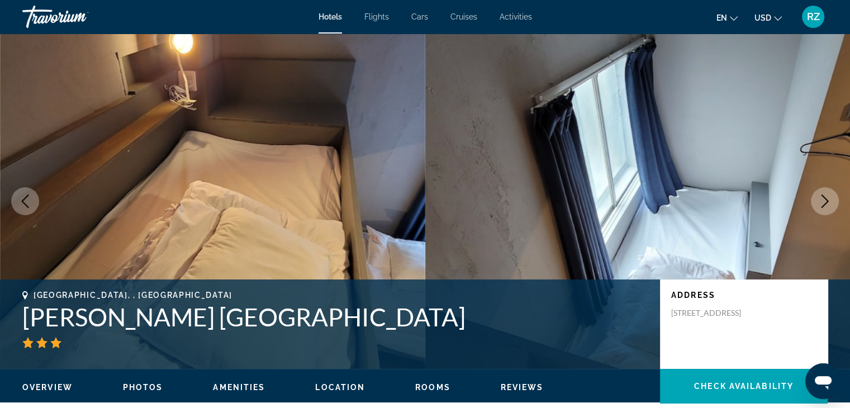
click at [825, 202] on icon "Next image" at bounding box center [824, 201] width 13 height 13
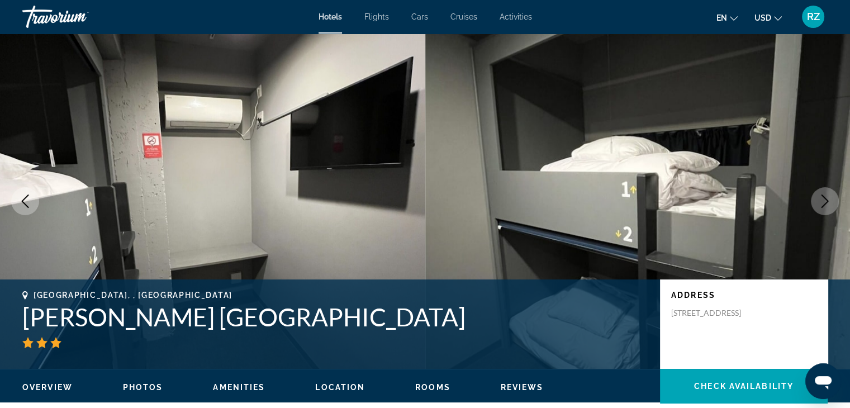
click at [825, 202] on icon "Next image" at bounding box center [824, 201] width 13 height 13
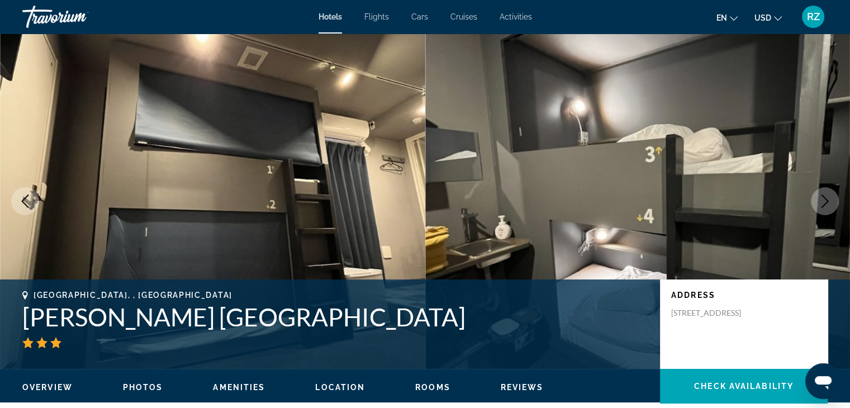
click at [826, 202] on icon "Next image" at bounding box center [824, 201] width 13 height 13
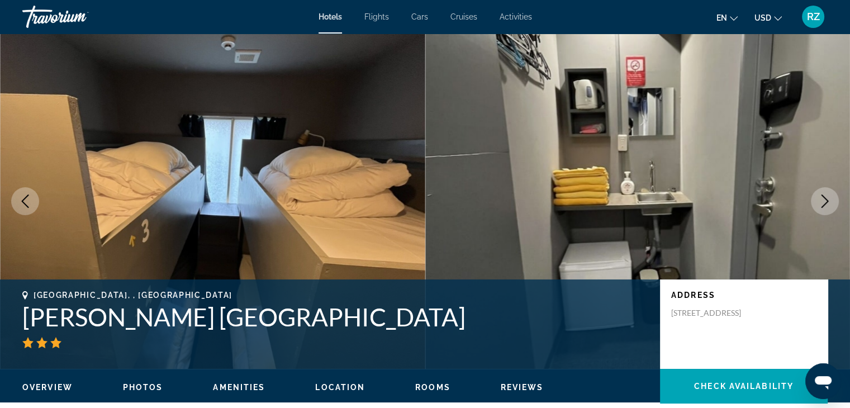
click at [826, 202] on icon "Next image" at bounding box center [824, 201] width 13 height 13
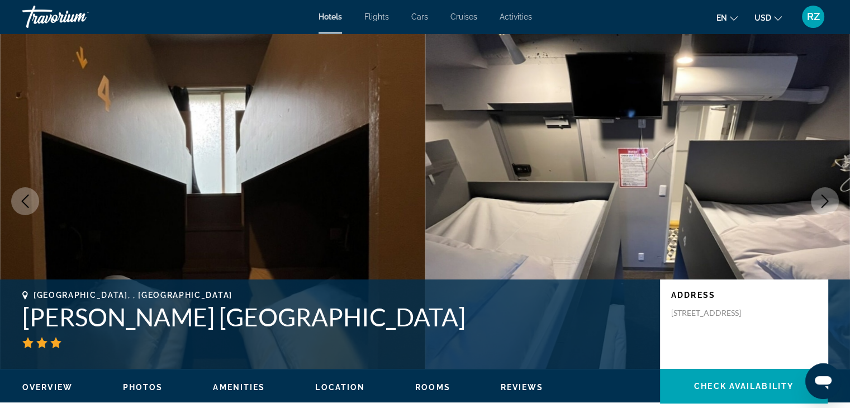
click at [826, 202] on icon "Next image" at bounding box center [825, 201] width 7 height 13
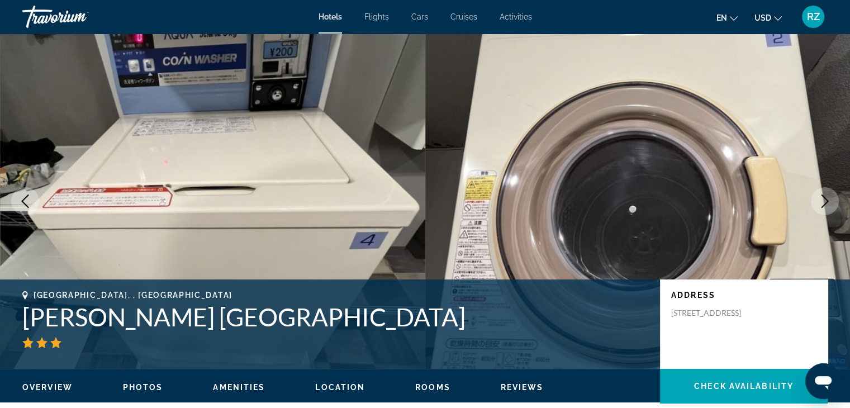
click at [825, 204] on icon "Next image" at bounding box center [825, 201] width 7 height 13
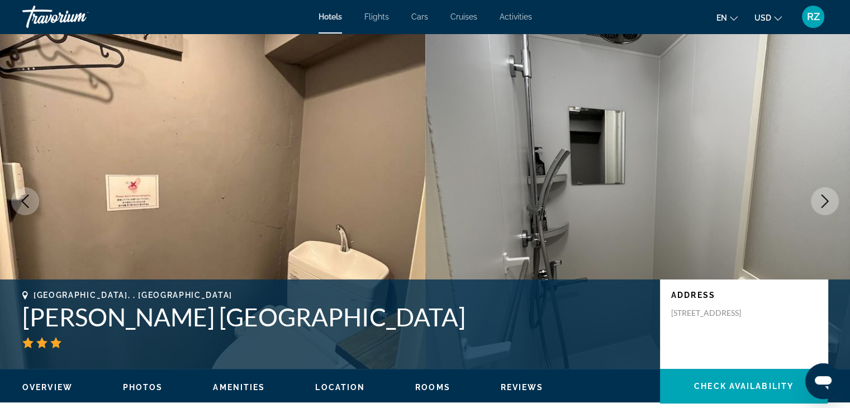
click at [825, 204] on icon "Next image" at bounding box center [825, 201] width 7 height 13
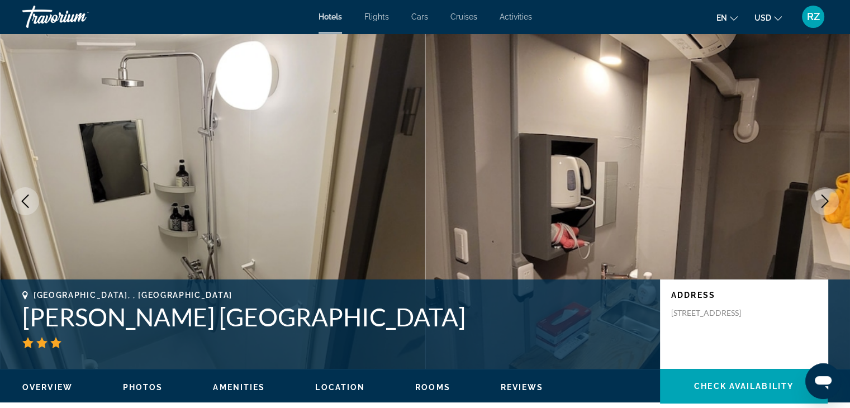
click at [825, 204] on icon "Next image" at bounding box center [825, 201] width 7 height 13
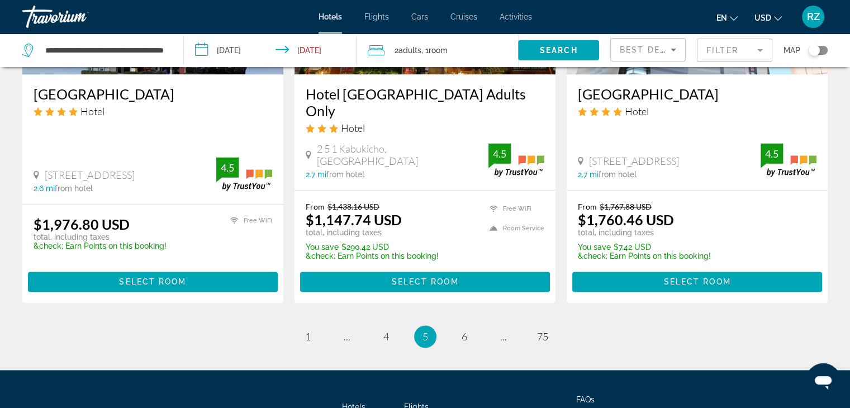
scroll to position [1546, 0]
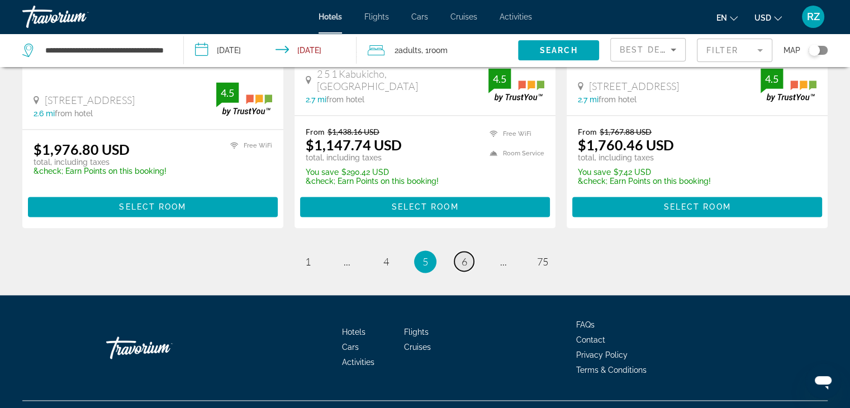
click at [463, 255] on span "6" at bounding box center [465, 261] width 6 height 12
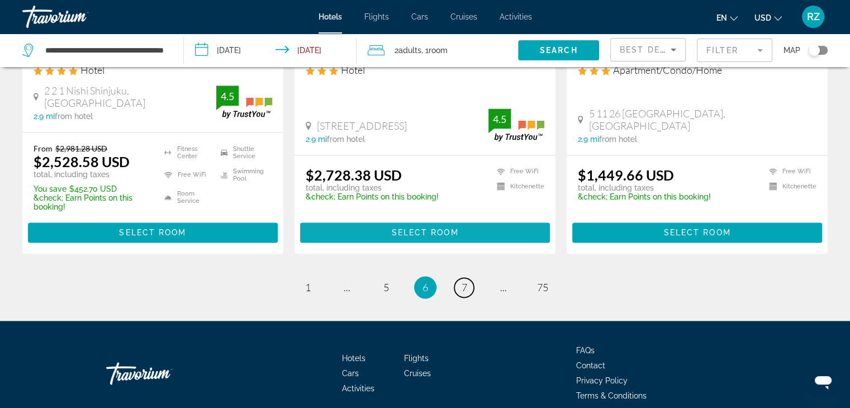
scroll to position [1509, 0]
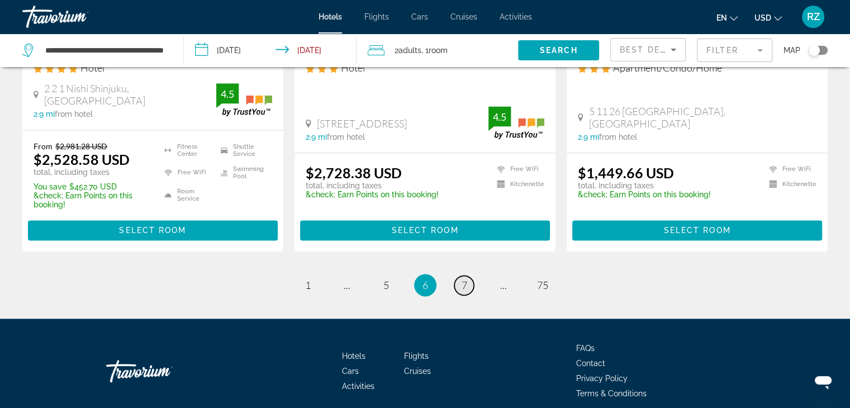
click at [460, 285] on link "page 7" at bounding box center [464, 286] width 20 height 20
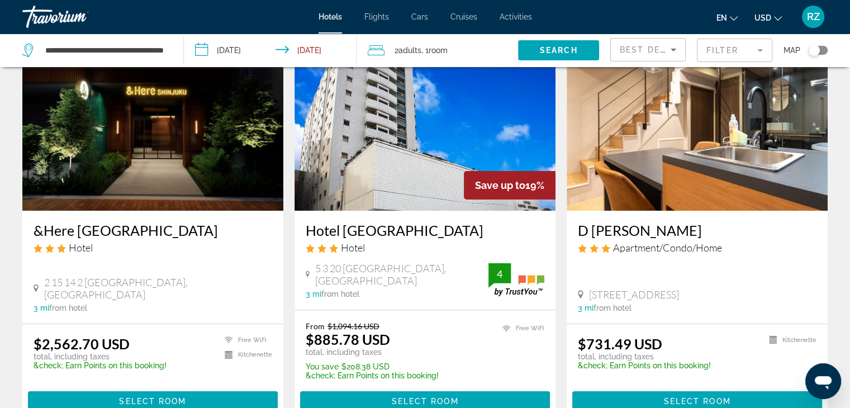
scroll to position [56, 0]
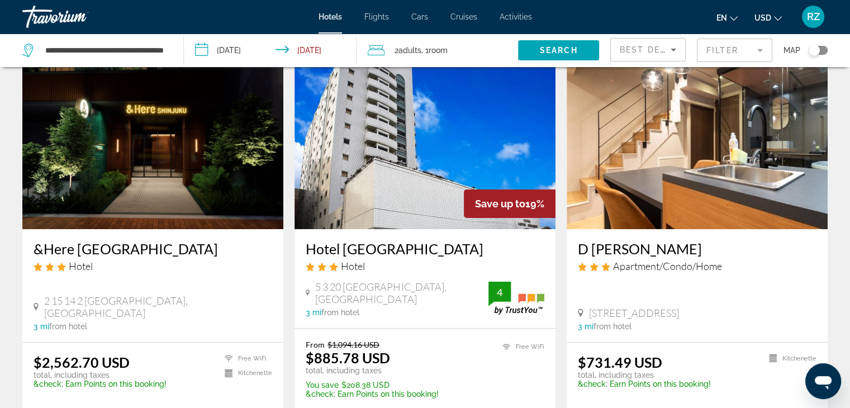
click at [689, 174] on img "Main content" at bounding box center [697, 139] width 261 height 179
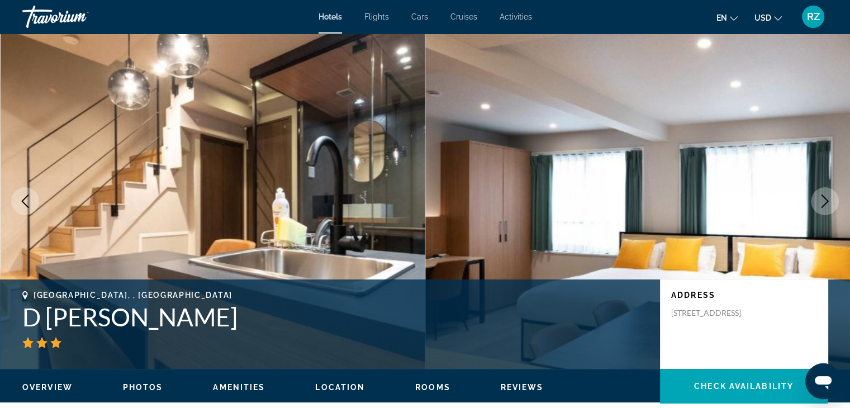
click at [822, 201] on icon "Next image" at bounding box center [824, 201] width 13 height 13
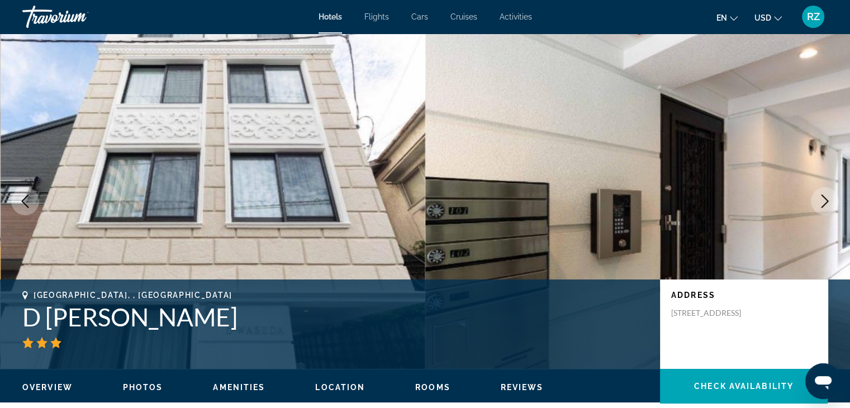
click at [822, 201] on icon "Next image" at bounding box center [824, 201] width 13 height 13
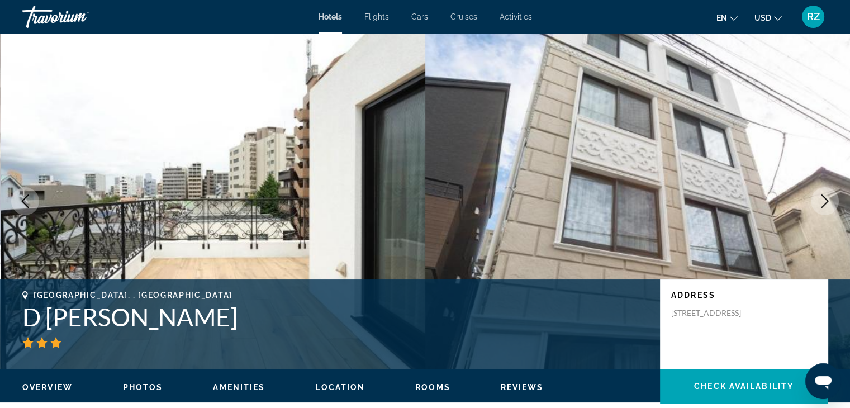
click at [822, 200] on icon "Next image" at bounding box center [824, 201] width 13 height 13
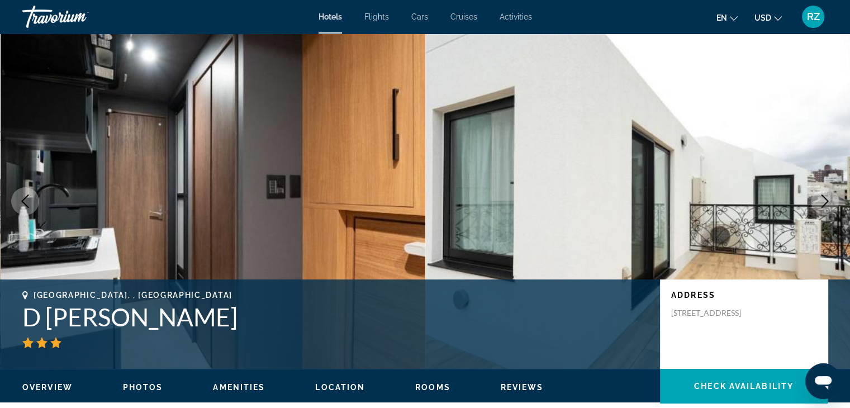
click at [818, 198] on icon "Next image" at bounding box center [824, 201] width 13 height 13
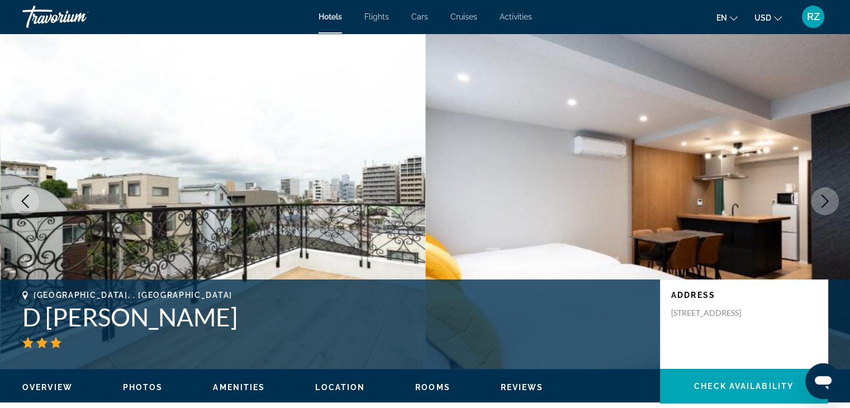
click at [824, 201] on icon "Next image" at bounding box center [824, 201] width 13 height 13
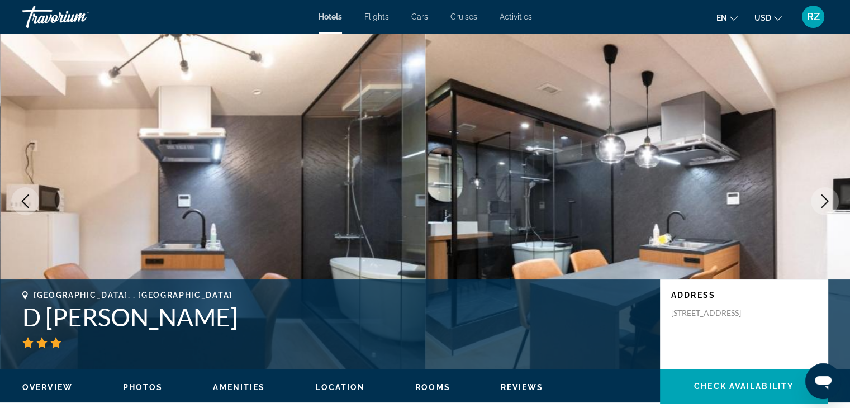
click at [833, 200] on button "Next image" at bounding box center [825, 201] width 28 height 28
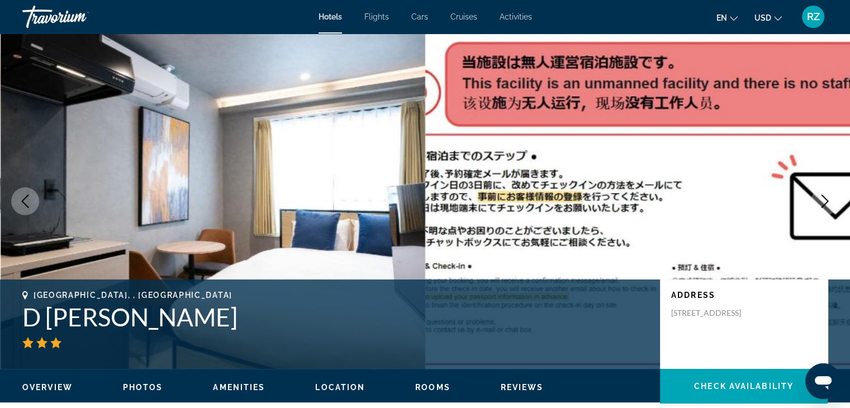
click at [823, 202] on icon "Next image" at bounding box center [824, 201] width 13 height 13
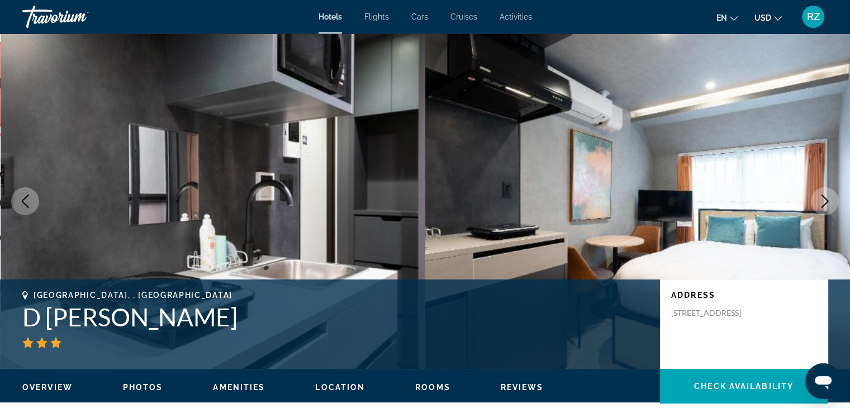
click at [826, 200] on icon "Next image" at bounding box center [824, 201] width 13 height 13
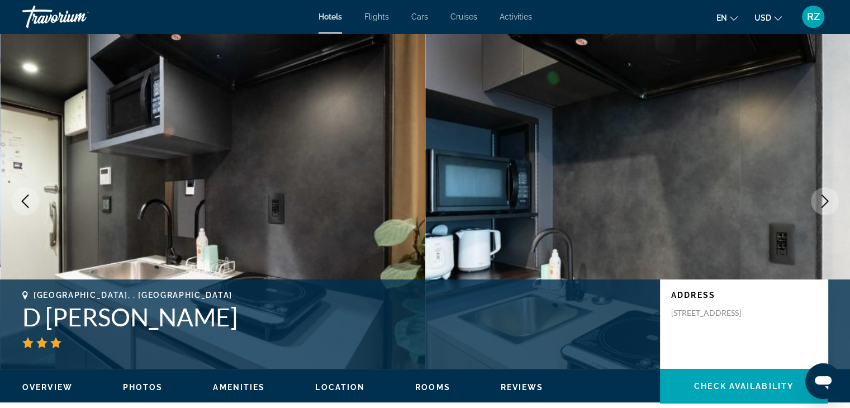
click at [826, 200] on icon "Next image" at bounding box center [824, 201] width 13 height 13
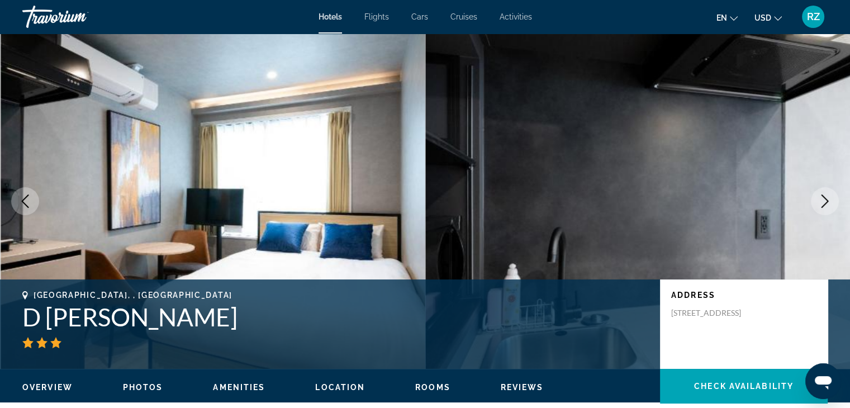
click at [824, 201] on icon "Next image" at bounding box center [824, 201] width 13 height 13
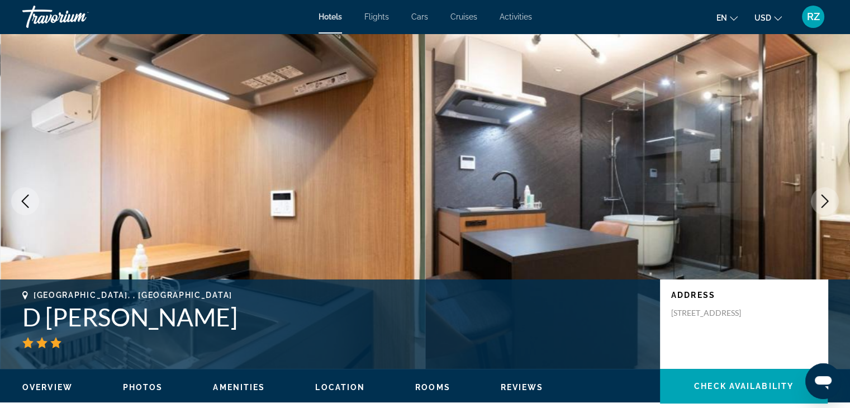
click at [824, 201] on icon "Next image" at bounding box center [824, 201] width 13 height 13
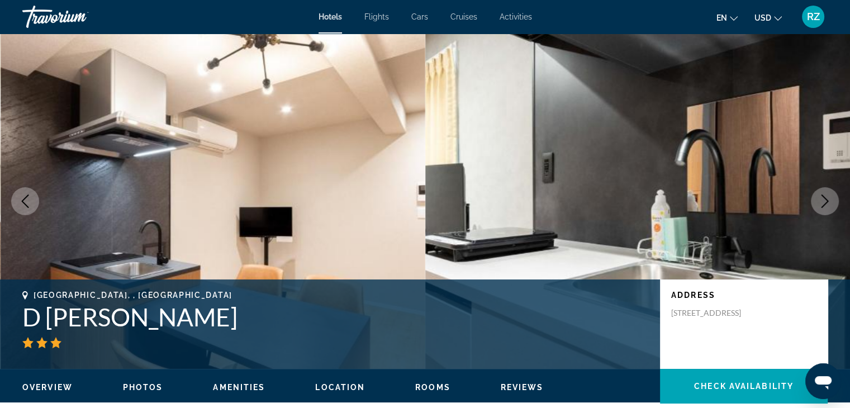
click at [825, 201] on icon "Next image" at bounding box center [824, 201] width 13 height 13
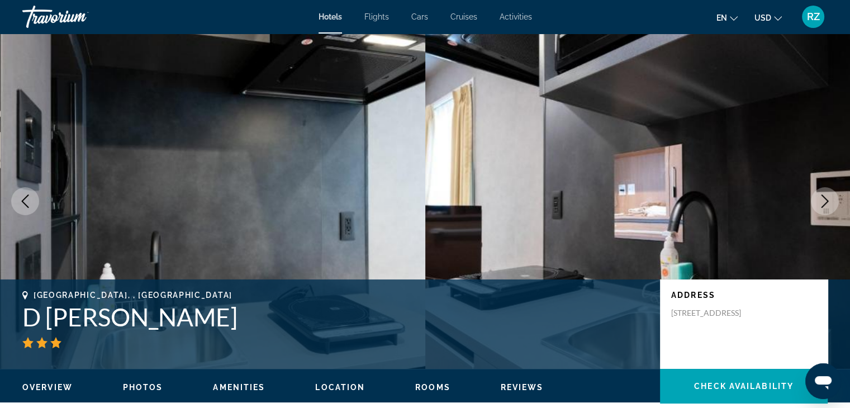
click at [825, 201] on icon "Next image" at bounding box center [824, 201] width 13 height 13
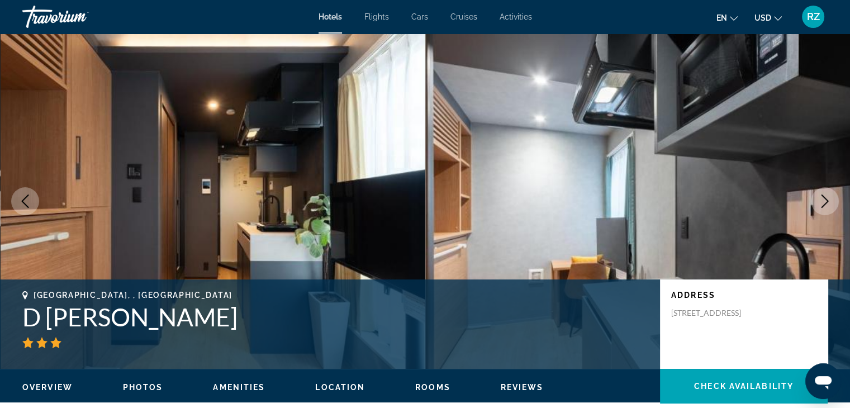
click at [826, 201] on icon "Next image" at bounding box center [824, 201] width 13 height 13
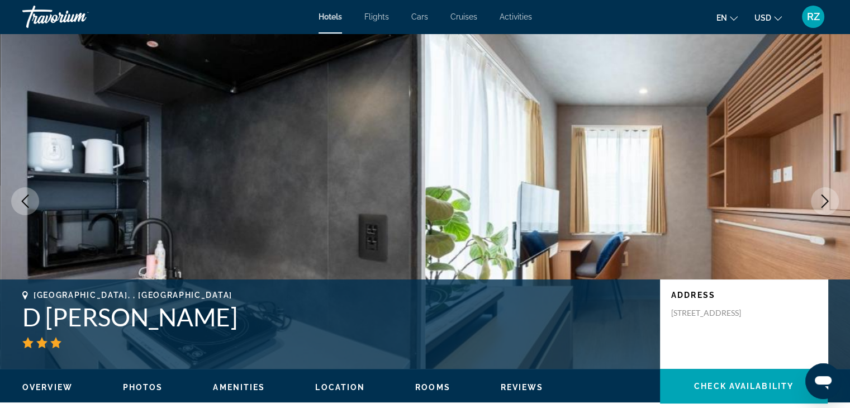
click at [826, 201] on icon "Next image" at bounding box center [824, 201] width 13 height 13
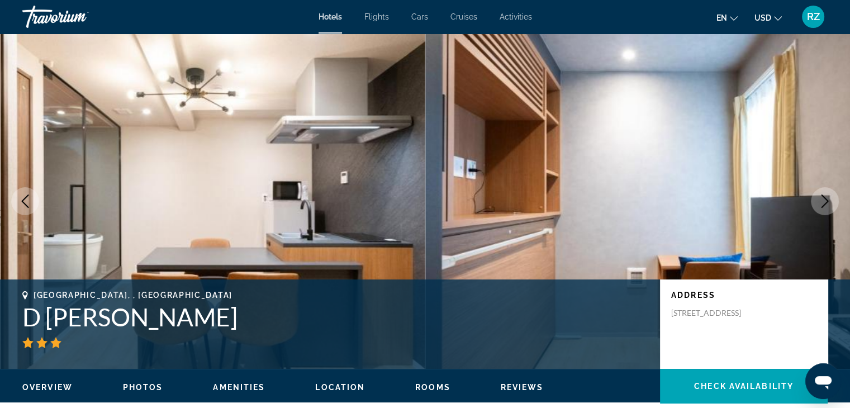
click at [826, 201] on icon "Next image" at bounding box center [824, 201] width 13 height 13
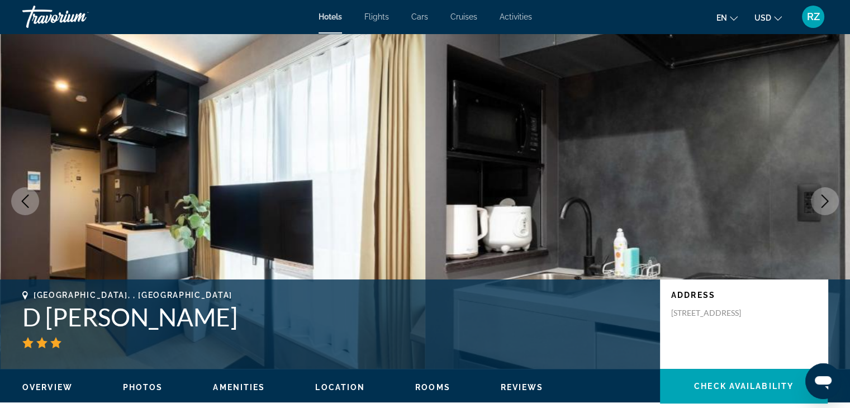
click at [826, 201] on icon "Next image" at bounding box center [824, 201] width 13 height 13
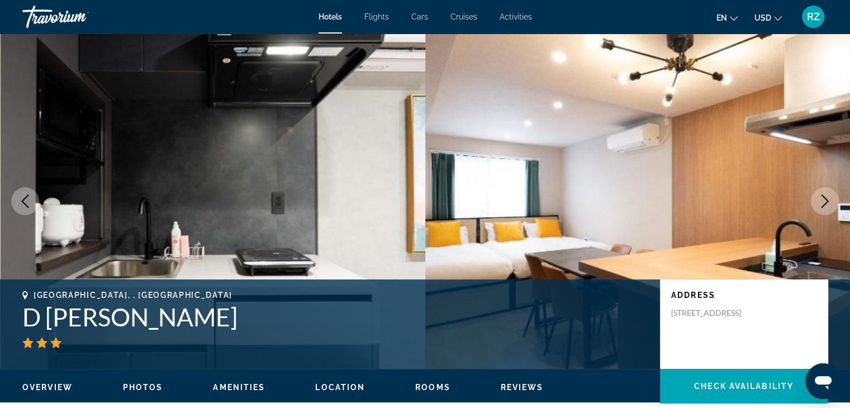
click at [830, 204] on icon "Next image" at bounding box center [824, 201] width 13 height 13
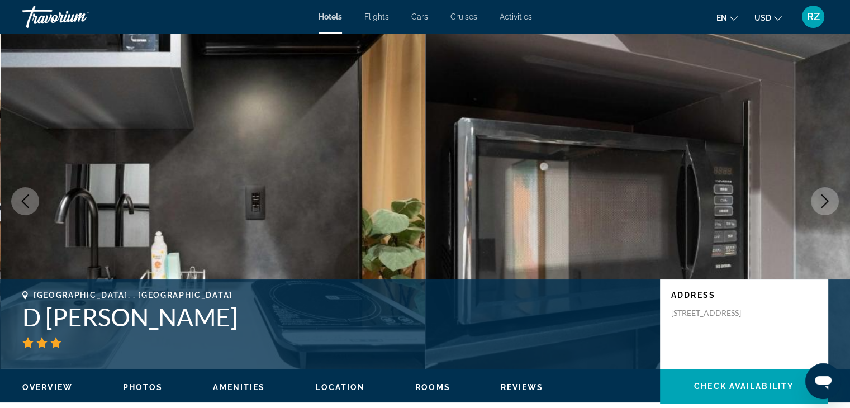
click at [817, 197] on button "Next image" at bounding box center [825, 201] width 28 height 28
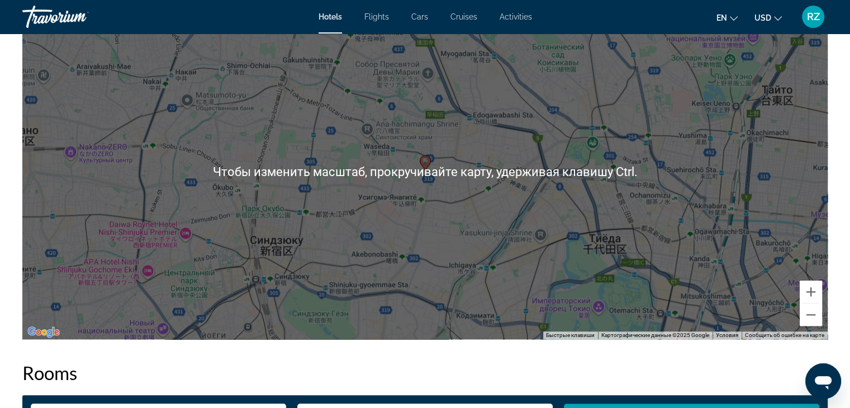
scroll to position [1062, 0]
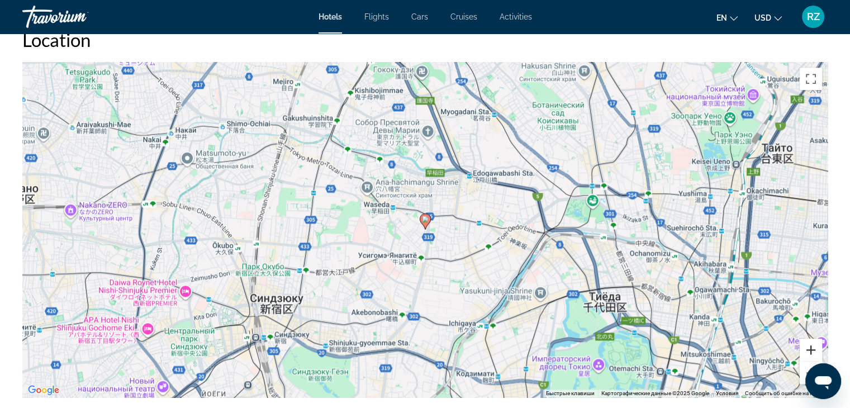
click at [812, 347] on button "Увеличить" at bounding box center [811, 350] width 22 height 22
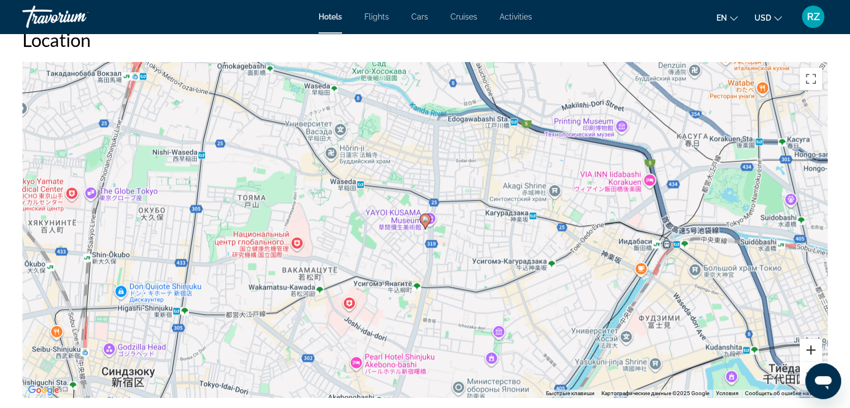
click at [811, 349] on button "Увеличить" at bounding box center [811, 350] width 22 height 22
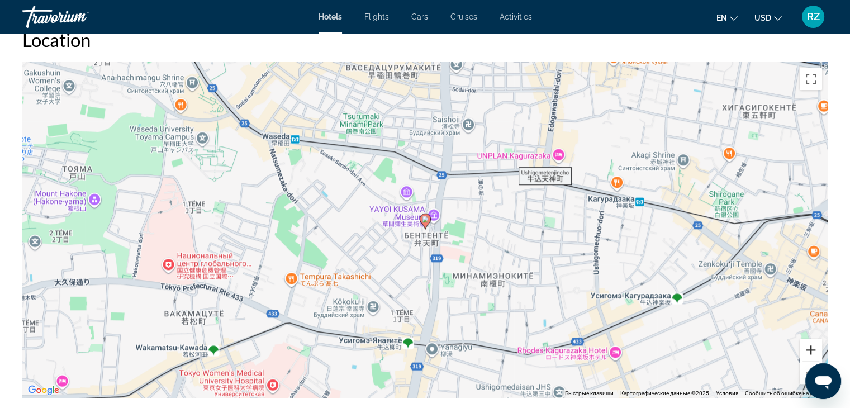
click at [811, 348] on button "Увеличить" at bounding box center [811, 350] width 22 height 22
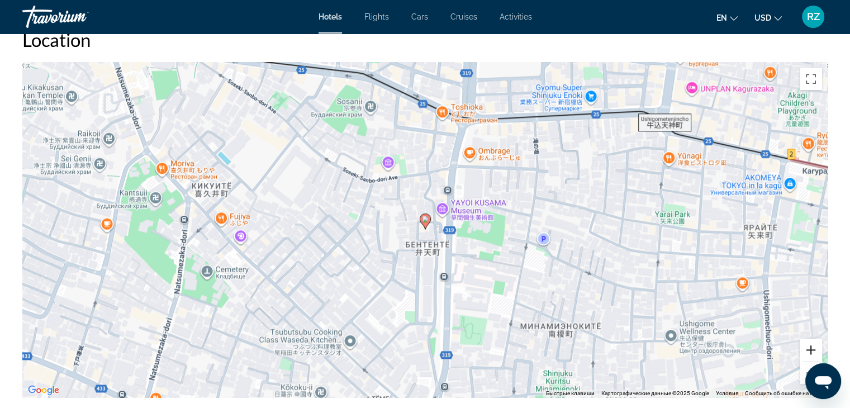
click at [812, 348] on button "Увеличить" at bounding box center [811, 350] width 22 height 22
